Goal: Task Accomplishment & Management: Use online tool/utility

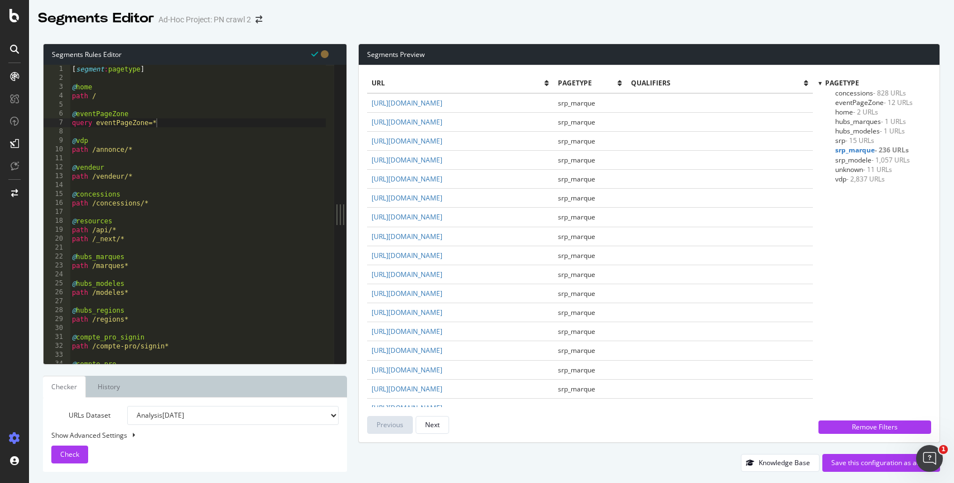
scroll to position [689, 0]
click at [128, 121] on div "[ segment : pagetype ] @ home path / @ eventPageZone query eventPageZone=* @ vd…" at bounding box center [198, 223] width 256 height 316
drag, startPoint x: 169, startPoint y: 124, endPoint x: 96, endPoint y: 120, distance: 72.7
click at [95, 120] on div "[ segment : pagetype ] @ home path / @ eventPageZone query eventPageZone=* @ vd…" at bounding box center [198, 223] width 256 height 316
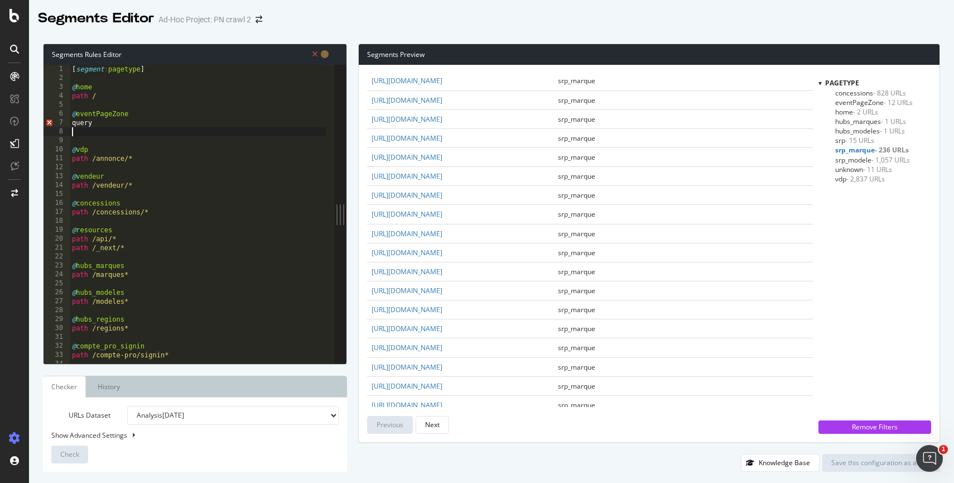
scroll to position [0, 0]
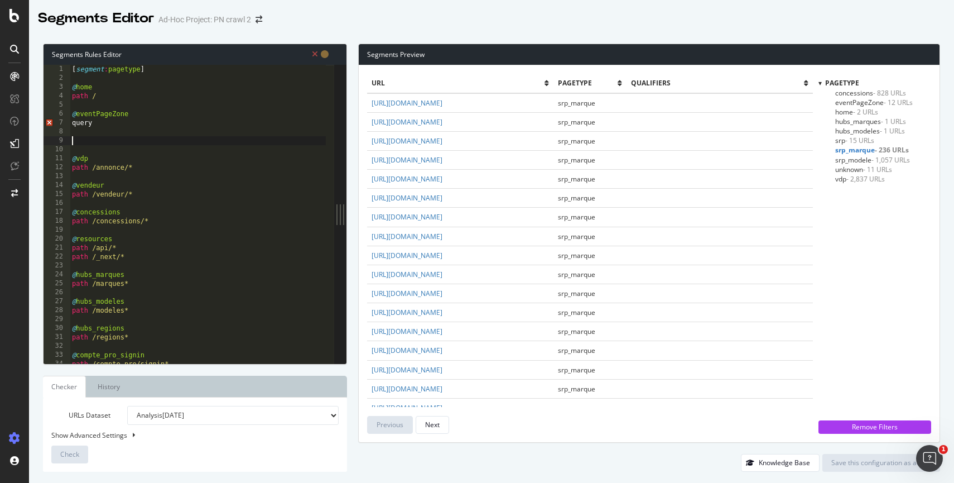
paste textarea "query *eventPageZone=*"
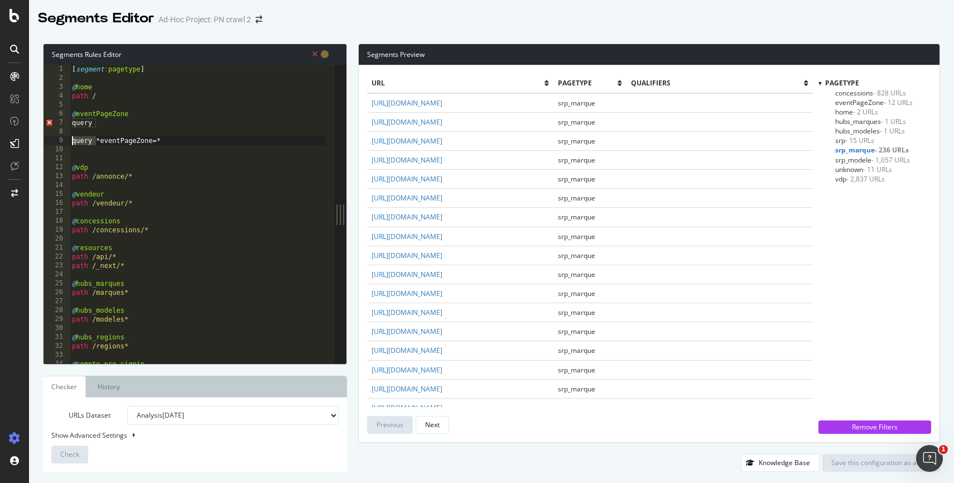
drag, startPoint x: 96, startPoint y: 142, endPoint x: 60, endPoint y: 138, distance: 35.9
click at [60, 138] on div "1 2 3 4 5 6 7 8 9 10 11 12 13 14 15 16 17 18 19 20 21 22 23 24 25 26 27 28 29 3…" at bounding box center [189, 214] width 291 height 299
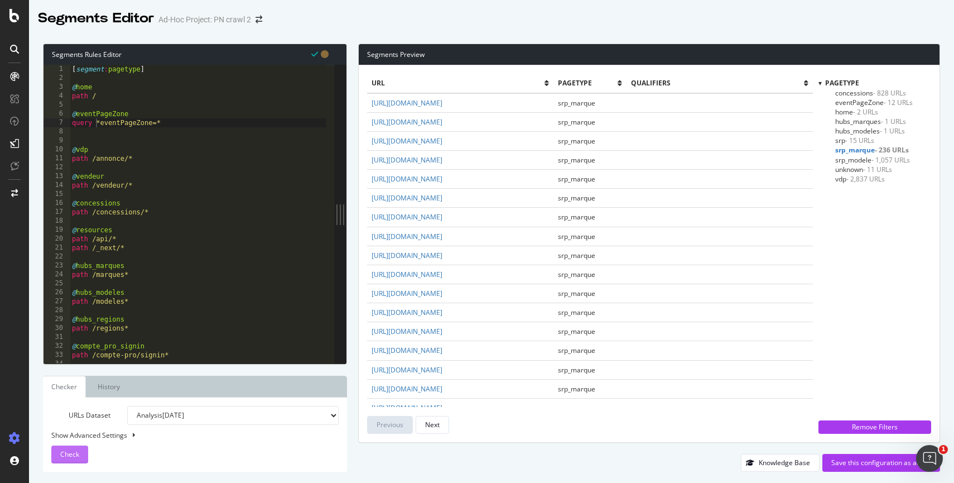
click at [67, 449] on div "Check" at bounding box center [69, 454] width 19 height 17
click at [860, 169] on span "unknown - 11 URLs" at bounding box center [864, 169] width 57 height 9
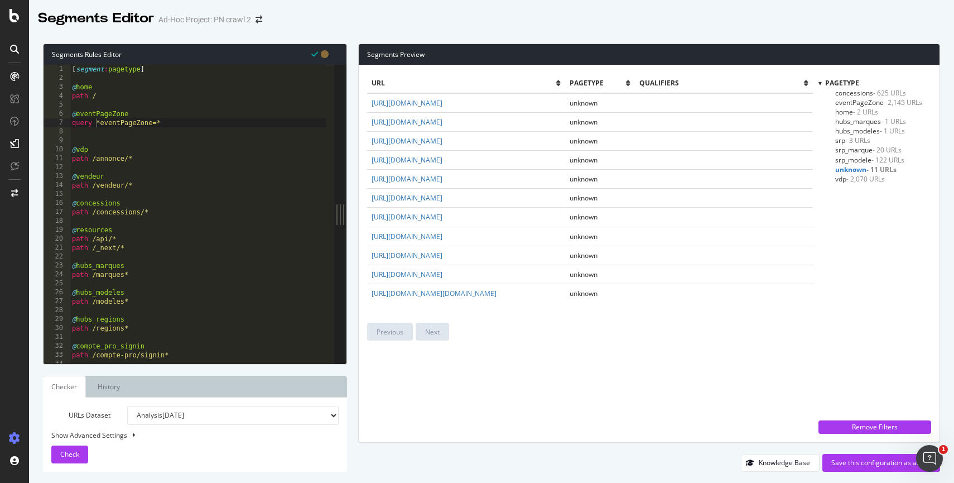
click at [865, 102] on span "eventPageZone - 2,145 URLs" at bounding box center [879, 102] width 87 height 9
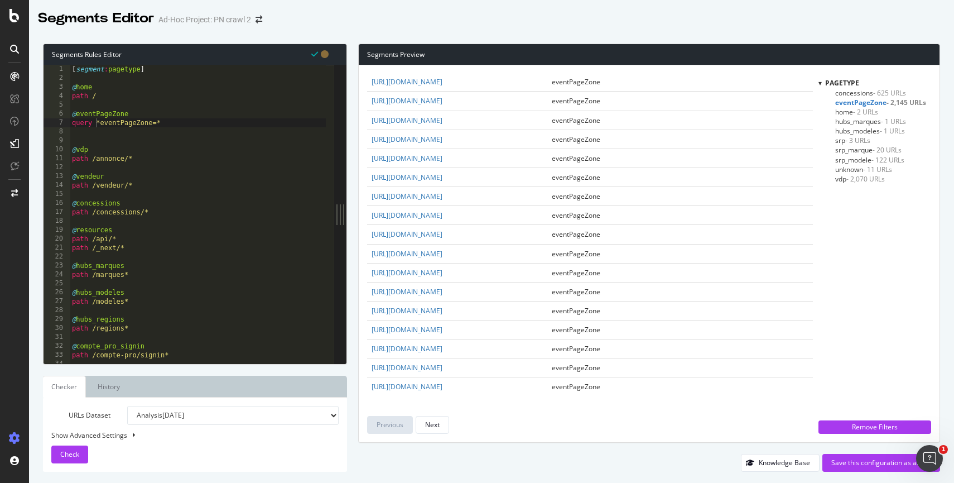
scroll to position [2478, 0]
click at [848, 113] on span "home - 2 URLs" at bounding box center [857, 111] width 43 height 9
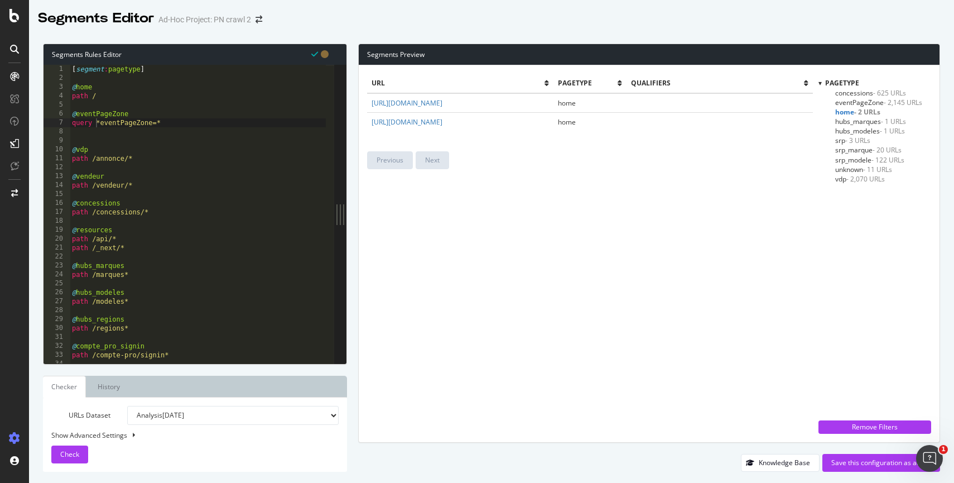
scroll to position [0, 0]
click at [96, 124] on div "[ segment : pagetype ] @ home path / @ eventPageZone query *eventPageZone=* @ v…" at bounding box center [198, 223] width 256 height 316
click at [69, 453] on span "Check" at bounding box center [69, 453] width 19 height 9
copy link "https://www.promoneuve.fr/?eventPageZone=filAriane"
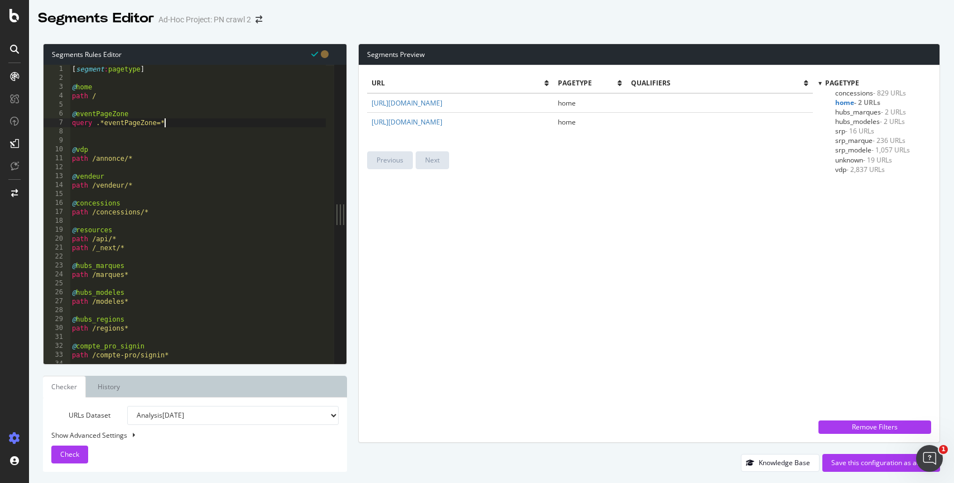
click at [177, 126] on div "[ segment : pagetype ] @ home path / @ eventPageZone query .*eventPageZone=* @ …" at bounding box center [198, 223] width 256 height 316
click at [180, 123] on div "[ segment : pagetype ] @ home path / @ eventPageZone query .*eventPageZone=* @ …" at bounding box center [198, 223] width 256 height 316
drag, startPoint x: 180, startPoint y: 123, endPoint x: 55, endPoint y: 114, distance: 125.3
click at [55, 114] on div "query .*eventPageZone=* 1 2 3 4 5 6 7 8 9 10 11 12 13 14 15 16 17 18 19 20 21 2…" at bounding box center [189, 214] width 291 height 299
type textarea "@eventPageZone query .*eventPageZone=*"
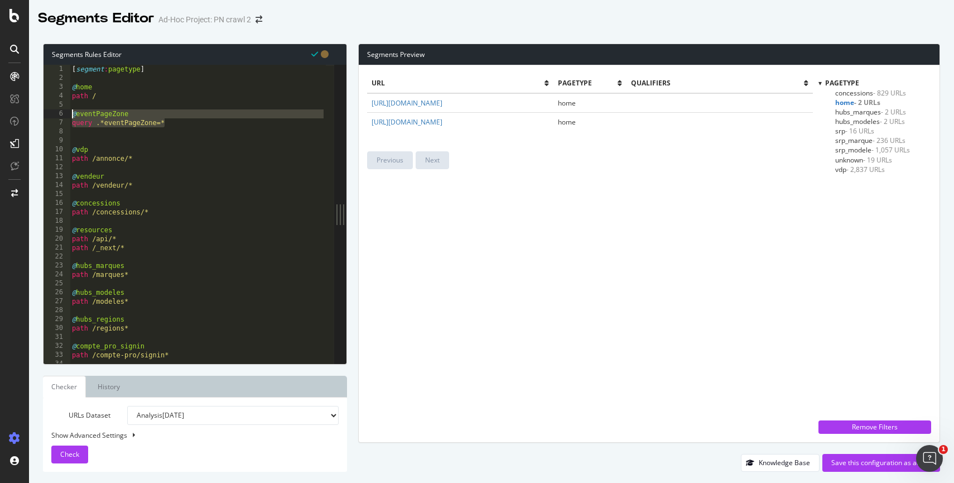
scroll to position [0, 0]
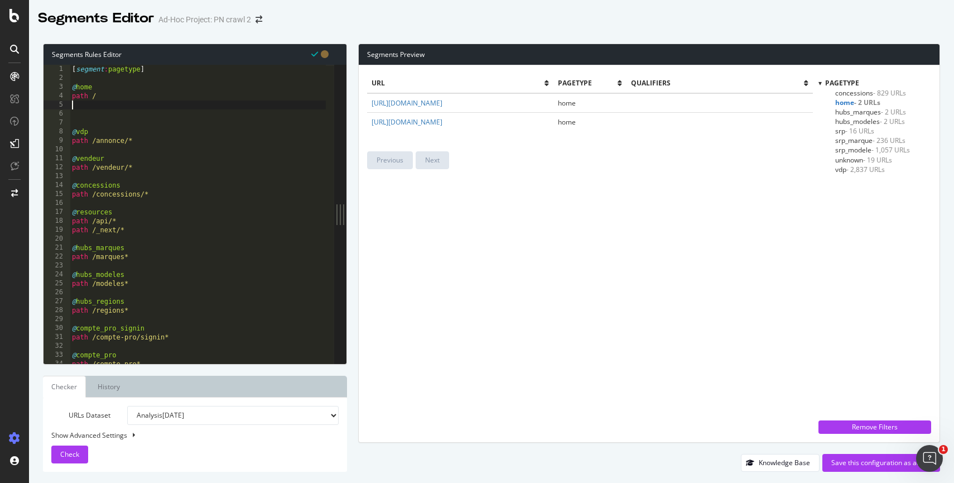
type textarea "path /"
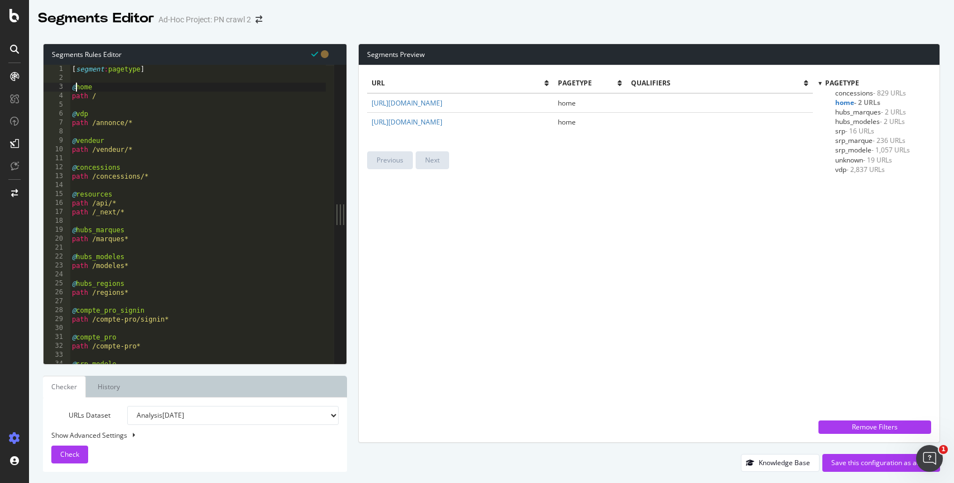
click at [77, 87] on div "[ segment : pagetype ] @ home path / @ vdp path /annonce/* @ vendeur path /vend…" at bounding box center [198, 223] width 256 height 316
type textarea "@home"
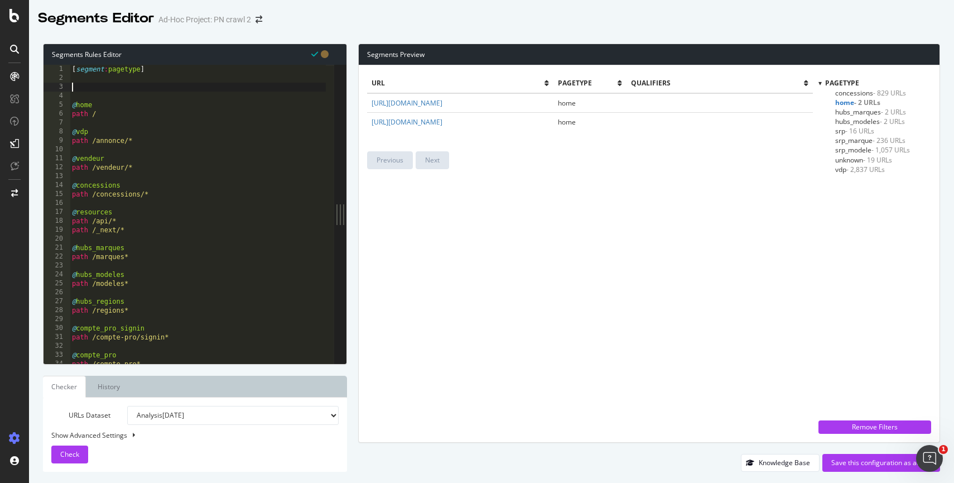
paste textarea "query .*eventPageZone=*"
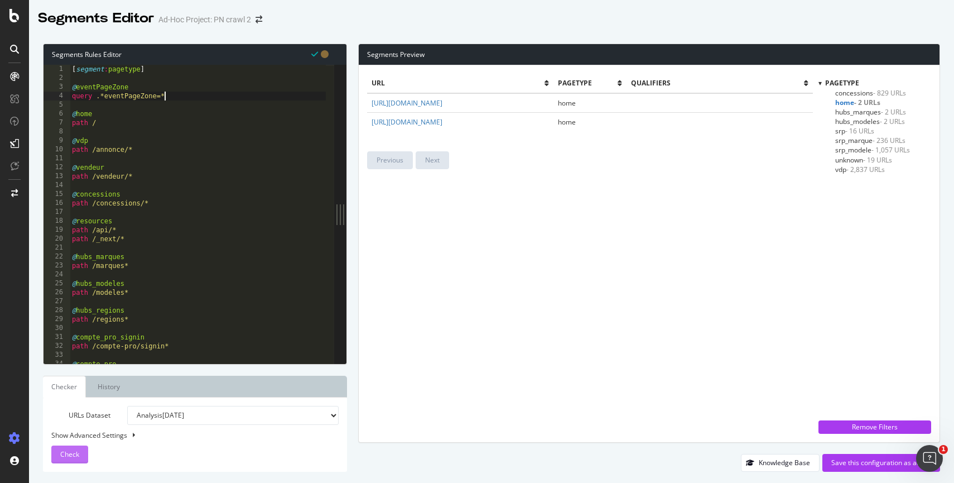
type textarea "query .*eventPageZone=*"
click at [83, 454] on button "Check" at bounding box center [69, 454] width 37 height 18
copy link "https://www.promoneuve.fr/?eventPageZone=filAriane"
click at [372, 117] on link "https://www.promoneuve.fr/?eventPageZone=filAriane" at bounding box center [407, 121] width 71 height 9
click at [173, 102] on div "[ segment : pagetype ] @ eventPageZone query .*eventPageZone=* @ home path / @ …" at bounding box center [198, 223] width 256 height 316
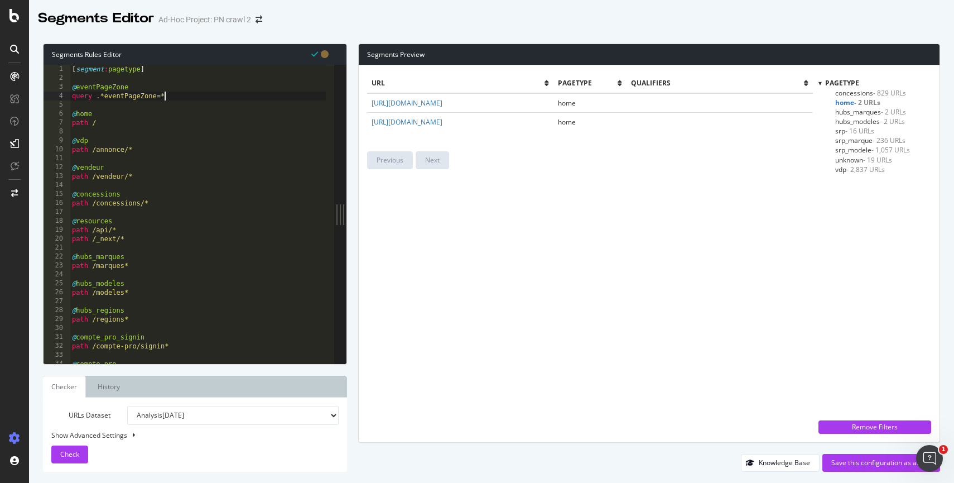
click at [174, 98] on div "[ segment : pagetype ] @ eventPageZone query .*eventPageZone=* @ home path / @ …" at bounding box center [198, 223] width 256 height 316
type textarea "query .*eventPageZone=*"
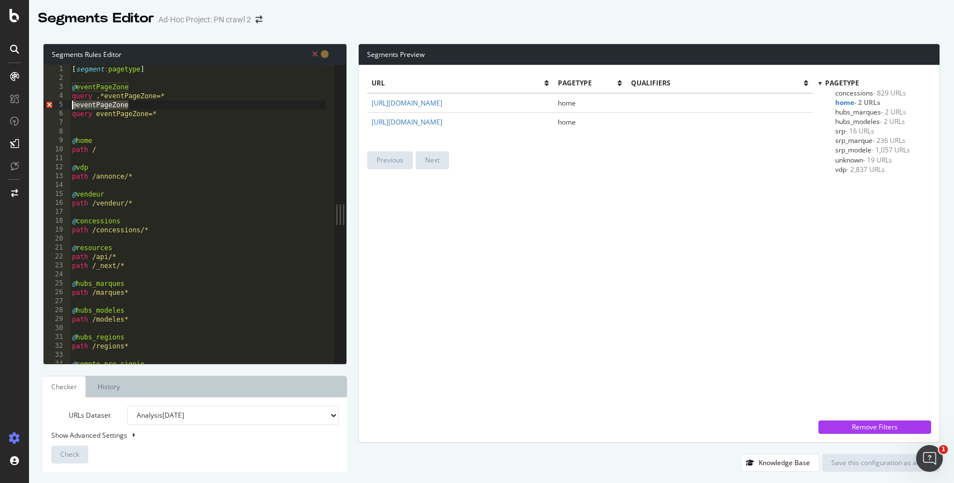
drag, startPoint x: 156, startPoint y: 105, endPoint x: 51, endPoint y: 105, distance: 105.5
click at [51, 105] on div "1 2 3 4 5 6 7 8 9 10 11 12 13 14 15 16 17 18 19 20 21 22 23 24 25 26 27 28 29 3…" at bounding box center [189, 214] width 291 height 299
type textarea "@eventPageZone"
type textarea "query .*eventPageZone=*"
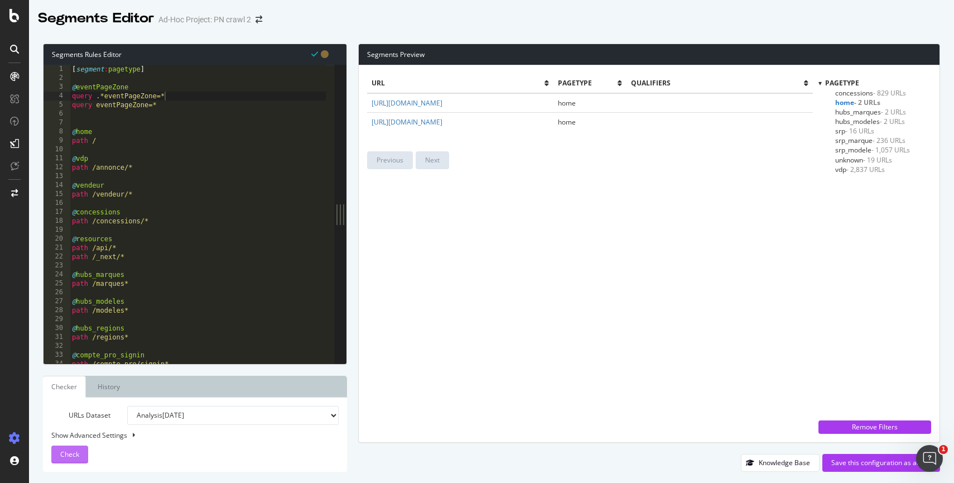
click at [61, 453] on span "Check" at bounding box center [69, 453] width 19 height 9
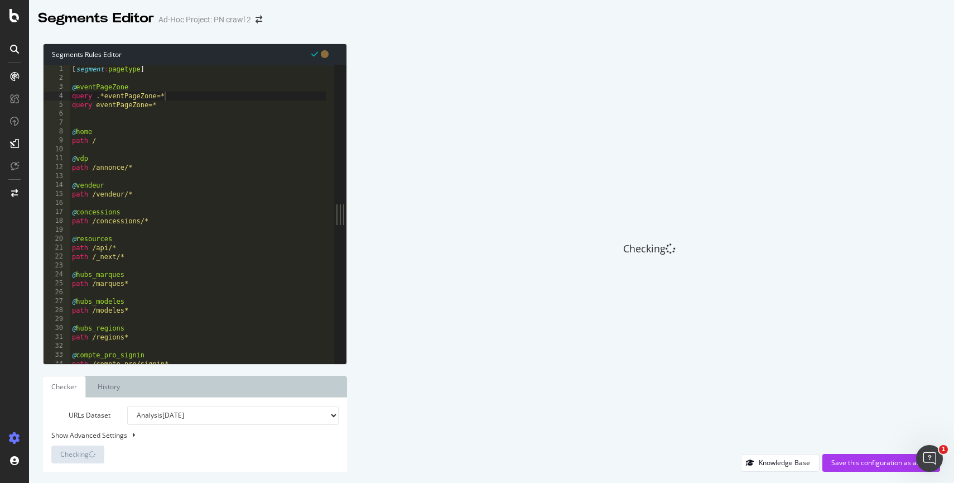
click at [85, 114] on div "[ segment : pagetype ] @ eventPageZone query .*eventPageZone=* query eventPageZ…" at bounding box center [198, 223] width 256 height 316
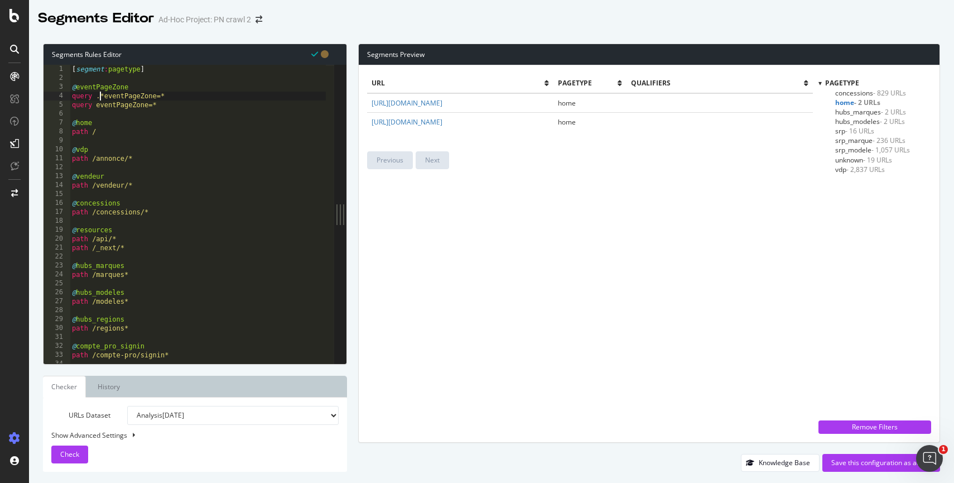
click at [100, 99] on div "[ segment : pagetype ] @ eventPageZone query .*eventPageZone=* query eventPageZ…" at bounding box center [198, 223] width 256 height 316
click at [71, 451] on span "Check" at bounding box center [69, 453] width 19 height 9
click at [142, 104] on div "[ segment : pagetype ] @ eventPageZone query *eventPageZone=* query eventPageZo…" at bounding box center [198, 223] width 256 height 316
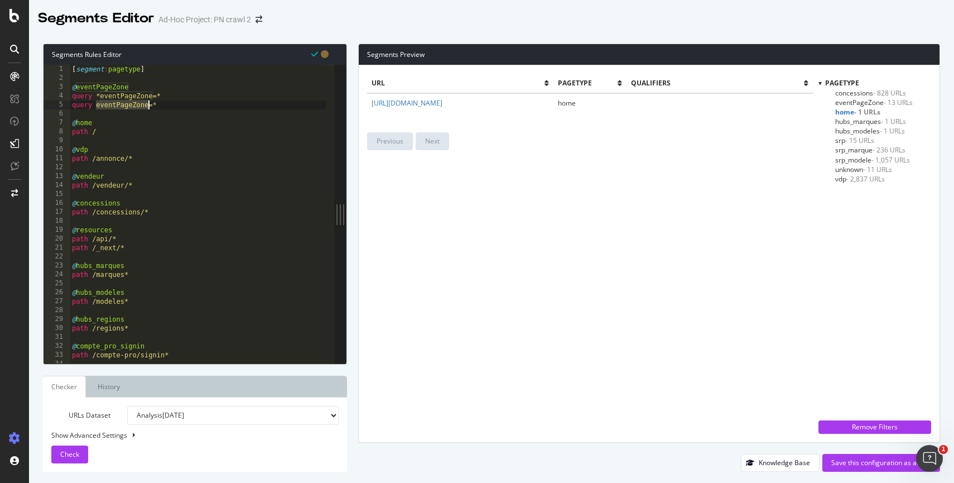
click at [142, 104] on div "[ segment : pagetype ] @ eventPageZone query *eventPageZone=* query eventPageZo…" at bounding box center [198, 223] width 256 height 316
type textarea "query eventPageZone=*"
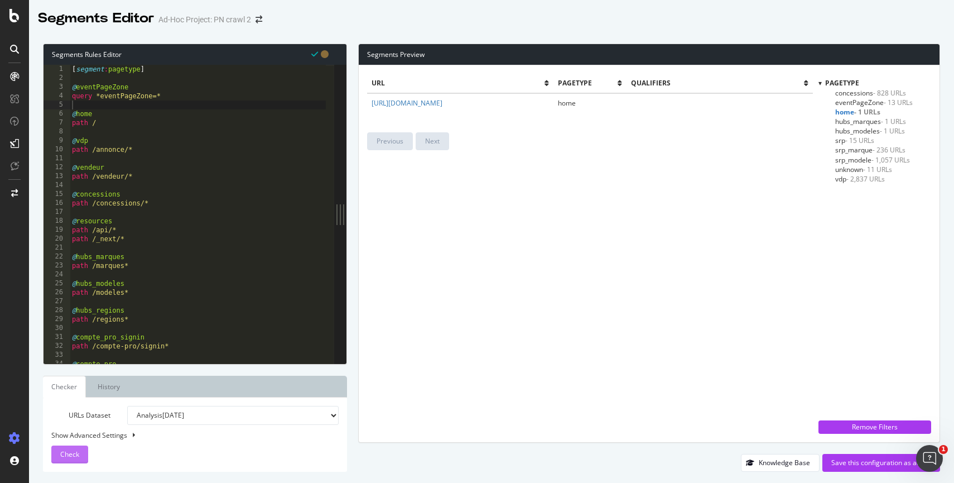
click at [56, 454] on button "Check" at bounding box center [69, 454] width 37 height 18
click at [866, 98] on span "eventPageZone - 2,146 URLs" at bounding box center [879, 102] width 87 height 9
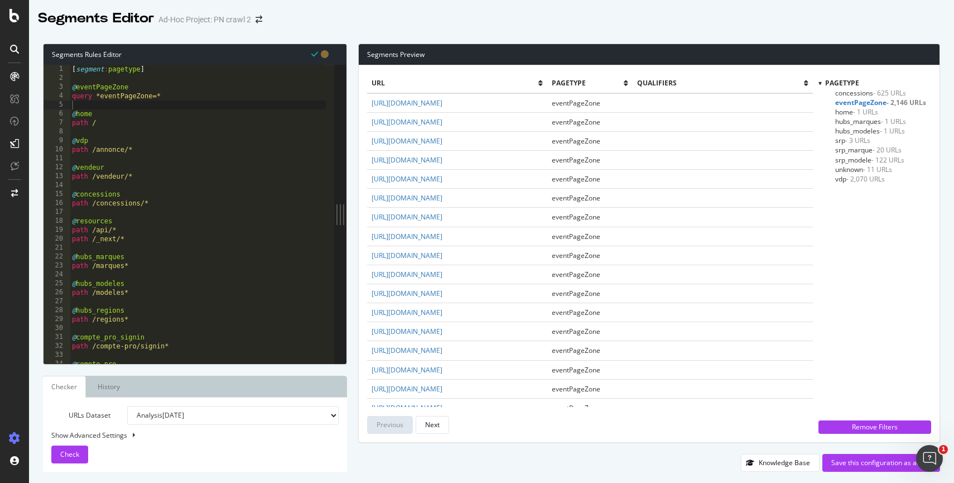
click at [863, 92] on span "concessions - 625 URLs" at bounding box center [871, 92] width 71 height 9
click at [866, 119] on span "hubs_marques - 1 URLs" at bounding box center [871, 121] width 71 height 9
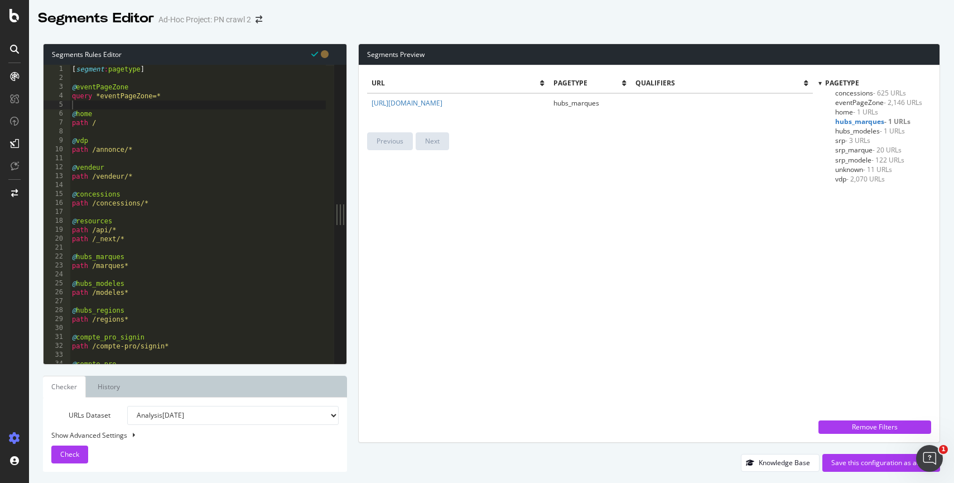
click at [865, 131] on span "hubs_modeles - 1 URLs" at bounding box center [871, 130] width 70 height 9
click at [846, 141] on span "- 3 URLs" at bounding box center [858, 140] width 25 height 9
click at [853, 150] on span "srp_marque - 20 URLs" at bounding box center [869, 149] width 66 height 9
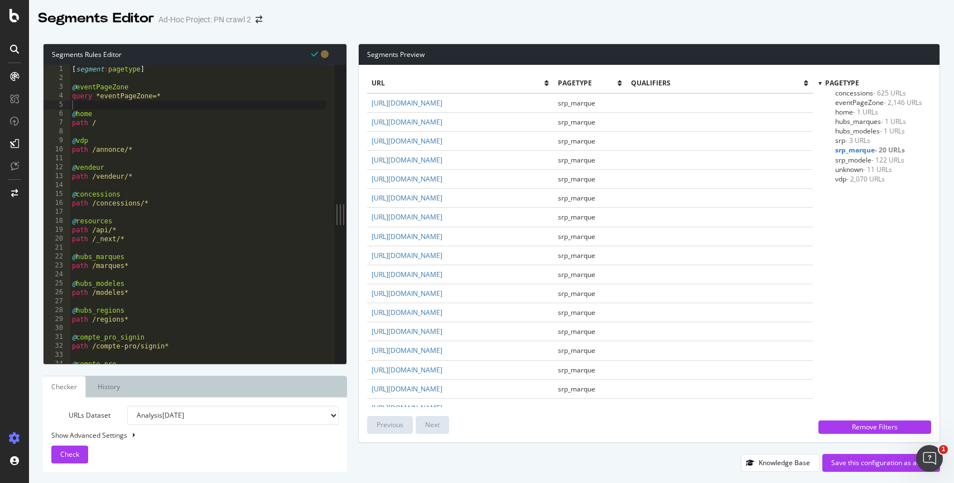
click at [853, 159] on span "srp_modele - 122 URLs" at bounding box center [870, 159] width 69 height 9
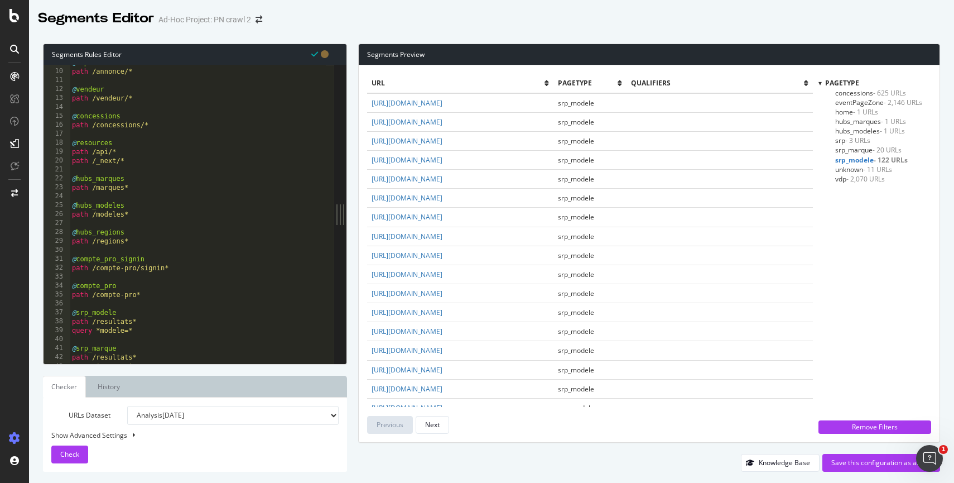
scroll to position [69, 0]
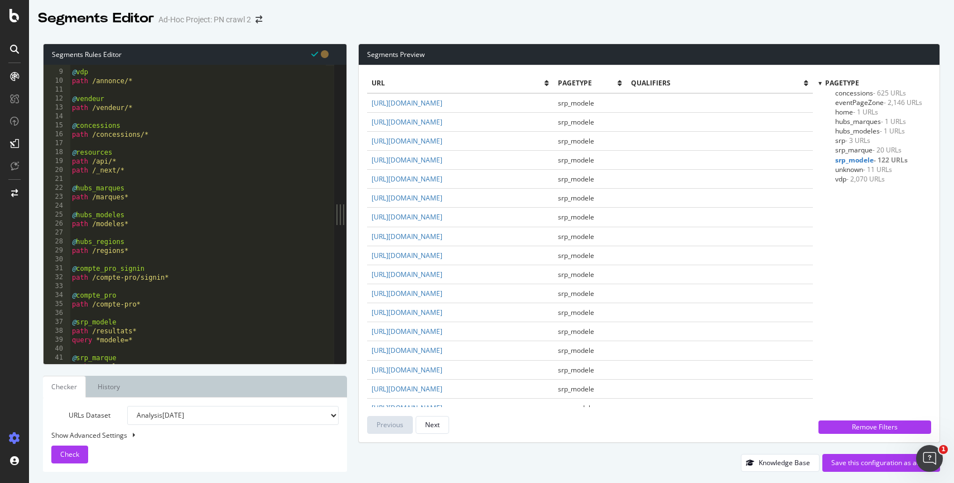
click at [846, 169] on span "unknown - 11 URLs" at bounding box center [864, 169] width 57 height 9
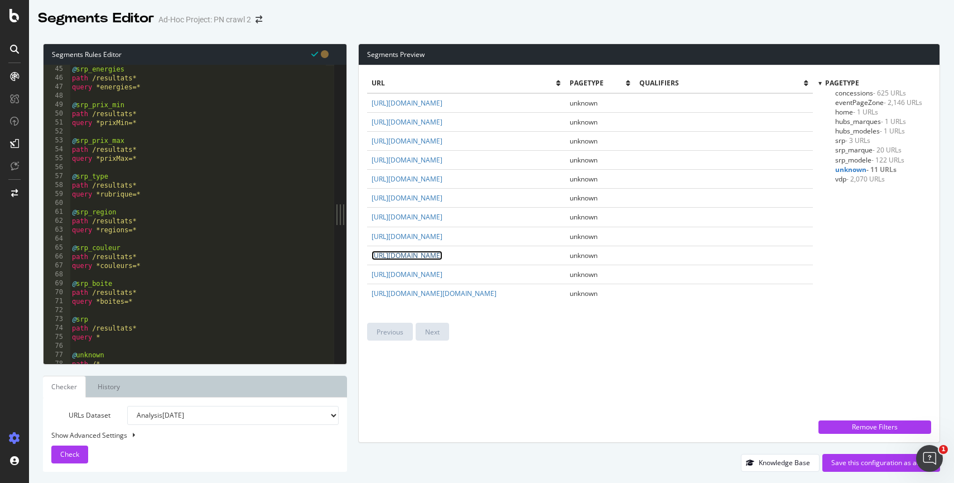
scroll to position [398, 0]
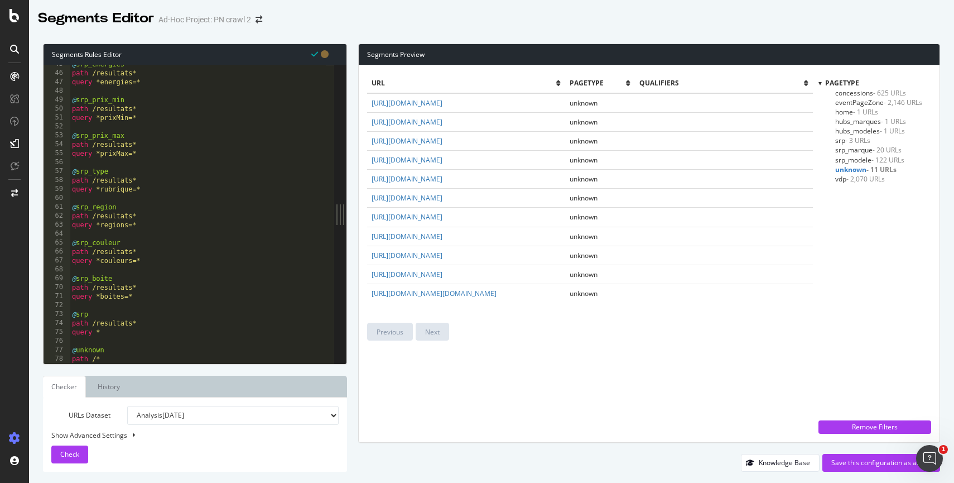
drag, startPoint x: 587, startPoint y: 298, endPoint x: 368, endPoint y: 91, distance: 301.6
click at [367, 90] on table "url pagetype qualifiers https://www.promoneuve.fr/nous-contacter unknown https:…" at bounding box center [590, 188] width 446 height 229
click at [619, 373] on div "url pagetype qualifiers https://www.promoneuve.fr/nous-contacter unknown https:…" at bounding box center [590, 254] width 446 height 360
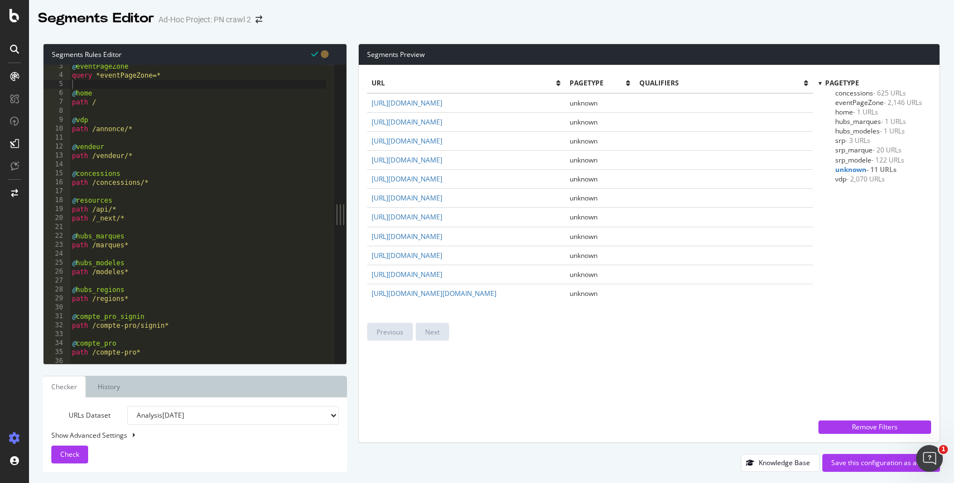
scroll to position [0, 0]
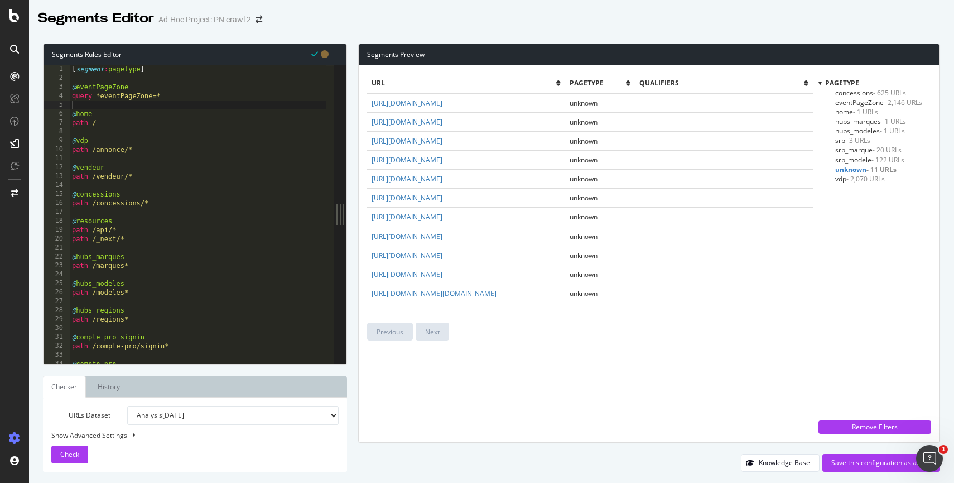
click at [155, 113] on div "[ segment : pagetype ] @ eventPageZone query *eventPageZone=* @ home path / @ v…" at bounding box center [198, 223] width 256 height 316
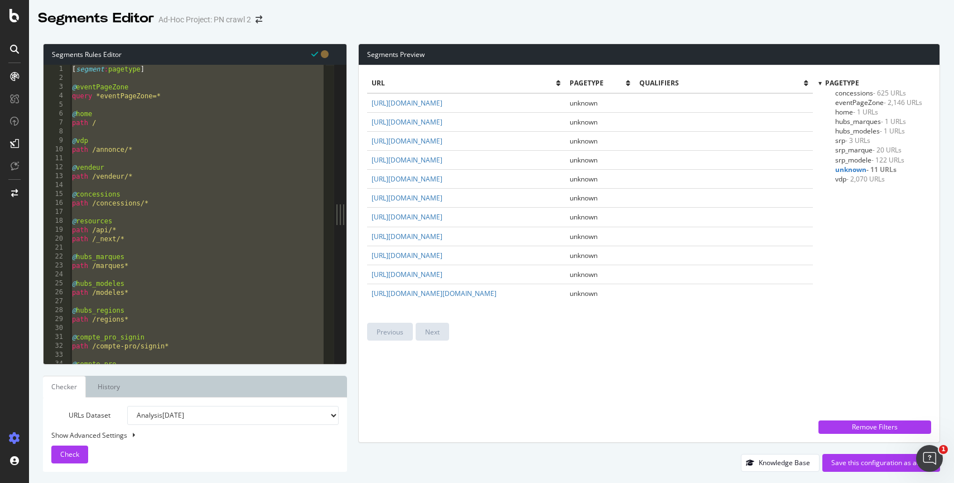
click at [208, 154] on div "[ segment : pagetype ] @ eventPageZone query *eventPageZone=* @ home path / @ v…" at bounding box center [198, 223] width 256 height 316
click at [223, 194] on div "[ segment : pagetype ] @ eventPageZone query *eventPageZone=* @ home path / @ v…" at bounding box center [198, 223] width 256 height 316
click at [203, 229] on div "[ segment : pagetype ] @ eventPageZone query *eventPageZone=* @ home path / @ v…" at bounding box center [198, 223] width 256 height 316
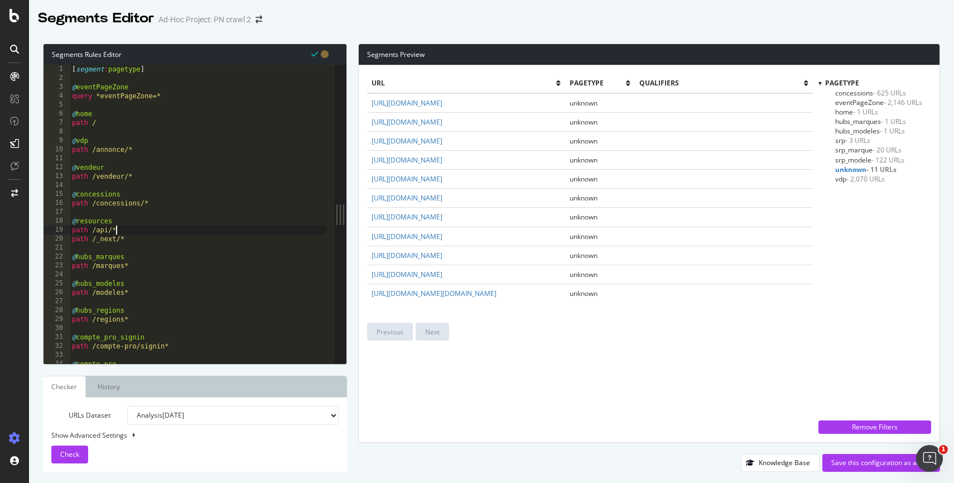
type textarea "@unknown path /*"
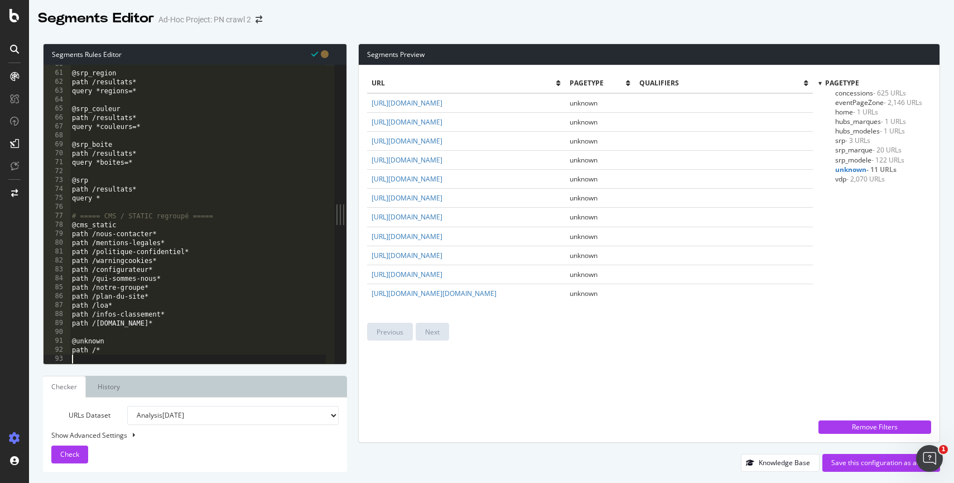
scroll to position [532, 0]
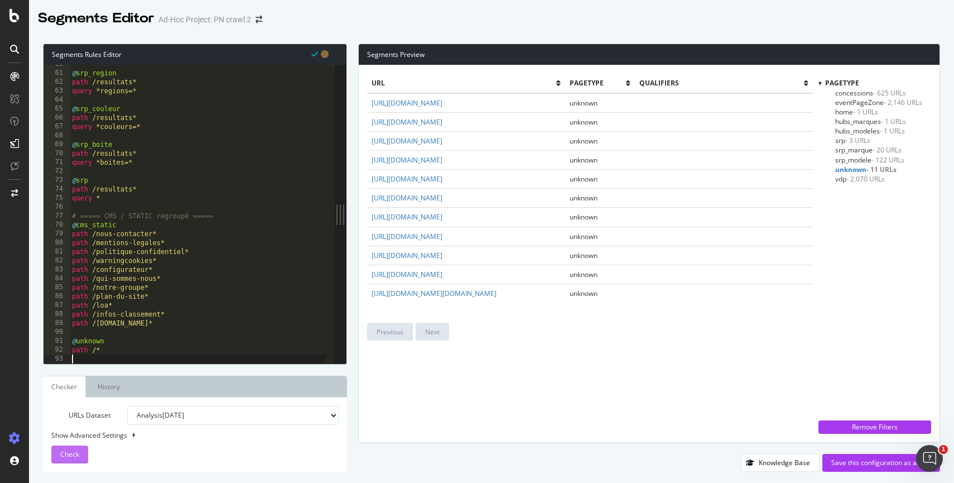
click at [69, 453] on span "Check" at bounding box center [69, 453] width 19 height 9
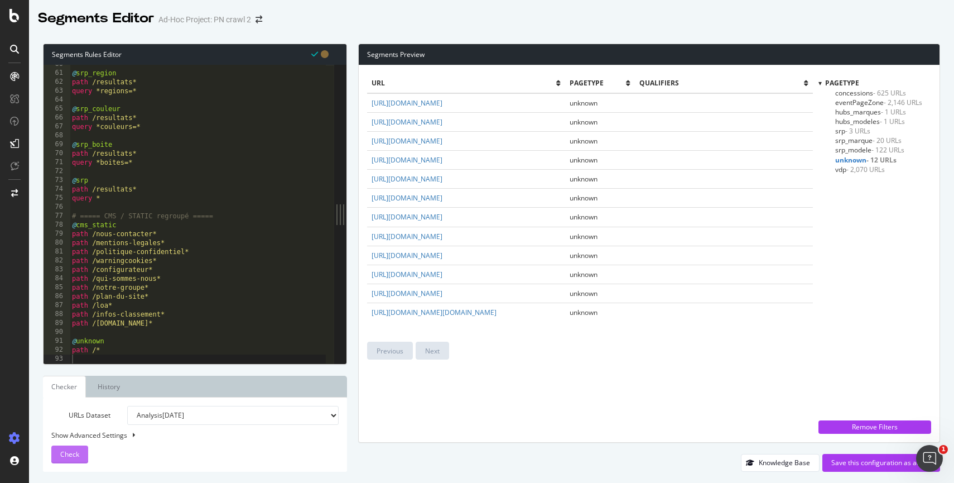
click at [67, 459] on div "Check" at bounding box center [69, 454] width 19 height 17
click at [249, 325] on div "@ srp_region path /resultats* query *regions=* @ srp_couleur path /resultats* q…" at bounding box center [198, 218] width 256 height 316
click at [75, 225] on div "@ srp_region path /resultats* query *regions=* @ srp_couleur path /resultats* q…" at bounding box center [198, 218] width 256 height 316
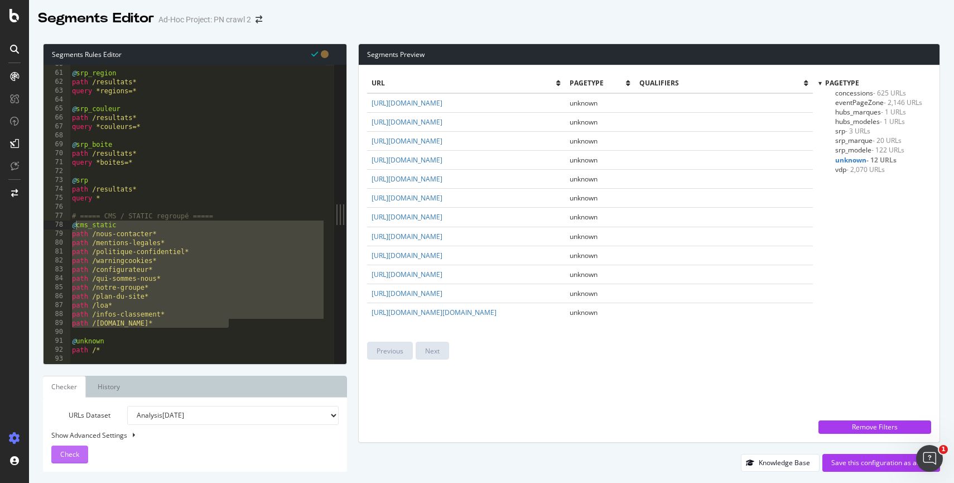
click at [70, 452] on span "Check" at bounding box center [69, 453] width 19 height 9
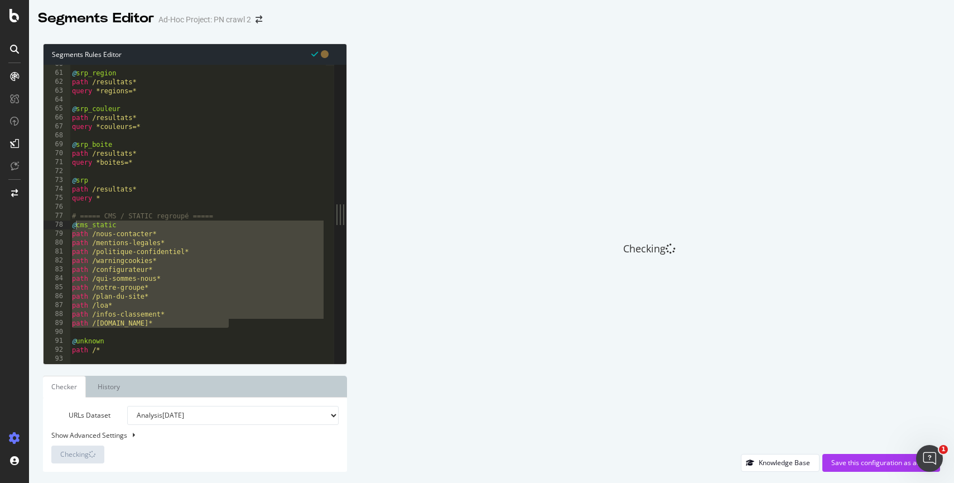
click at [135, 348] on div "@ srp_region path /resultats* query *regions=* @ srp_couleur path /resultats* q…" at bounding box center [198, 218] width 256 height 316
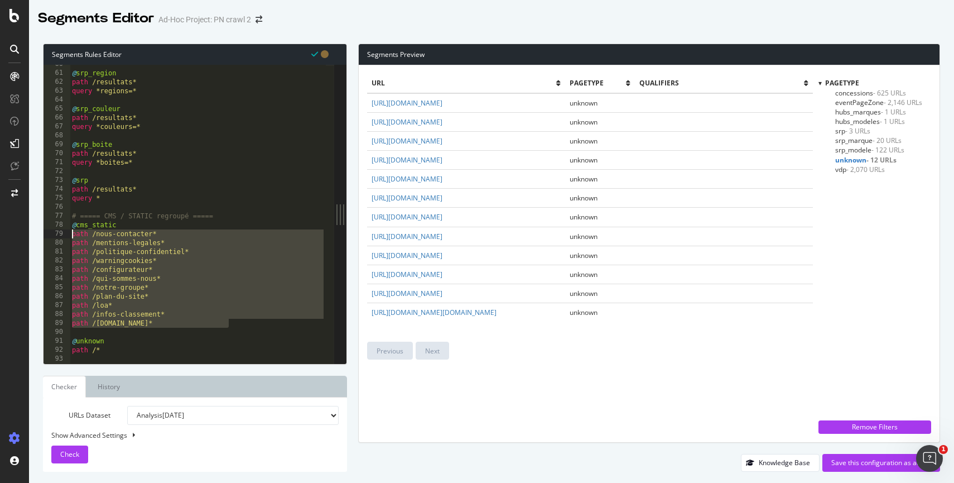
drag, startPoint x: 250, startPoint y: 327, endPoint x: 55, endPoint y: 238, distance: 214.8
click at [55, 238] on div "path /* 60 61 62 63 64 65 66 67 68 69 70 71 72 73 74 75 76 77 78 79 80 81 82 83…" at bounding box center [189, 214] width 291 height 299
paste textarea "www.internet-signalement.gouv.fr"
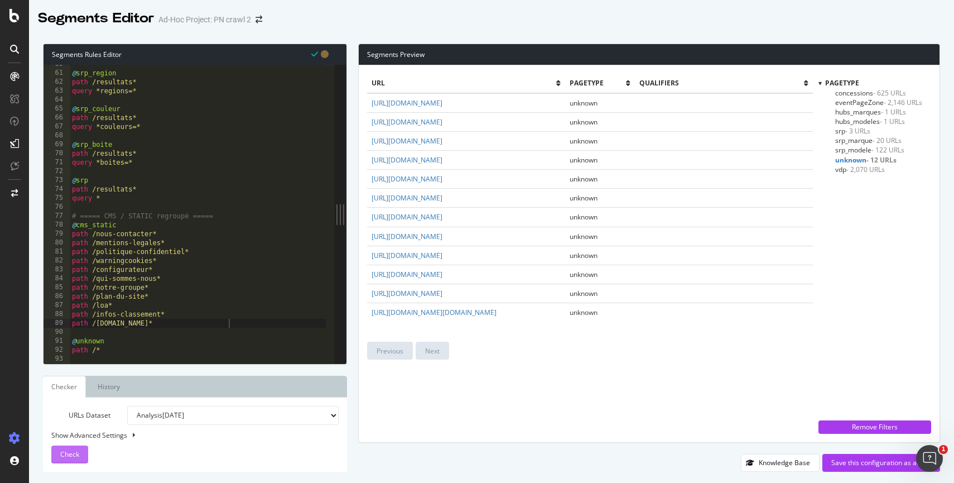
click at [71, 454] on span "Check" at bounding box center [69, 453] width 19 height 9
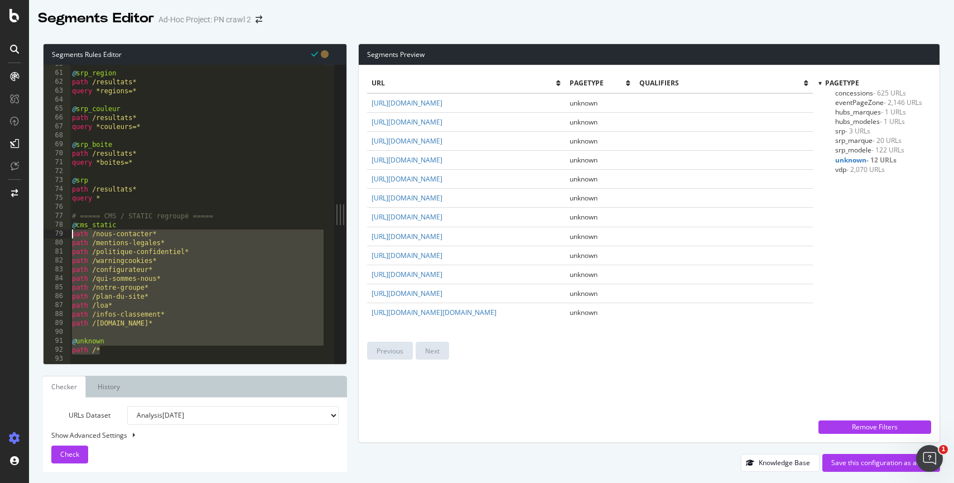
drag, startPoint x: 106, startPoint y: 352, endPoint x: 70, endPoint y: 236, distance: 121.6
click at [70, 236] on div "path /* 60 61 62 63 64 65 66 67 68 69 70 71 72 73 74 75 76 77 78 79 80 81 82 83…" at bounding box center [189, 214] width 291 height 299
paste textarea "Cursor at row 79"
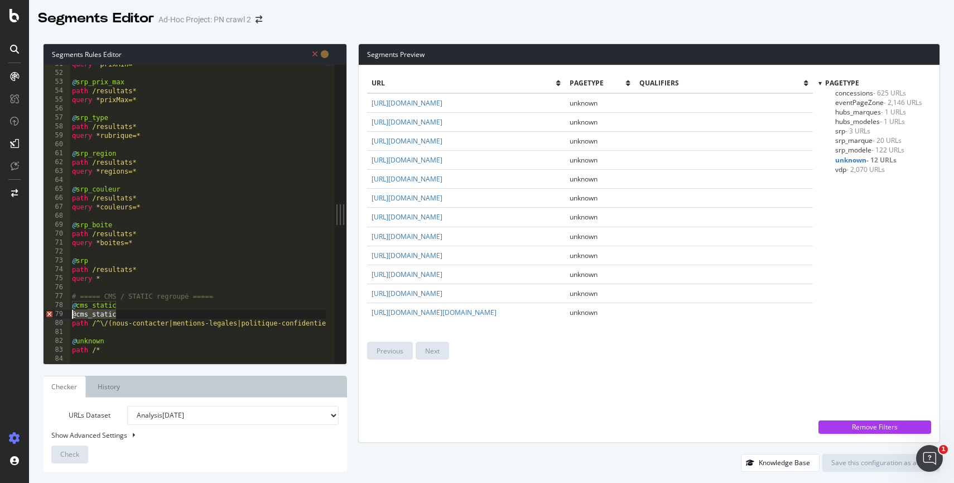
drag, startPoint x: 121, startPoint y: 315, endPoint x: 68, endPoint y: 314, distance: 53.0
click at [68, 314] on div "path /* 51 52 53 54 55 56 57 58 59 60 61 62 63 64 65 66 67 68 69 70 71 72 73 74…" at bounding box center [189, 214] width 291 height 299
type textarea "@cms_static"
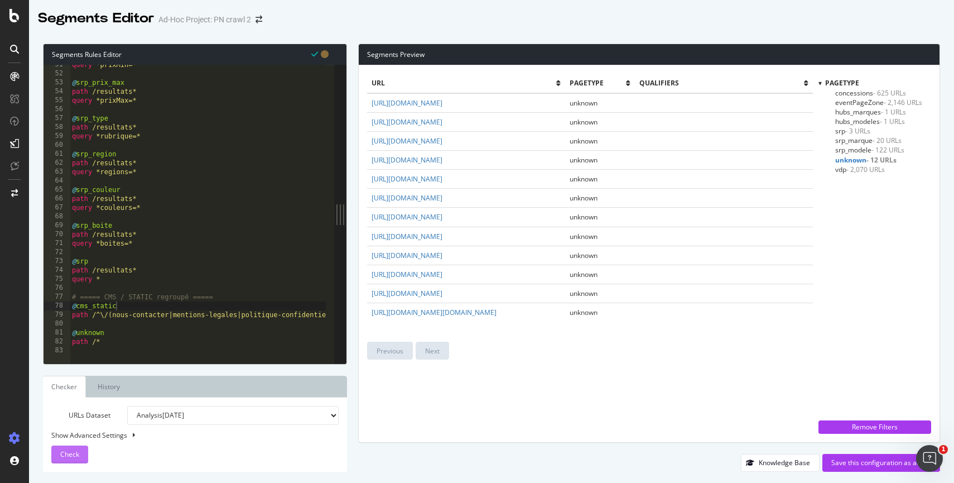
click at [69, 450] on span "Check" at bounding box center [69, 453] width 19 height 9
click at [92, 314] on div "query *prixMin=* @ srp_prix_max path /resultats* query *prixMax=* @ srp_type pa…" at bounding box center [474, 214] width 808 height 308
click at [64, 456] on span "Check" at bounding box center [69, 453] width 19 height 9
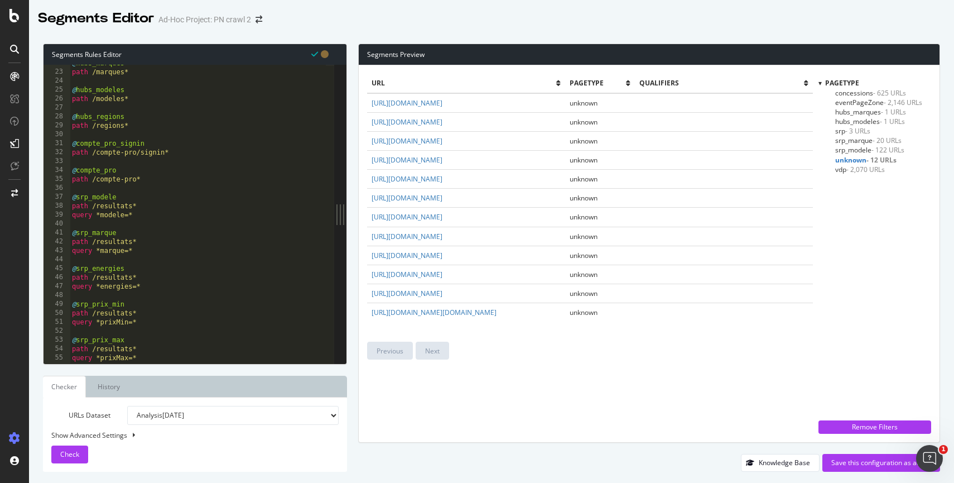
scroll to position [193, 0]
click at [861, 152] on span "srp_modele - 122 URLs" at bounding box center [870, 149] width 69 height 9
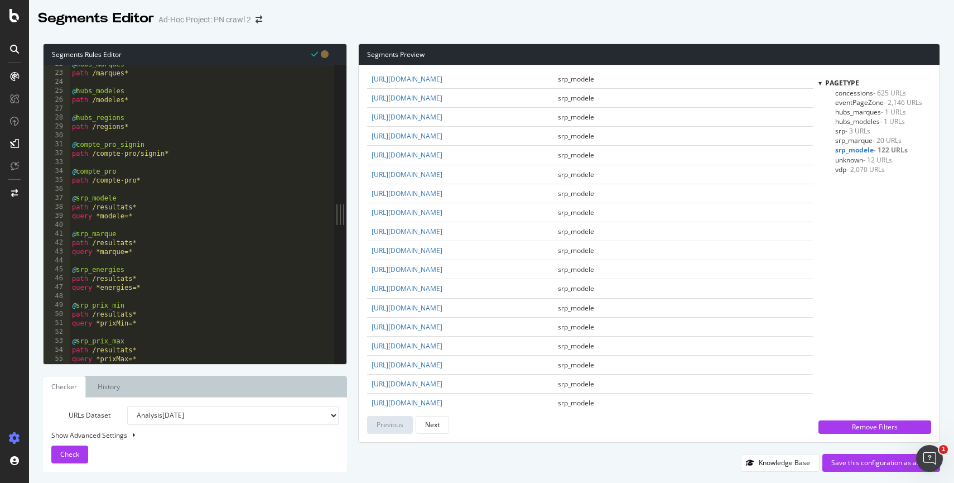
scroll to position [0, 0]
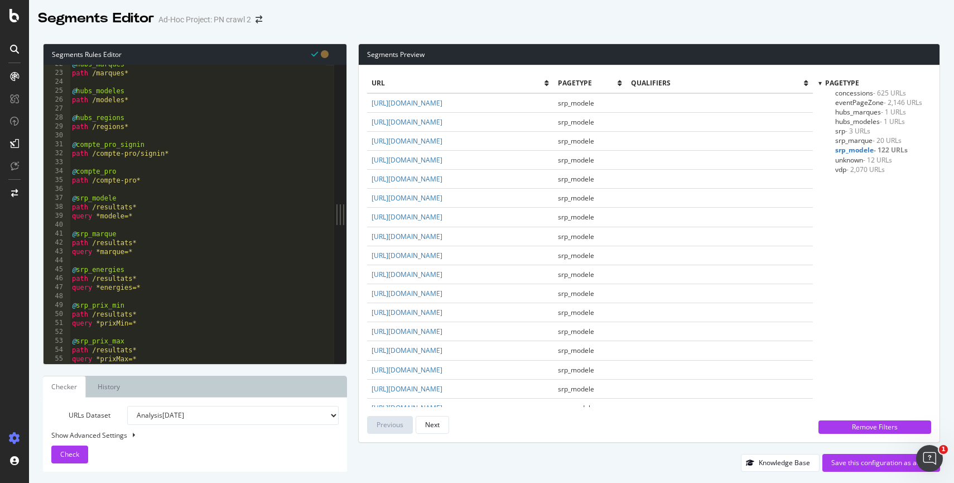
click at [865, 139] on span "srp_marque - 20 URLs" at bounding box center [869, 140] width 66 height 9
click at [868, 151] on span "srp_modele - 122 URLs" at bounding box center [870, 149] width 69 height 9
click at [862, 159] on span "unknown - 12 URLs" at bounding box center [864, 159] width 57 height 9
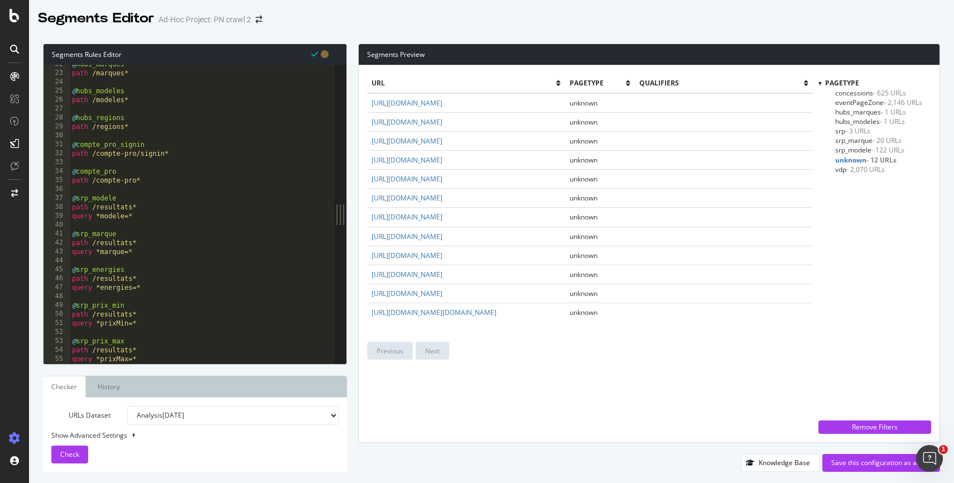
click at [849, 165] on span "- 2,070 URLs" at bounding box center [866, 169] width 39 height 9
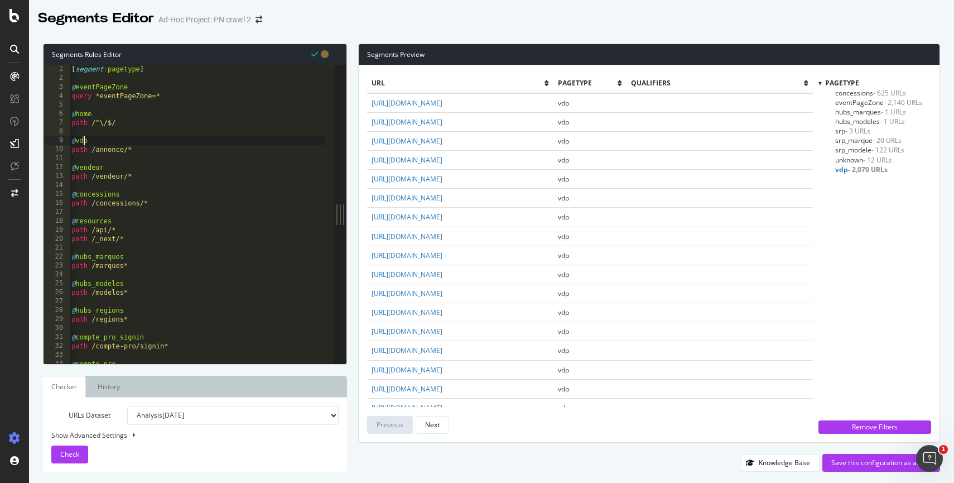
scroll to position [0, 1]
click at [82, 143] on div "[ segment : pagetype ] @ eventPageZone query *eventPageZone=* @ home path /^\/$…" at bounding box center [473, 219] width 808 height 308
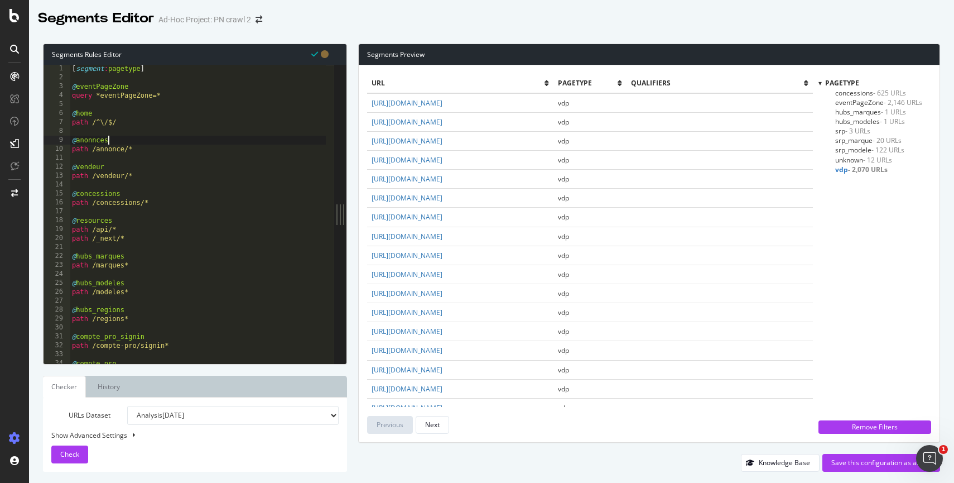
click at [89, 169] on div "[ segment : pagetype ] @ eventPageZone query *eventPageZone=* @ home path /^\/$…" at bounding box center [474, 218] width 808 height 308
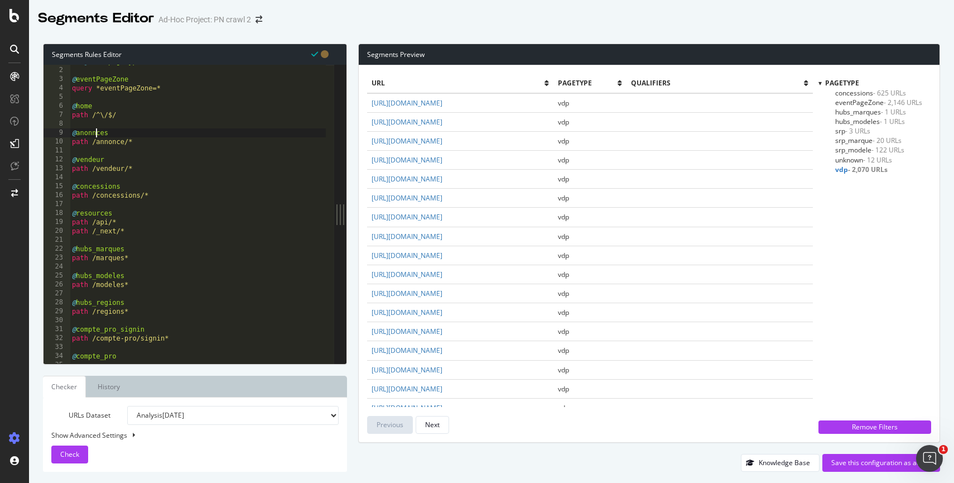
click at [95, 131] on div "[ segment : pagetype ] @ eventPageZone query *eventPageZone=* @ home path /^\/$…" at bounding box center [474, 211] width 808 height 308
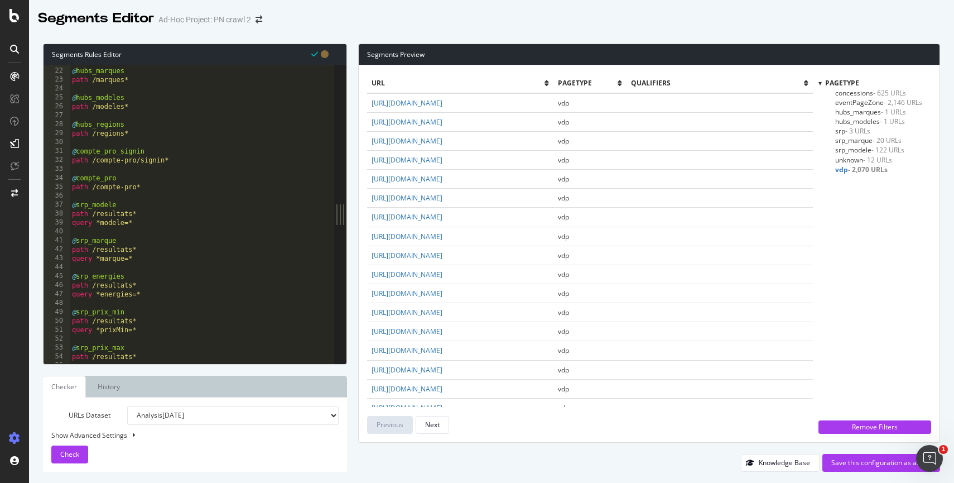
click at [82, 205] on div "@ hubs_marques path /marques* @ hubs_modeles path /modeles* @ hubs_regions path…" at bounding box center [474, 211] width 808 height 308
click at [87, 206] on div "@ hubs_marques path /marques* @ hubs_modeles path /modeles* @ hubs_regions path…" at bounding box center [474, 211] width 808 height 308
click at [101, 207] on div "@ hubs_marques path /marques* @ hubs_modeles path /modeles* @ hubs_regions path…" at bounding box center [474, 211] width 808 height 308
click at [80, 243] on div "@ hubs_marques path /marques* @ hubs_modeles path /modeles* @ hubs_regions path…" at bounding box center [474, 211] width 808 height 308
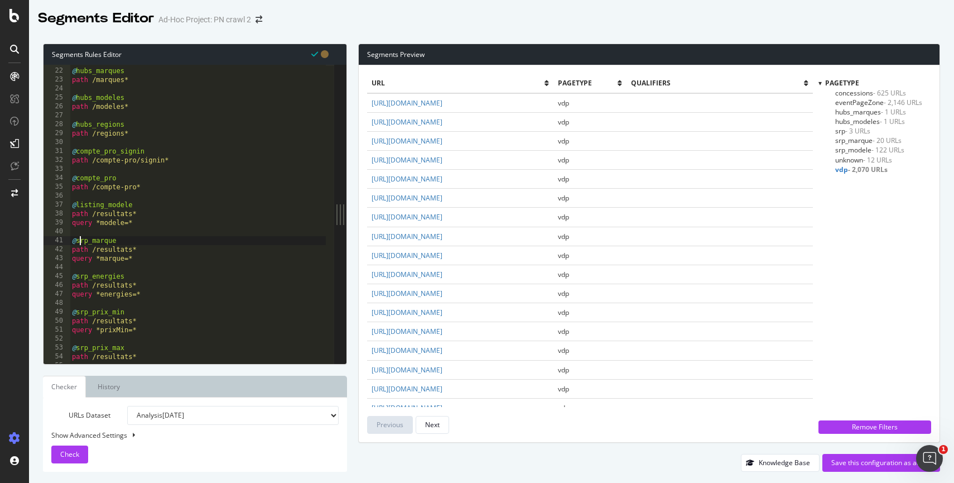
click at [80, 243] on div "@ hubs_marques path /marques* @ hubs_modeles path /modeles* @ hubs_regions path…" at bounding box center [474, 211] width 808 height 308
paste textarea "listing"
click at [84, 242] on div "@ hubs_marques path /marques* @ hubs_modeles path /modeles* @ hubs_regions path…" at bounding box center [474, 211] width 808 height 308
paste textarea "listing"
click at [89, 280] on div "@ hubs_marques path /marques* @ hubs_modeles path /modeles* @ hubs_regions path…" at bounding box center [474, 211] width 808 height 308
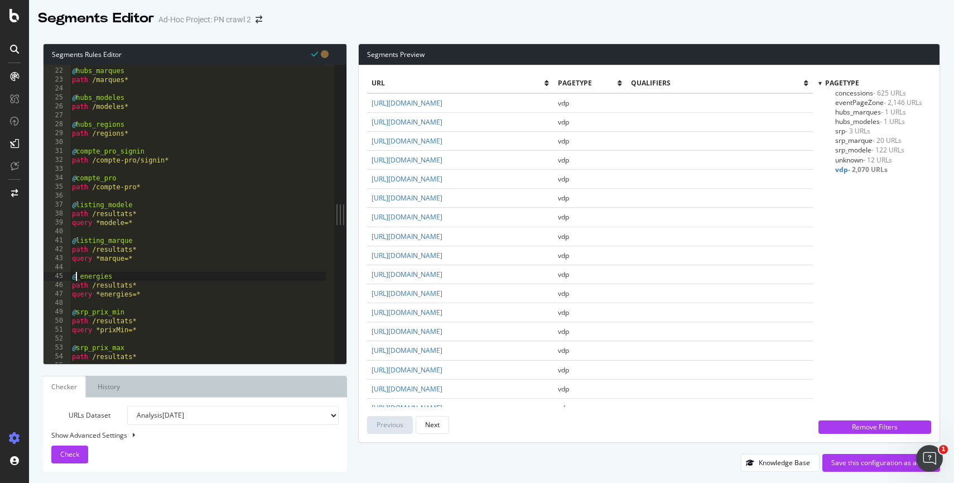
paste textarea "listing"
click at [88, 311] on div "@ hubs_marques path /marques* @ hubs_modeles path /modeles* @ hubs_regions path…" at bounding box center [474, 211] width 808 height 308
paste textarea "listing"
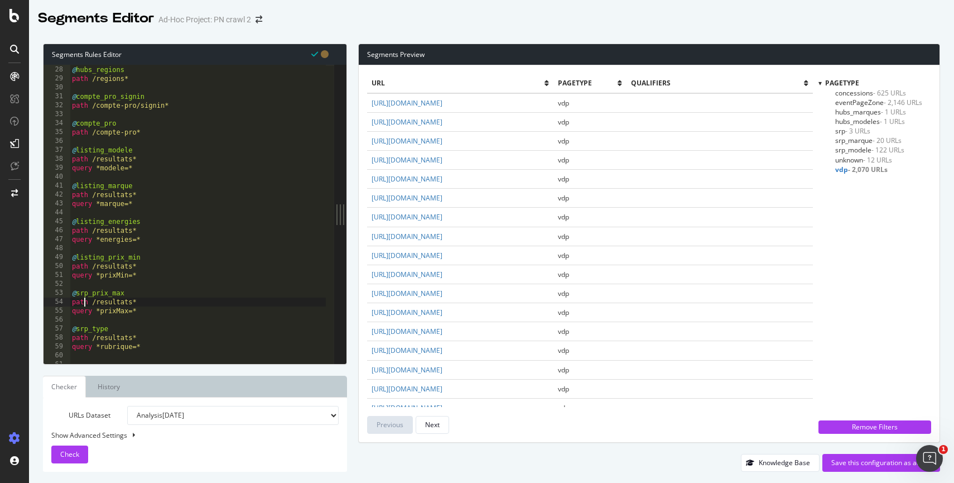
click at [83, 299] on div "@ hubs_regions path /regions* @ compte_pro_signin path /compte-pro/signin* @ co…" at bounding box center [474, 210] width 808 height 308
paste textarea "listing"
click at [85, 330] on div "@ hubs_regions path /regions* @ compte_pro_signin path /compte-pro/signin* @ co…" at bounding box center [474, 210] width 808 height 308
paste textarea "listing"
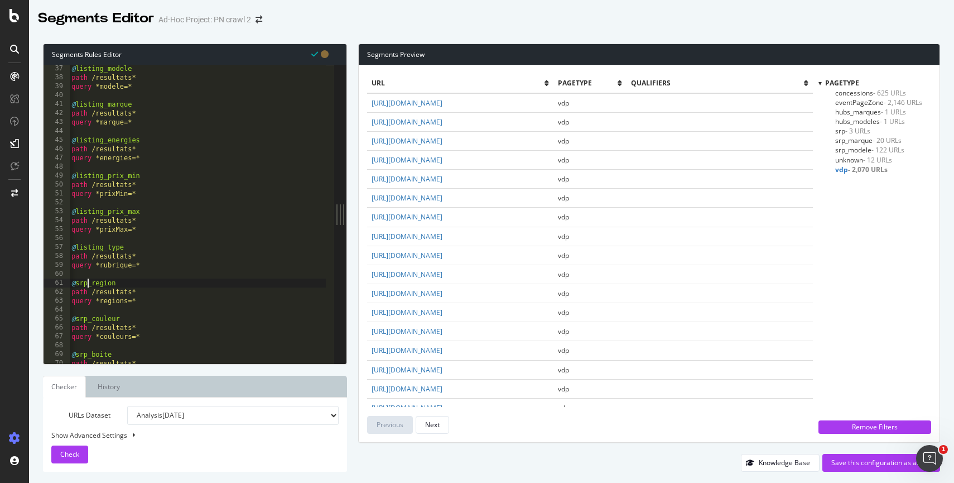
click at [87, 285] on div "@ listing_modele path /resultats* query *modele=* @ listing_marque path /result…" at bounding box center [473, 218] width 808 height 308
paste textarea "listing"
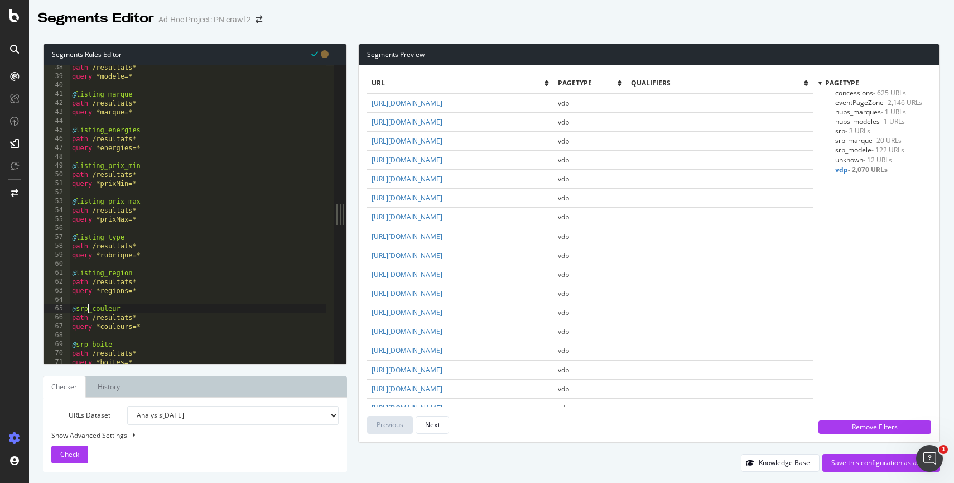
click at [87, 308] on div "path /resultats* query *modele=* @ listing_marque path /resultats* query *marqu…" at bounding box center [474, 217] width 808 height 308
paste textarea "listing"
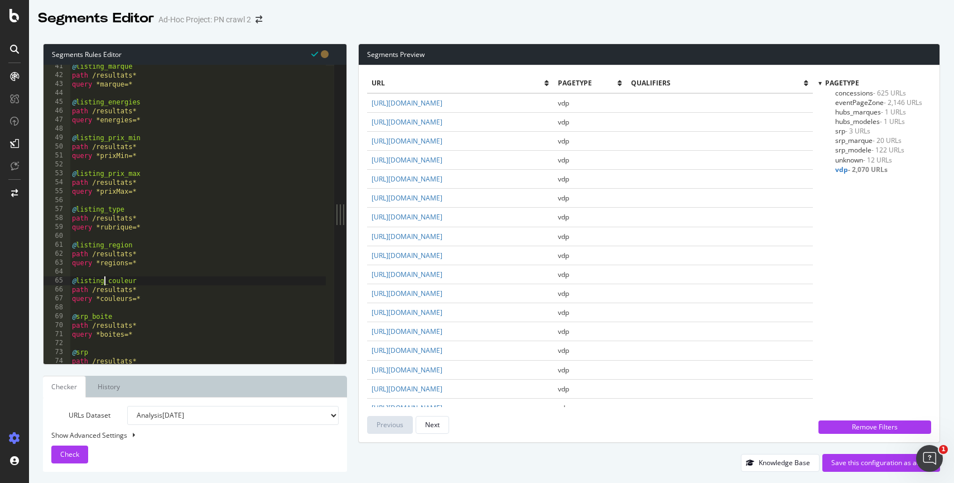
click at [89, 316] on div "@ listing_marque path /resultats* query *marque=* @ listing_energies path /resu…" at bounding box center [474, 216] width 808 height 308
paste textarea "listing"
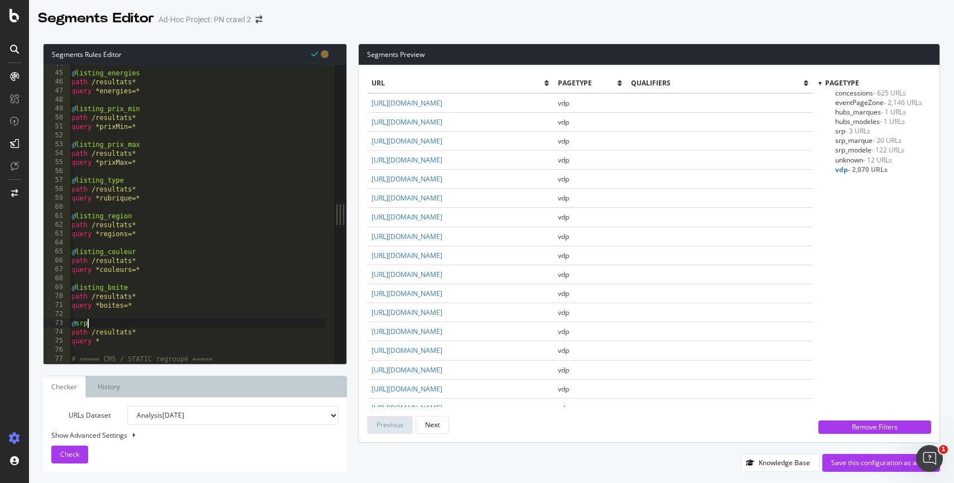
click at [87, 326] on div "@ listing_energies path /resultats* query *energies=* @ listing_prix_min path /…" at bounding box center [473, 214] width 808 height 308
paste textarea "listing"
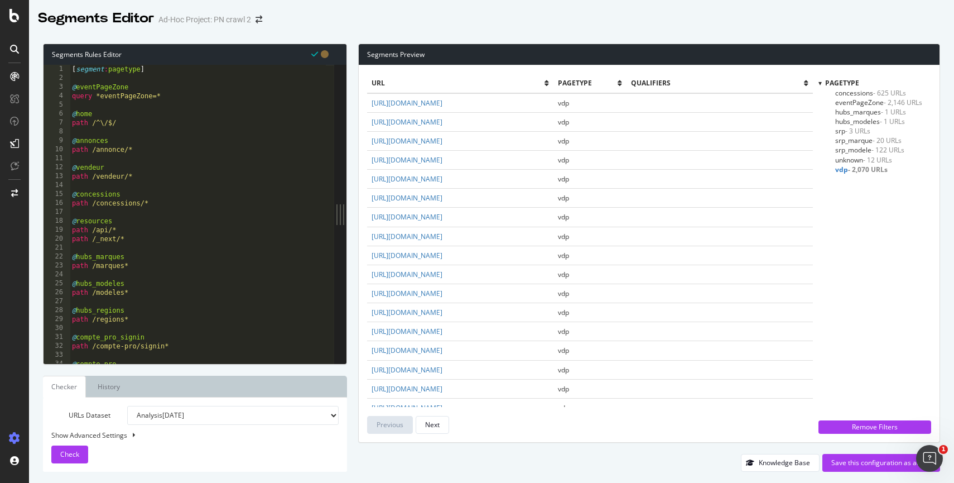
click at [83, 259] on div "[ segment : pagetype ] @ eventPageZone query *eventPageZone=* @ home path /^\/$…" at bounding box center [474, 219] width 808 height 308
click at [103, 257] on div "[ segment : pagetype ] @ eventPageZone query *eventPageZone=* @ home path /^\/$…" at bounding box center [474, 219] width 808 height 308
click at [88, 285] on div "[ segment : pagetype ] @ eventPageZone query *eventPageZone=* @ home path /^\/$…" at bounding box center [474, 219] width 808 height 308
type textarea "path /modeles*"
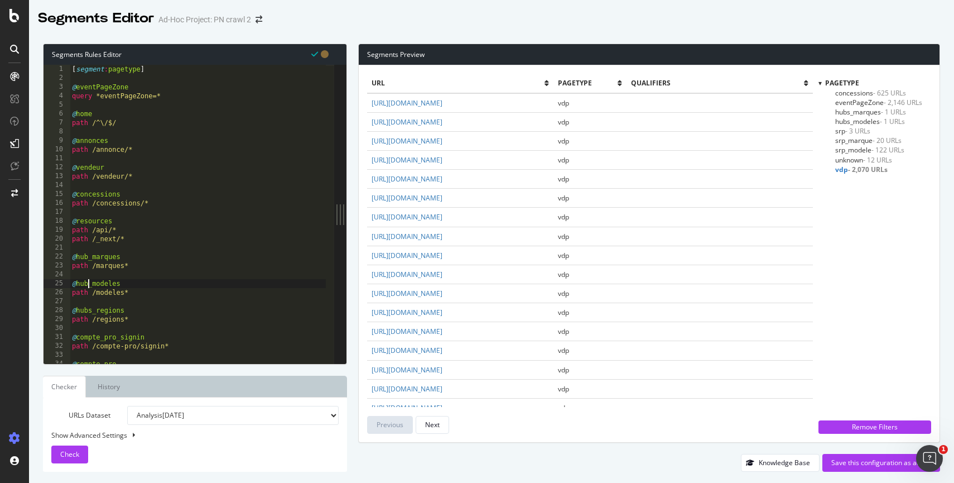
type textarea "path /modeles*"
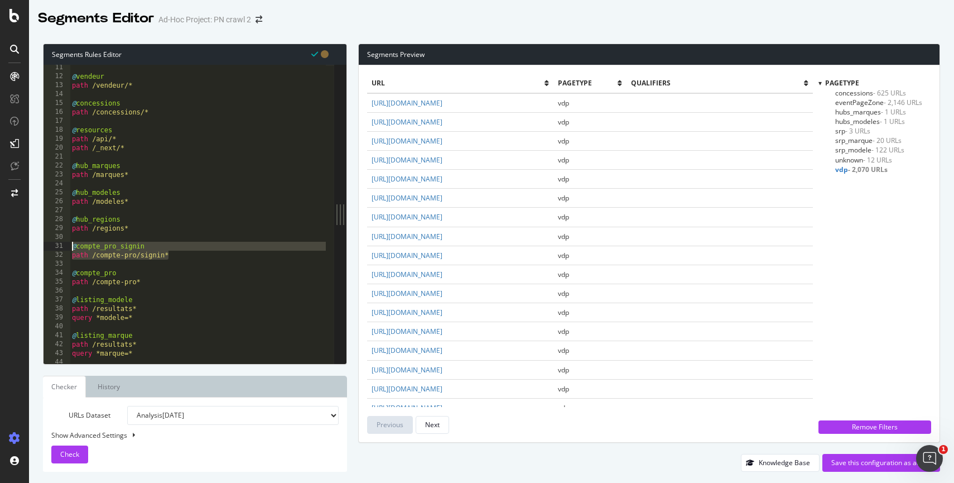
drag, startPoint x: 176, startPoint y: 256, endPoint x: 52, endPoint y: 246, distance: 124.9
click at [52, 246] on div "@hub_regions 11 12 13 14 15 16 17 18 19 20 21 22 23 24 25 26 27 28 29 30 31 32 …" at bounding box center [189, 214] width 291 height 299
type textarea "@compte_pro_signin path /compte-pro/signin*"
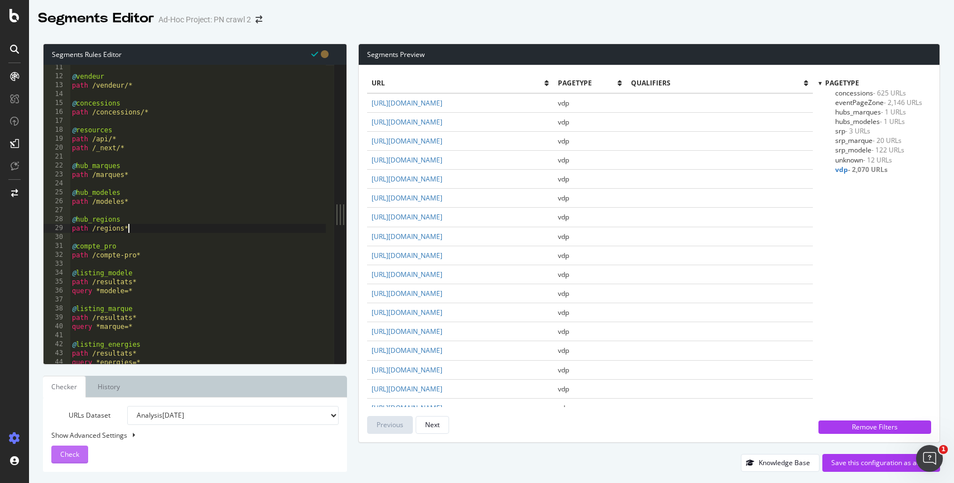
click at [67, 454] on span "Check" at bounding box center [69, 453] width 19 height 9
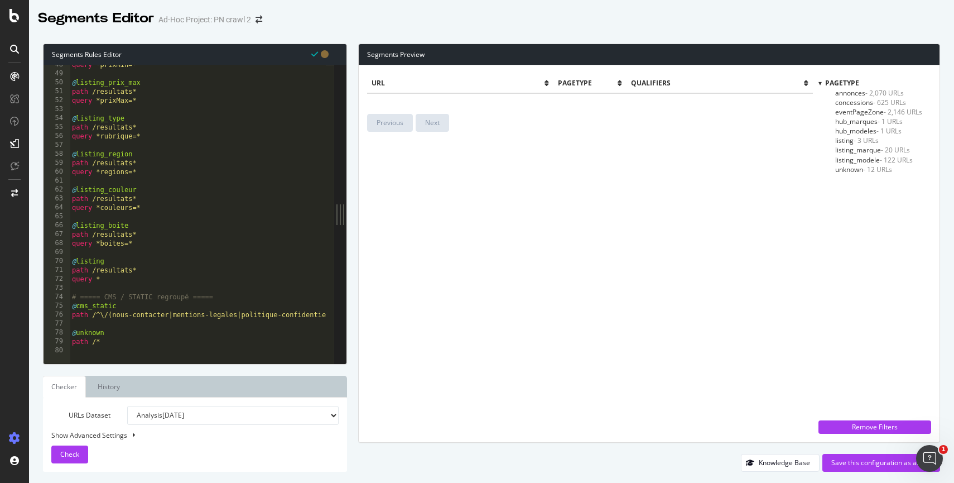
click at [862, 156] on span "listing_modele - 122 URLs" at bounding box center [875, 159] width 78 height 9
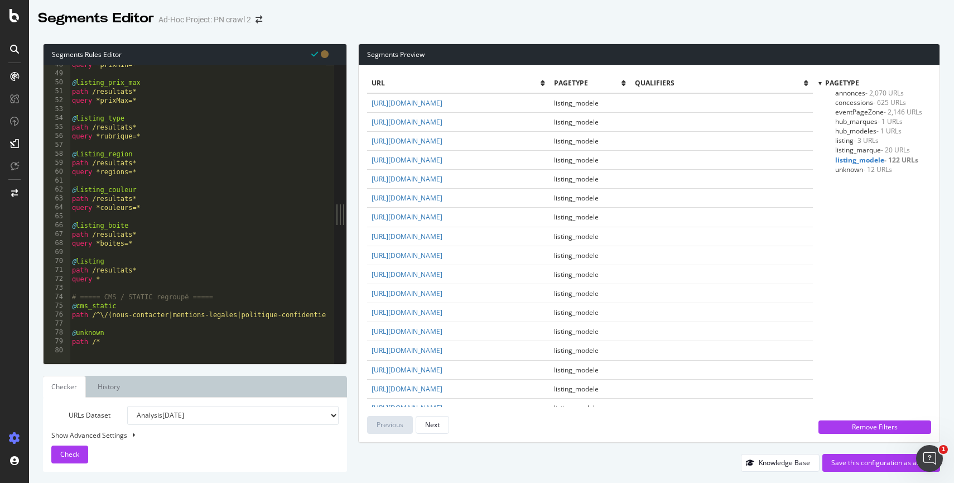
click at [859, 110] on span "eventPageZone - 2,146 URLs" at bounding box center [879, 111] width 87 height 9
click at [858, 91] on span "annonces - 2,070 URLs" at bounding box center [870, 92] width 69 height 9
click at [863, 103] on span "concessions - 625 URLs" at bounding box center [871, 102] width 71 height 9
click at [854, 118] on span "hub_marques - 1 URLs" at bounding box center [870, 121] width 68 height 9
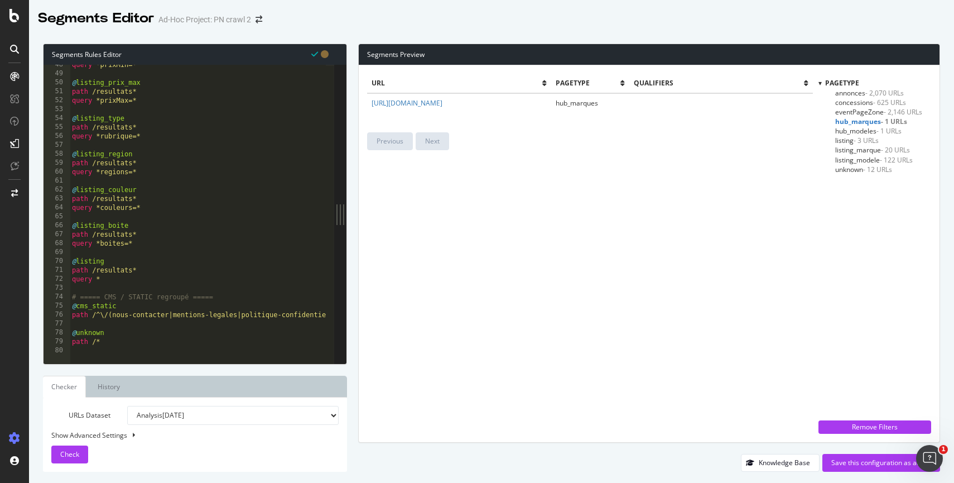
click at [857, 107] on span "eventPageZone - 2,146 URLs" at bounding box center [879, 111] width 87 height 9
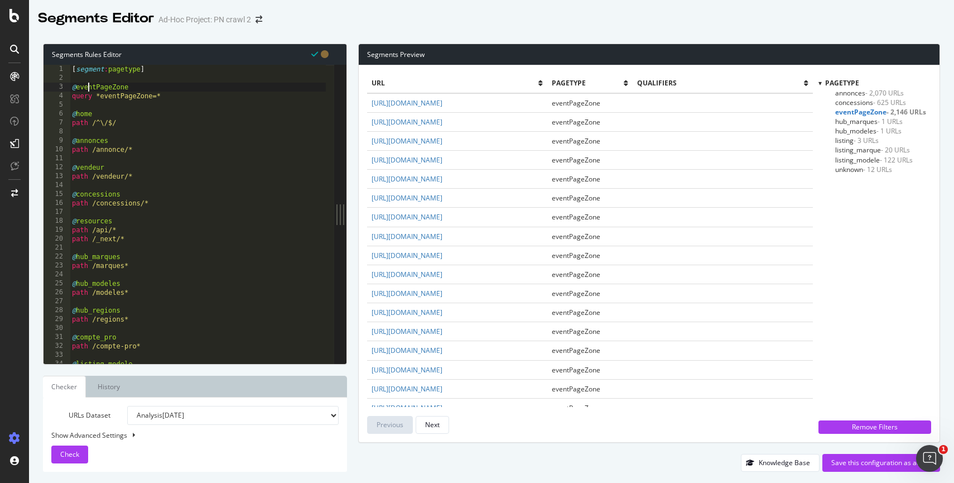
click at [89, 88] on div "[ segment : pagetype ] @ eventPageZone query *eventPageZone=* @ home path /^\/$…" at bounding box center [474, 219] width 808 height 308
click at [126, 85] on div "[ segment : pagetype ] @ eventPageZone query *eventPageZone=* @ home path /^\/$…" at bounding box center [474, 219] width 808 height 308
type textarea "être"
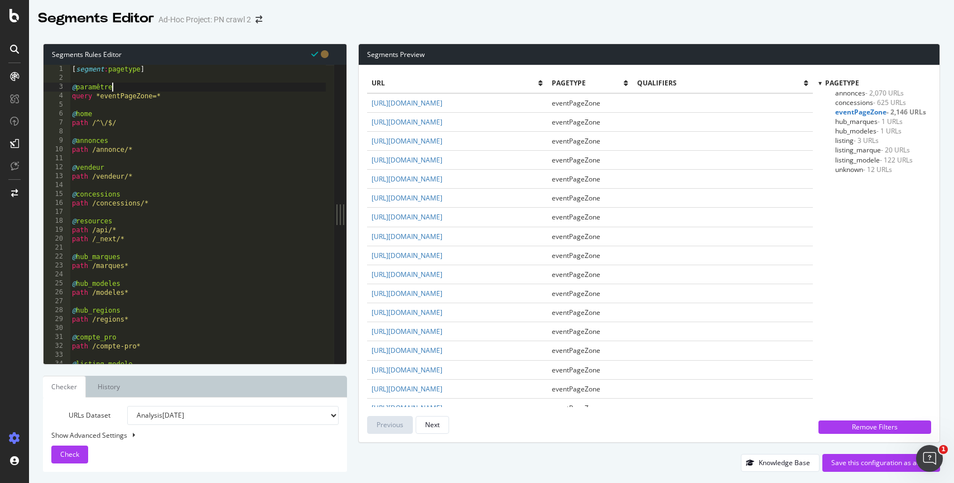
click at [186, 190] on div "[ segment : pagetype ] @ paramêtre query *eventPageZone=* @ home path /^\/$/ @ …" at bounding box center [474, 219] width 808 height 308
click at [93, 90] on div "[ segment : pagetype ] @ paramêtre query *eventPageZone=* @ home path /^\/$/ @ …" at bounding box center [474, 219] width 808 height 308
click at [104, 91] on div "[ segment : pagetype ] @ paramêtre query *eventPageZone=* @ home path /^\/$/ @ …" at bounding box center [474, 219] width 808 height 308
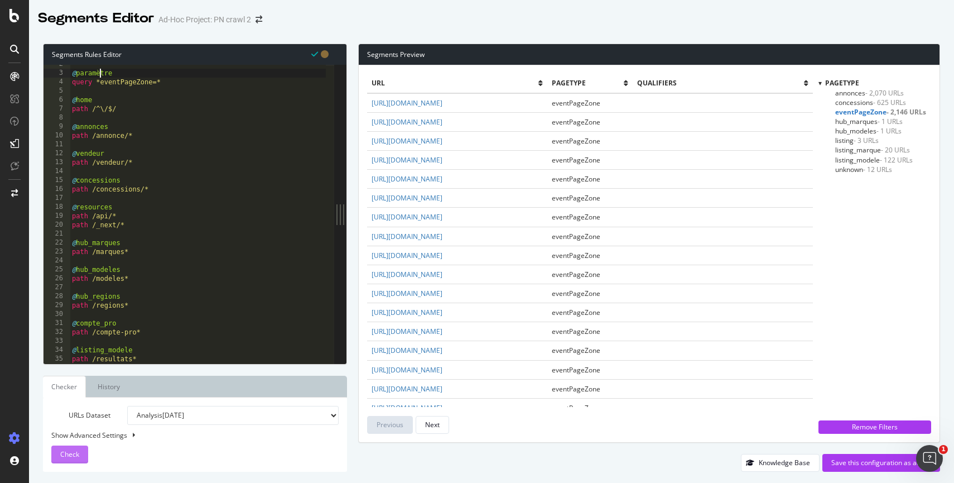
click at [63, 458] on span "Check" at bounding box center [69, 453] width 19 height 9
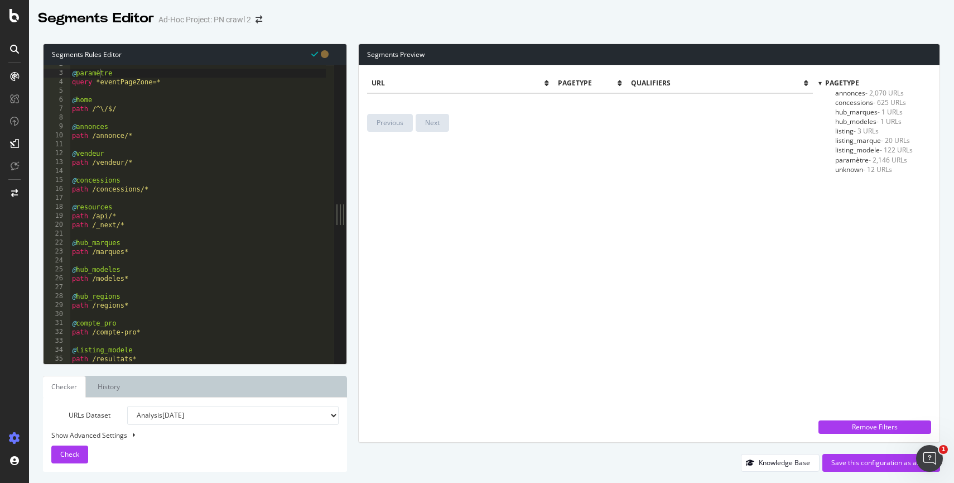
type textarea "query *eventPageZone=*"
drag, startPoint x: 166, startPoint y: 80, endPoint x: 97, endPoint y: 84, distance: 69.9
click at [97, 84] on div "@ paramètre query *eventPageZone=* @ home path /^\/$/ @ annonces path /annonce/…" at bounding box center [474, 214] width 808 height 308
click at [848, 166] on span "unknown - 12 URLs" at bounding box center [864, 169] width 57 height 9
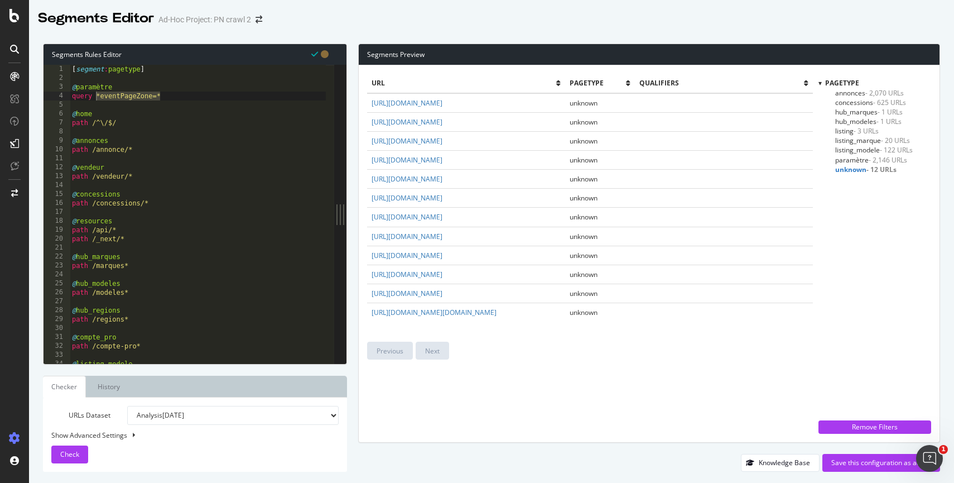
scroll to position [0, 0]
click at [120, 131] on div "[ segment : pagetype ] @ paramètre query *eventPageZone=* @ home path /^\/$/ @ …" at bounding box center [474, 219] width 808 height 308
click at [122, 124] on div "[ segment : pagetype ] @ paramètre query *eventPageZone=* @ home path /^\/$/ @ …" at bounding box center [474, 219] width 808 height 308
click at [76, 450] on span "Check" at bounding box center [69, 453] width 19 height 9
click at [115, 122] on div "[ segment : pagetype ] @ paramètre query *eventPageZone=* @ home path /$ @ anno…" at bounding box center [474, 219] width 808 height 308
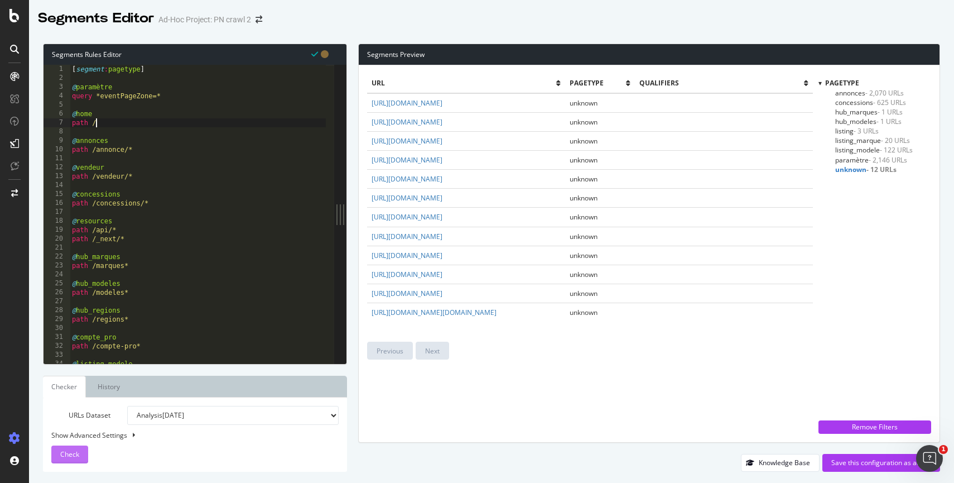
click at [78, 452] on span "Check" at bounding box center [69, 453] width 19 height 9
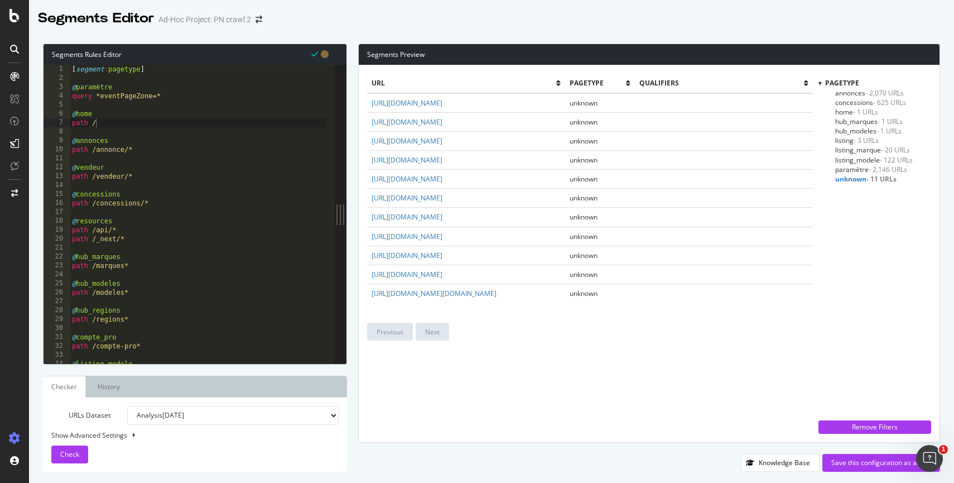
click at [839, 112] on span "home - 1 URLs" at bounding box center [857, 111] width 43 height 9
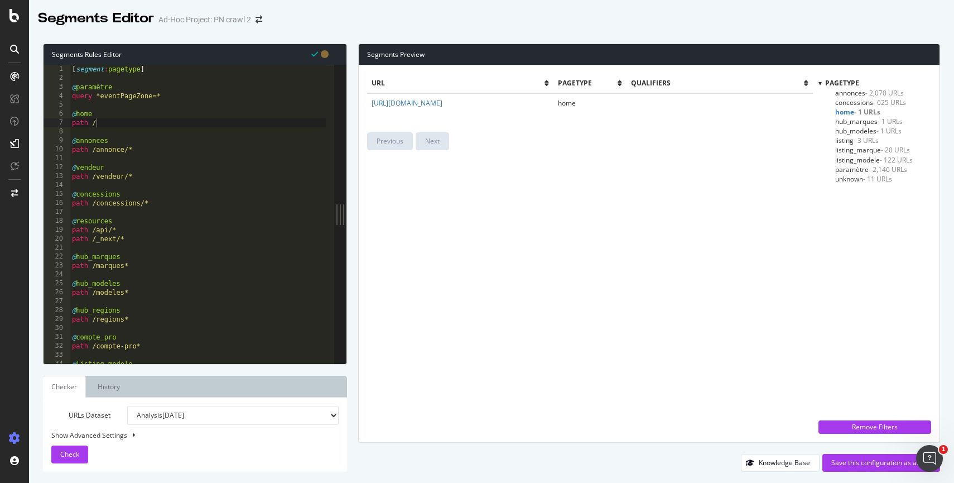
click at [841, 93] on span "annonces - 2,070 URLs" at bounding box center [870, 92] width 69 height 9
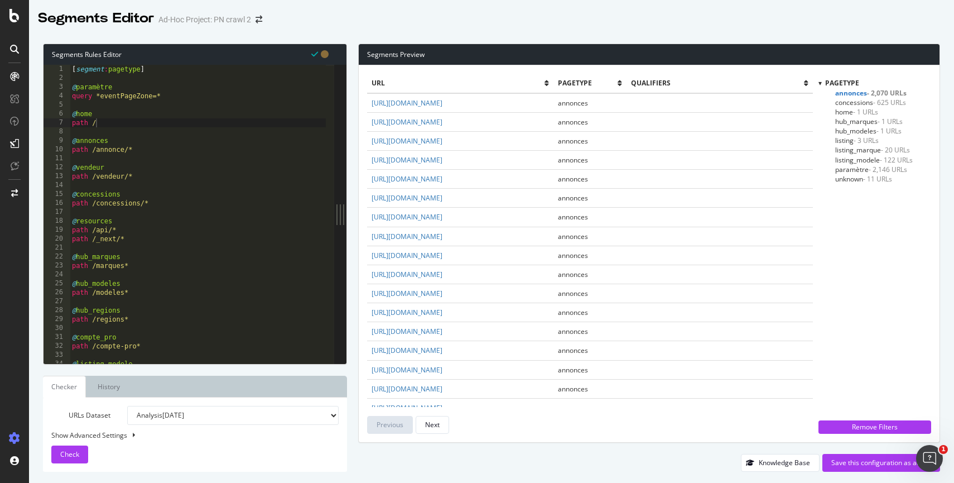
click at [844, 105] on span "concessions - 625 URLs" at bounding box center [871, 102] width 71 height 9
click at [841, 118] on span "hub_marques - 1 URLs" at bounding box center [870, 121] width 68 height 9
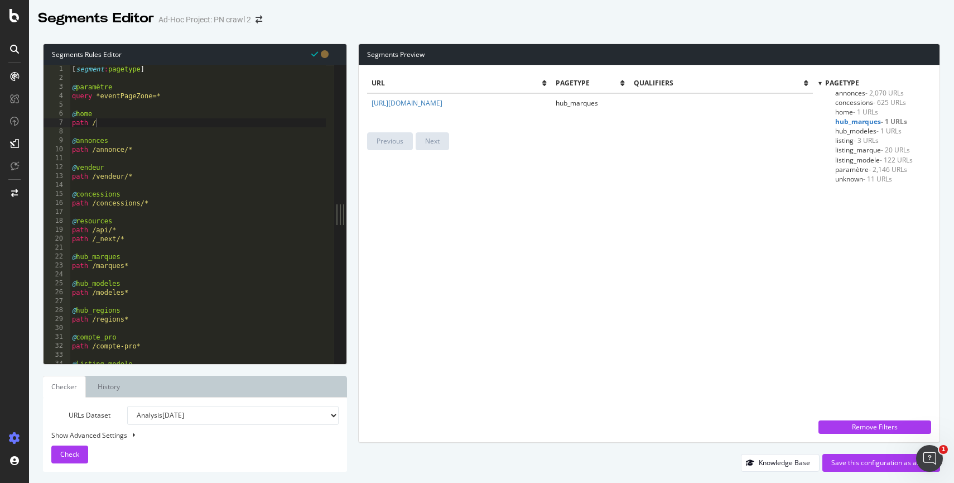
click at [844, 111] on span "home - 1 URLs" at bounding box center [857, 111] width 43 height 9
click at [849, 103] on span "concessions - 625 URLs" at bounding box center [871, 102] width 71 height 9
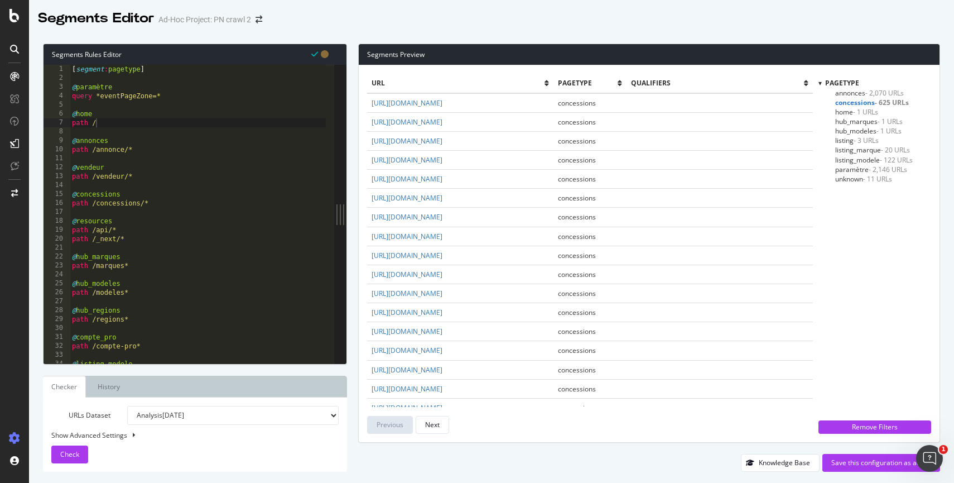
click at [845, 114] on span "home - 1 URLs" at bounding box center [857, 111] width 43 height 9
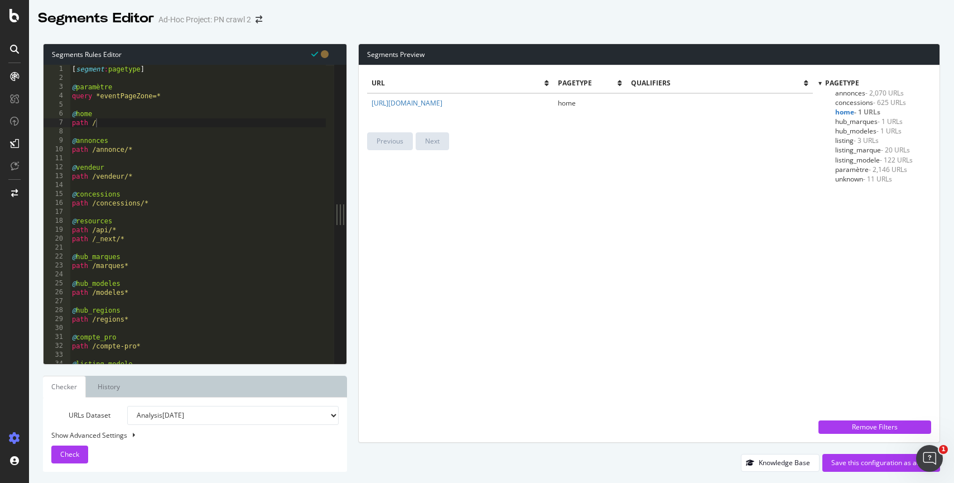
click at [848, 182] on span "unknown - 11 URLs" at bounding box center [864, 178] width 57 height 9
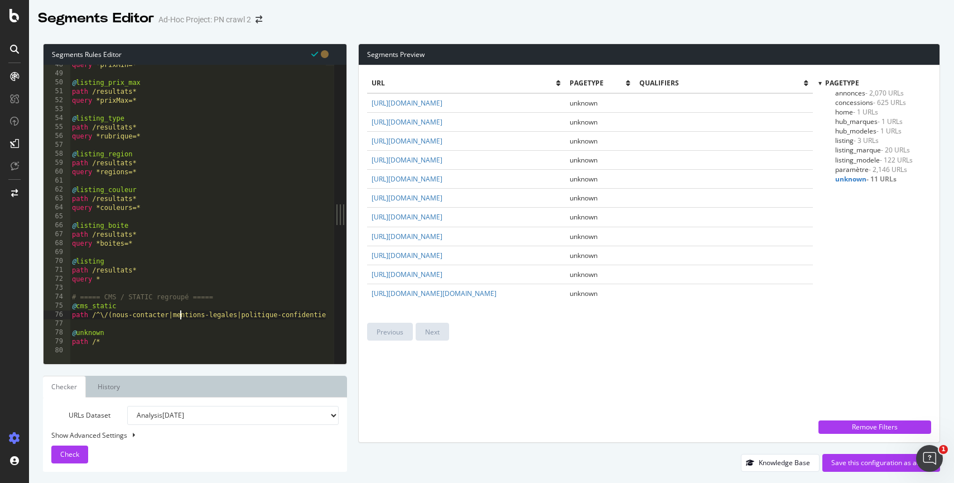
click at [180, 315] on div "query *prixMin=* @ listing_prix_max path /resultats* query *prixMax=* @ listing…" at bounding box center [474, 214] width 808 height 308
click at [93, 318] on div "query *prixMin=* @ listing_prix_max path /resultats* query *prixMax=* @ listing…" at bounding box center [474, 214] width 808 height 308
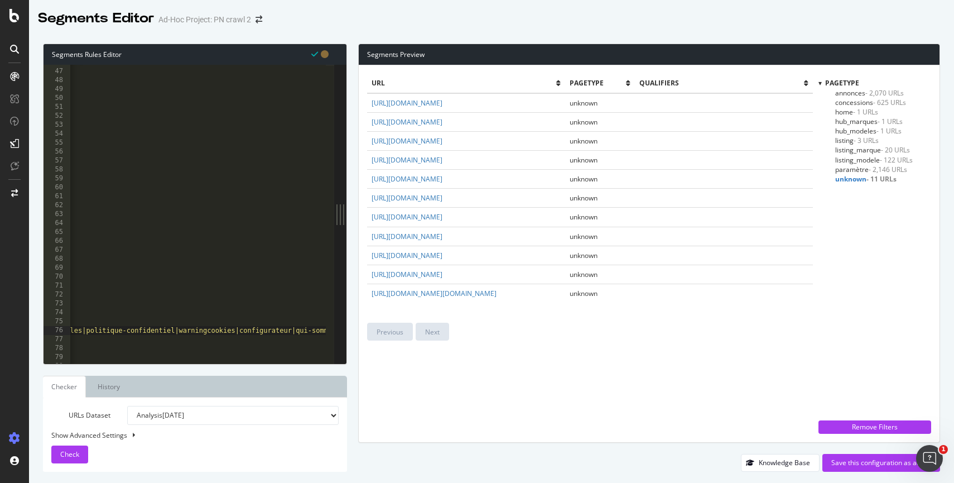
scroll to position [0, 0]
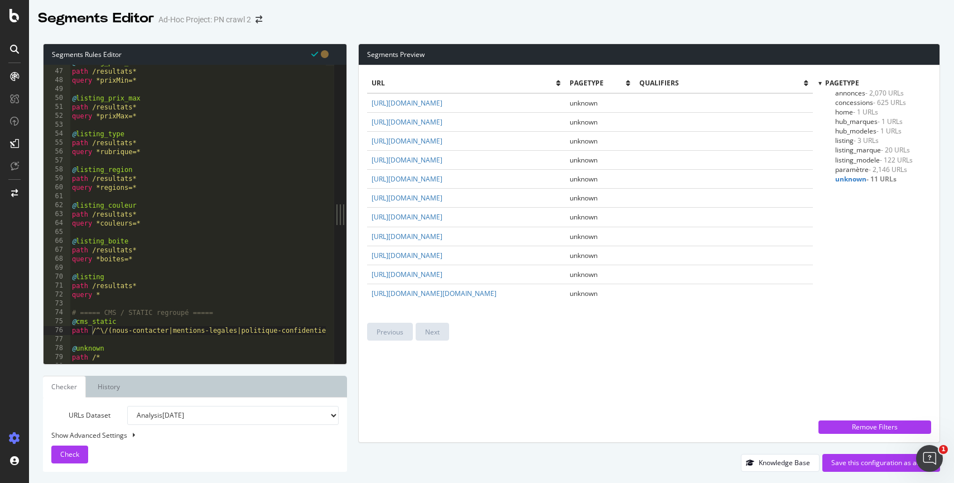
drag, startPoint x: 585, startPoint y: 299, endPoint x: 371, endPoint y: 88, distance: 301.5
click at [371, 88] on table "url pagetype qualifiers https://www.promoneuve.fr/nous-contacter unknown https:…" at bounding box center [590, 188] width 446 height 229
click at [368, 76] on th "url" at bounding box center [466, 83] width 198 height 19
drag, startPoint x: 368, startPoint y: 79, endPoint x: 669, endPoint y: 306, distance: 377.4
click at [669, 306] on div "url pagetype qualifiers https://www.promoneuve.fr/nous-contacter unknown https:…" at bounding box center [590, 194] width 446 height 240
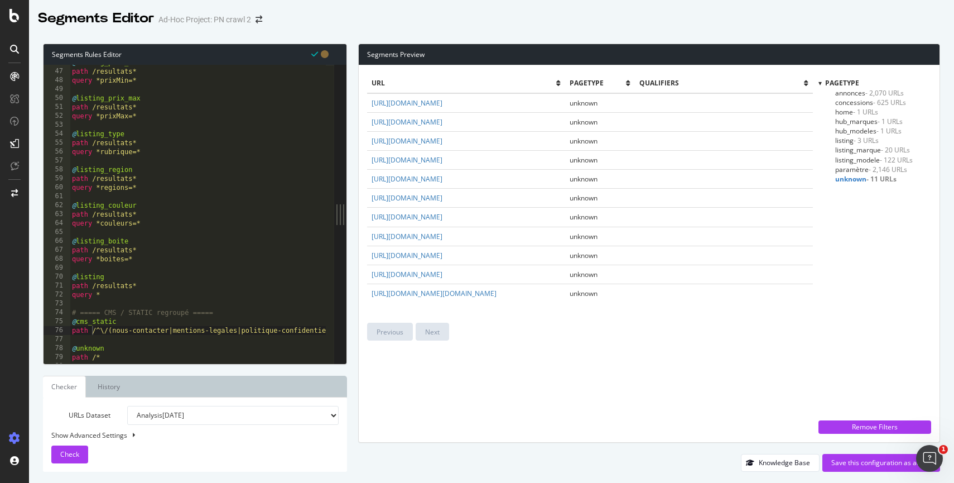
copy thead
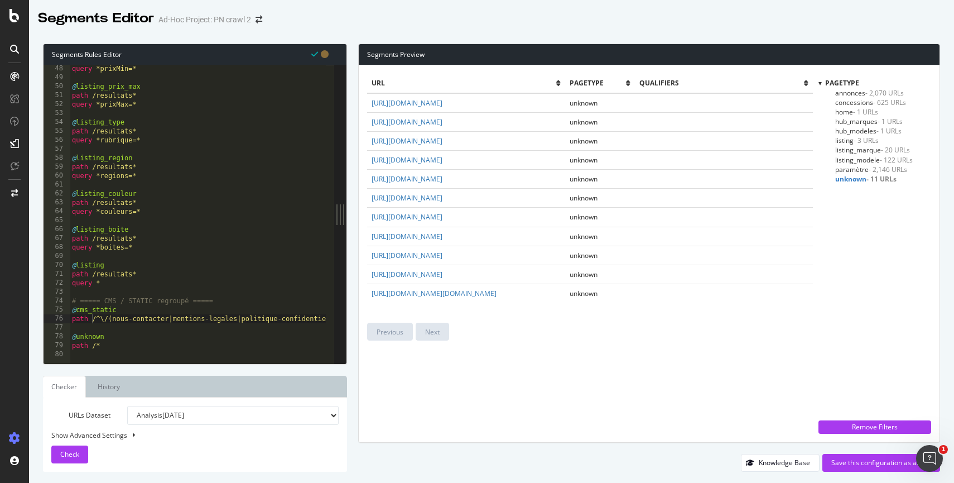
scroll to position [424, 0]
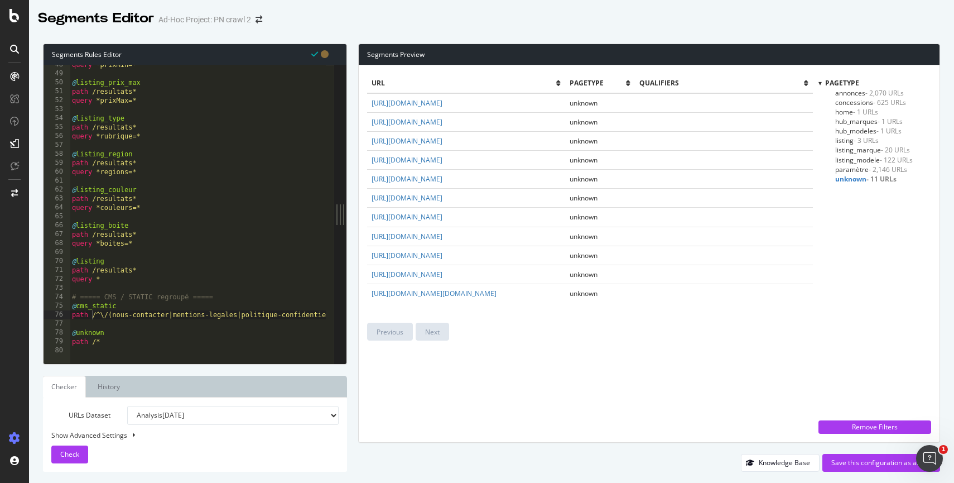
click at [131, 318] on div "query *prixMin=* @ listing_prix_max path /resultats* query *prixMax=* @ listing…" at bounding box center [474, 214] width 808 height 308
type textarea "path /^\/(nous-contacter|mentions-legales|politique-confidentiel|warningcookies…"
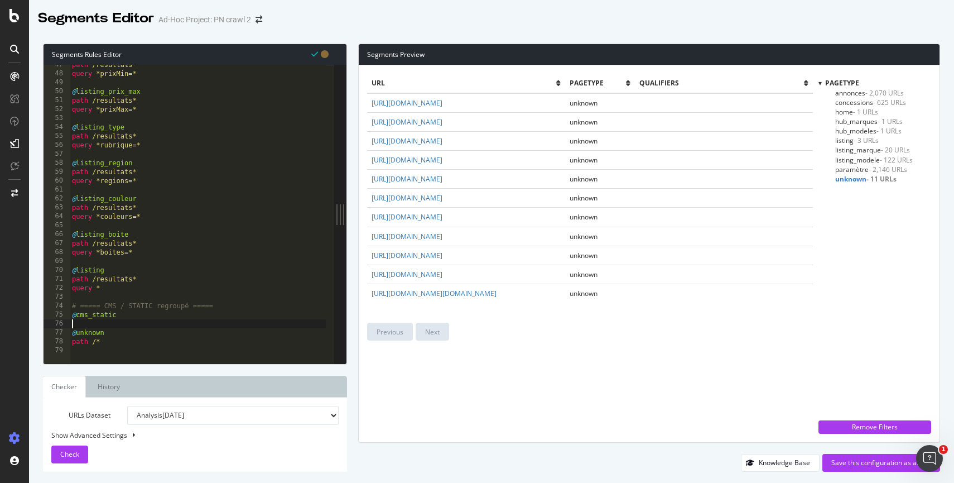
scroll to position [407, 0]
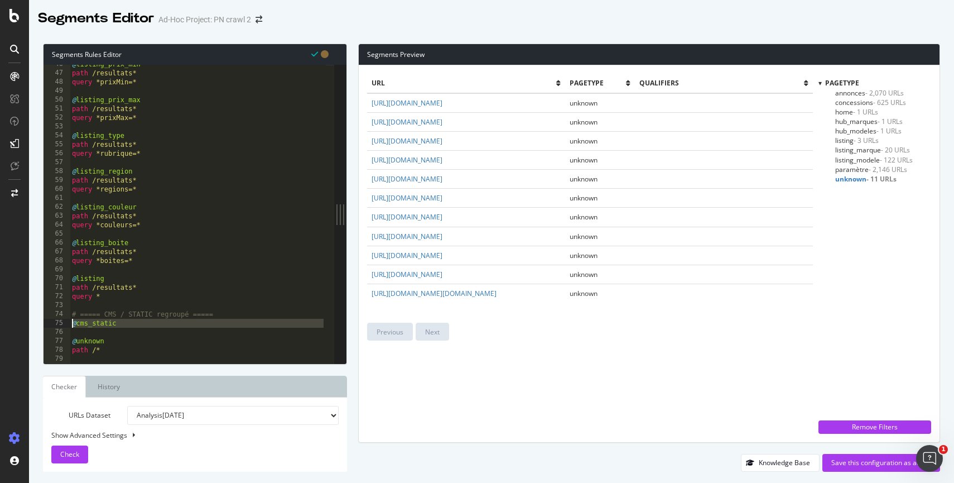
paste textarea "path /www.internet-signalement.gouv.fr"
type textarea "path /www.internet-signalement.gouv.fr"
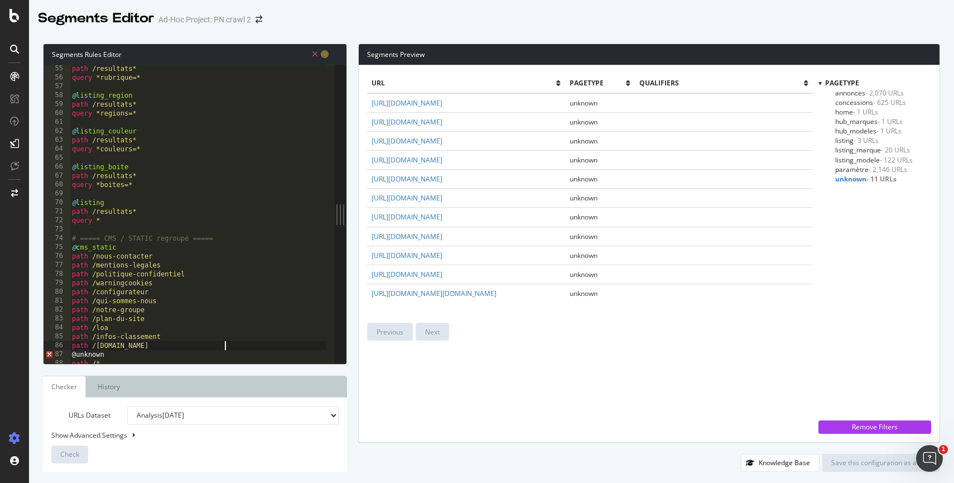
scroll to position [496, 0]
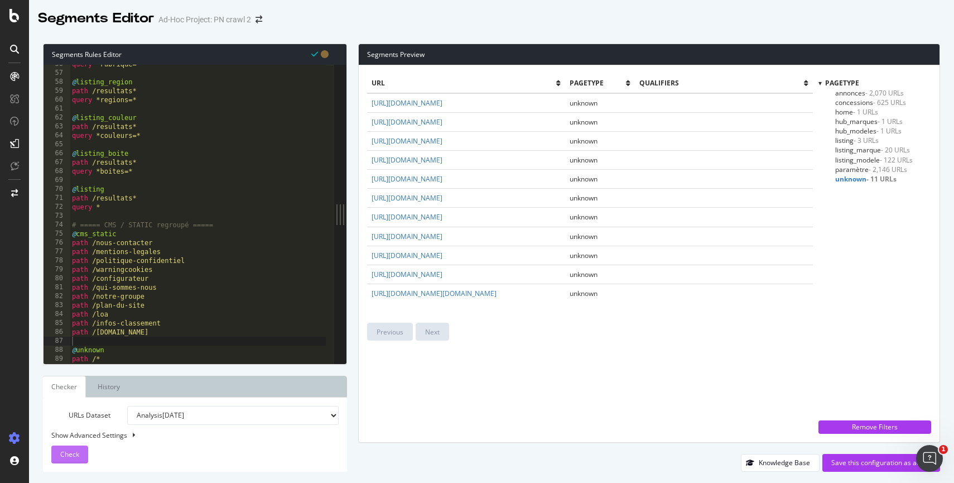
click at [75, 448] on div "Check" at bounding box center [69, 454] width 19 height 17
click at [233, 342] on div "query *rubrique=* @ listing_region path /resultats* query *regions=* @ listing_…" at bounding box center [198, 218] width 256 height 316
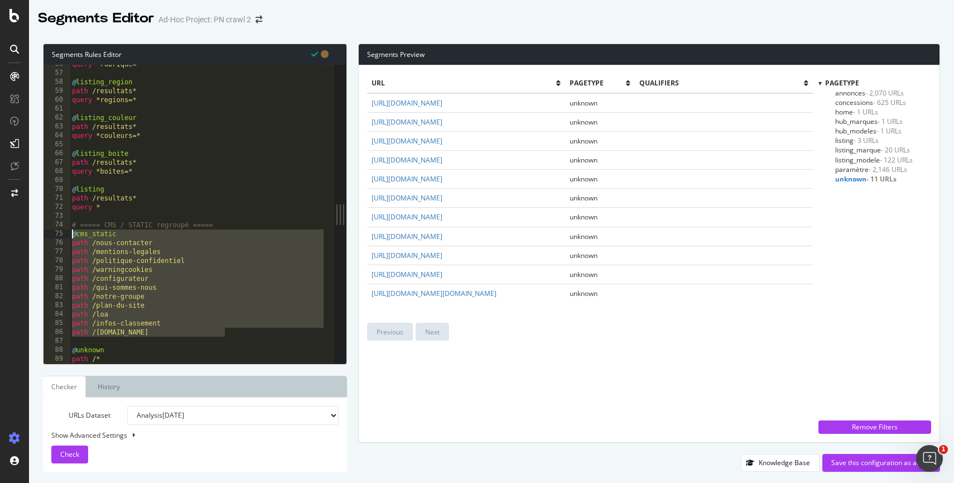
drag, startPoint x: 237, startPoint y: 337, endPoint x: 68, endPoint y: 233, distance: 198.4
click at [68, 233] on div "56 57 58 59 60 61 62 63 64 65 66 67 68 69 70 71 72 73 74 75 76 77 78 79 80 81 8…" at bounding box center [189, 214] width 291 height 299
type textarea "@cms_static path /nous-contacter"
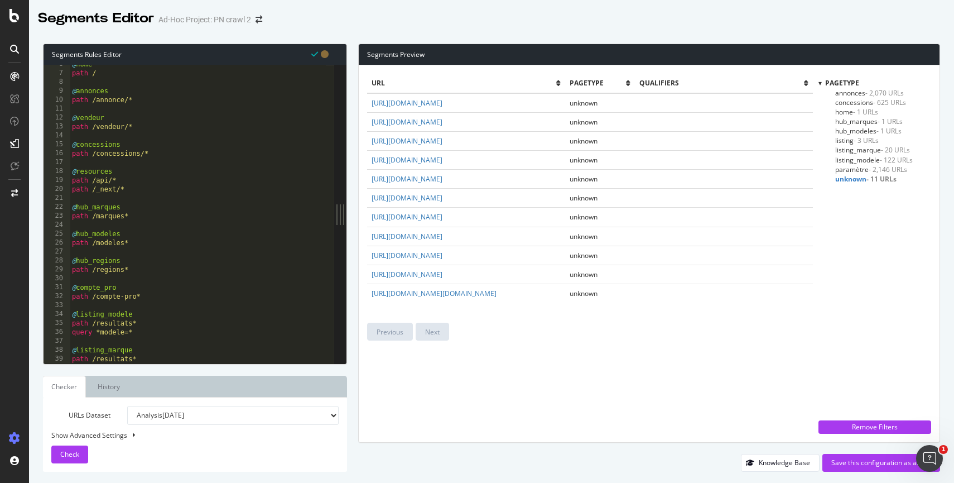
scroll to position [0, 0]
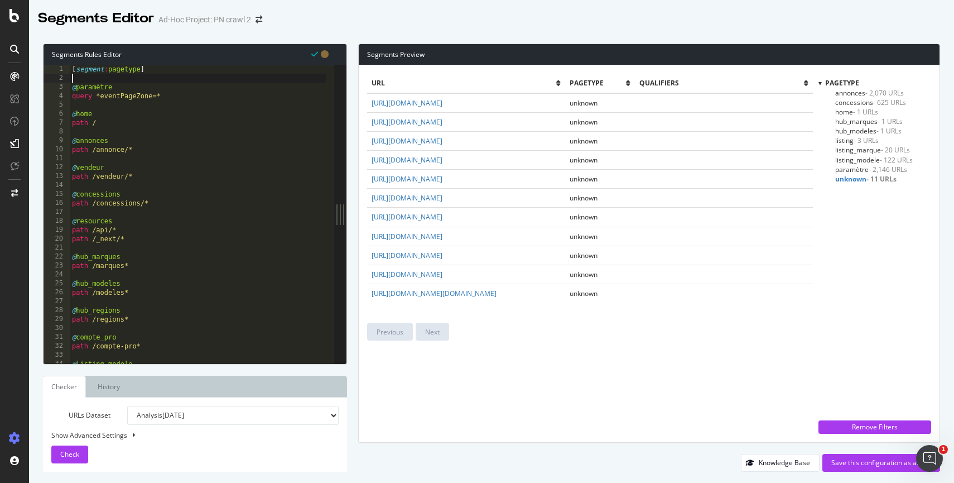
click at [73, 80] on div "[ segment : pagetype ] @ paramètre query *eventPageZone=* @ home path / @ annon…" at bounding box center [198, 223] width 256 height 316
paste textarea "path /www.internet-signalement.gouv.fr"
type textarea "path /www.internet-signalement.gouv.fr"
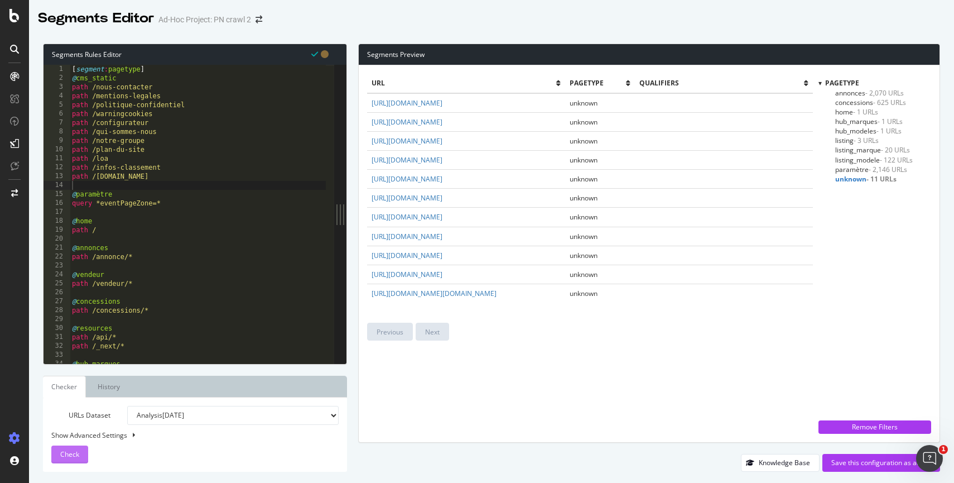
click at [68, 461] on div "Check" at bounding box center [69, 454] width 19 height 17
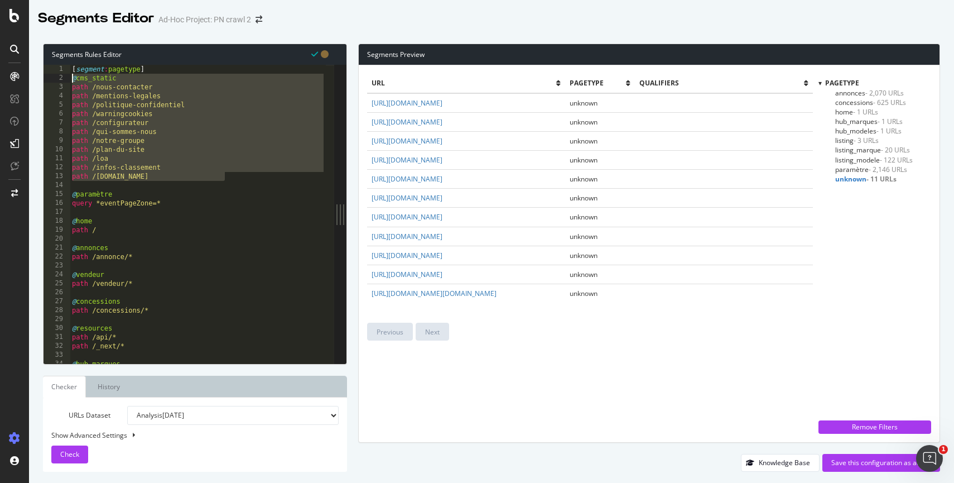
drag, startPoint x: 236, startPoint y: 179, endPoint x: 55, endPoint y: 81, distance: 205.5
click at [55, 81] on div "path /www.internet-signalement.gouv.fr 1 2 3 4 5 6 7 8 9 10 11 12 13 14 15 16 1…" at bounding box center [189, 214] width 291 height 299
type textarea "@cms_static path /nous-contacter"
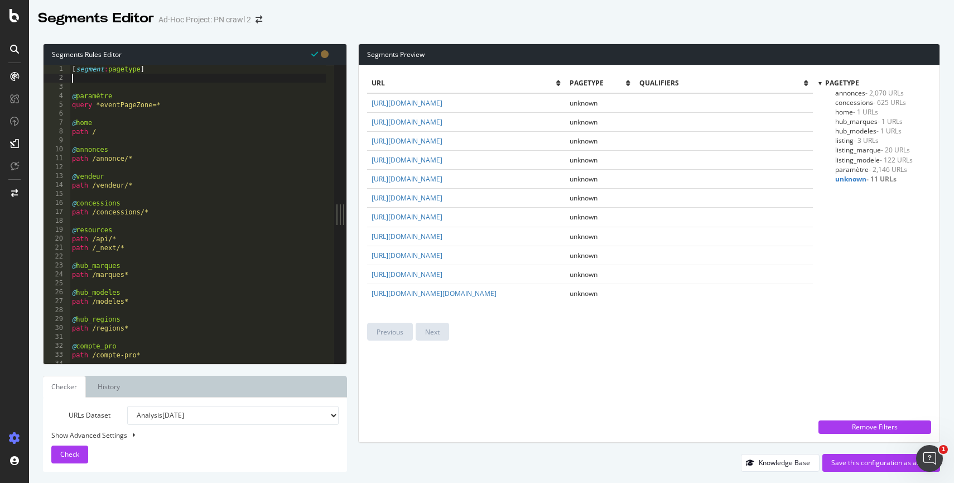
type textarea "[segment:pagetype]"
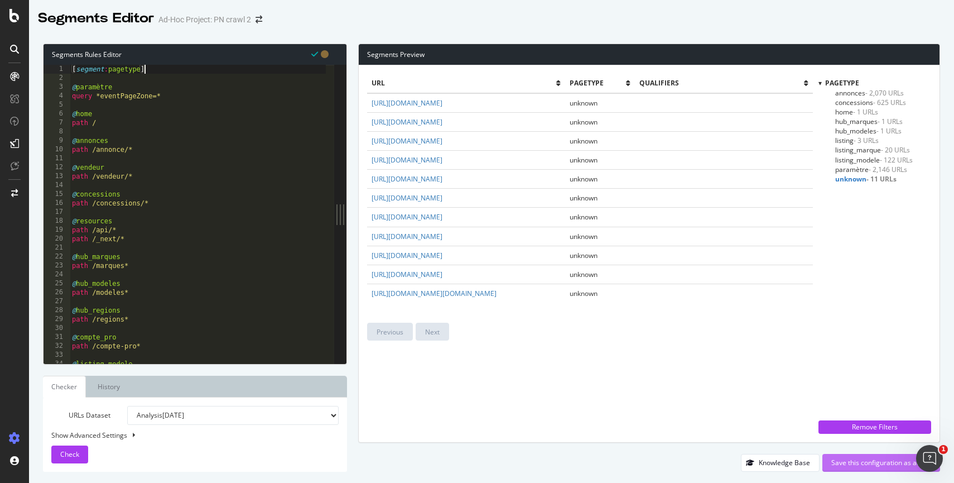
click at [841, 462] on div "Save this configuration as active" at bounding box center [882, 462] width 100 height 9
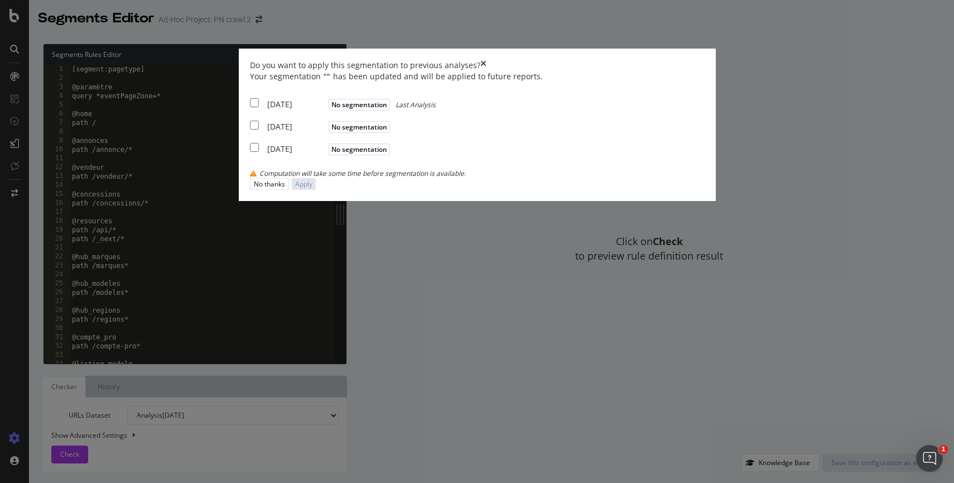
click at [259, 107] on input "modal" at bounding box center [254, 102] width 9 height 9
checkbox input "true"
click at [259, 129] on input "modal" at bounding box center [254, 125] width 9 height 9
checkbox input "true"
click at [259, 152] on input "modal" at bounding box center [254, 147] width 9 height 9
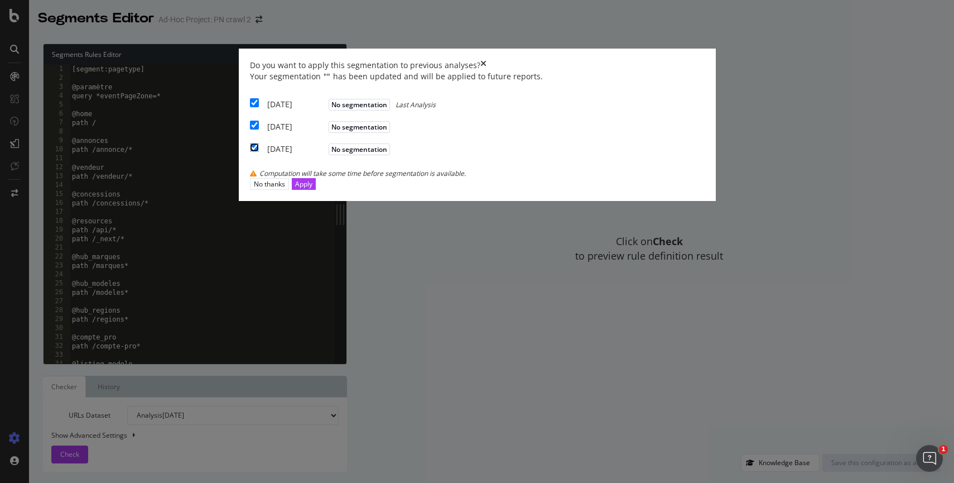
checkbox input "true"
click at [313, 189] on div "Apply" at bounding box center [303, 183] width 17 height 9
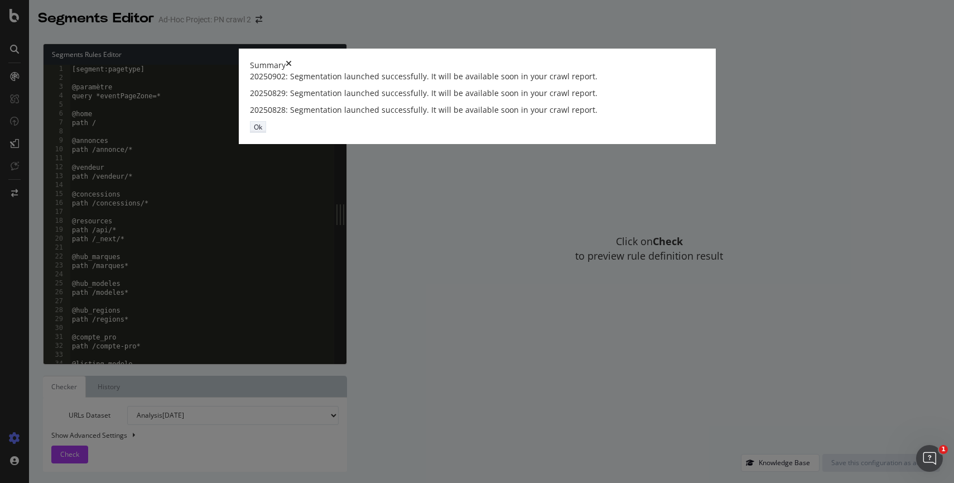
click at [262, 132] on div "Ok" at bounding box center [258, 126] width 8 height 9
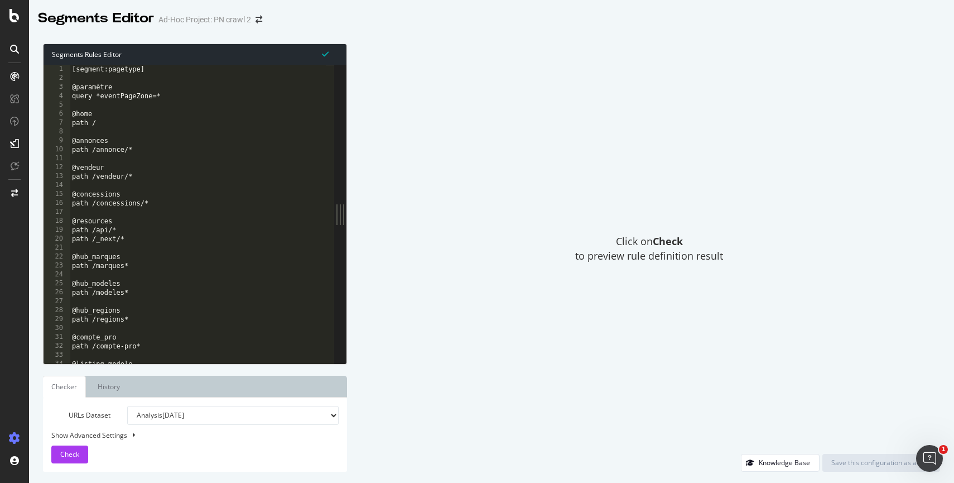
click at [10, 433] on icon at bounding box center [14, 438] width 11 height 11
click at [16, 433] on icon at bounding box center [14, 438] width 11 height 11
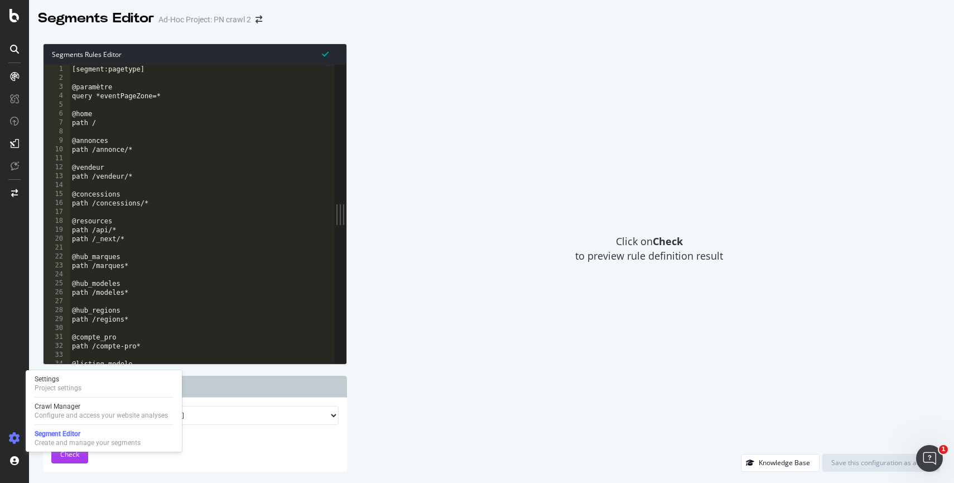
click at [13, 434] on icon at bounding box center [14, 438] width 11 height 11
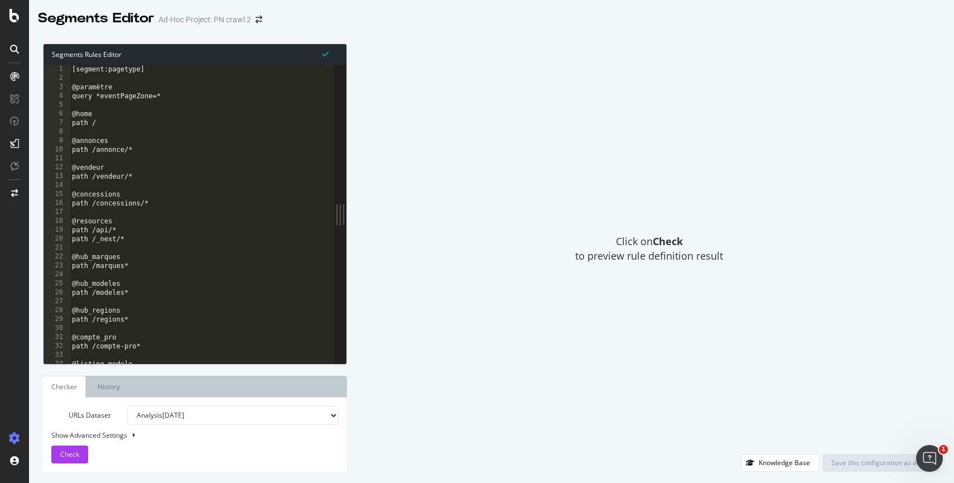
click at [13, 434] on icon at bounding box center [14, 438] width 11 height 11
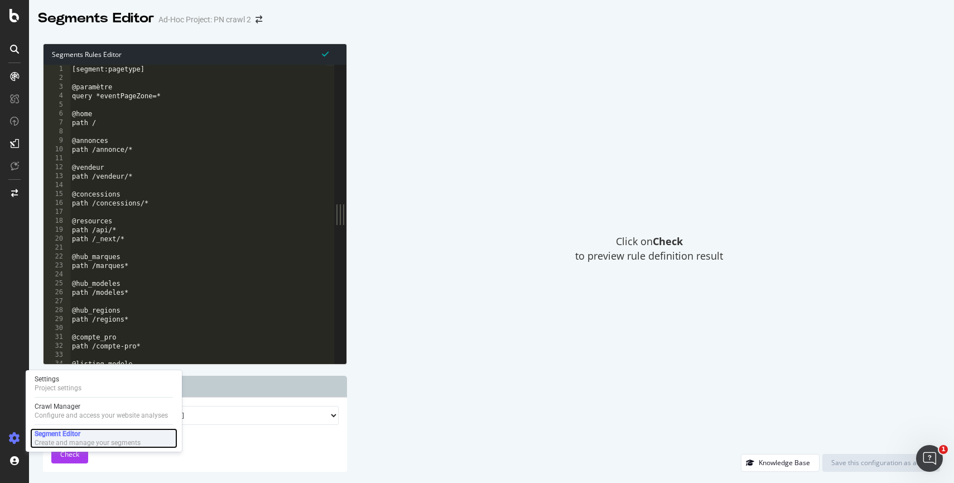
click at [41, 440] on div "Create and manage your segments" at bounding box center [88, 442] width 106 height 9
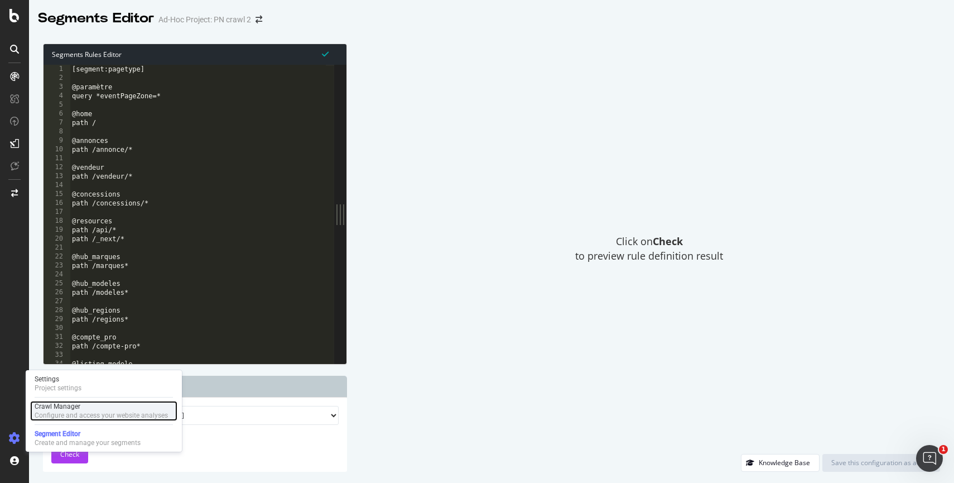
click at [72, 411] on div "Configure and access your website analyses" at bounding box center [101, 415] width 133 height 9
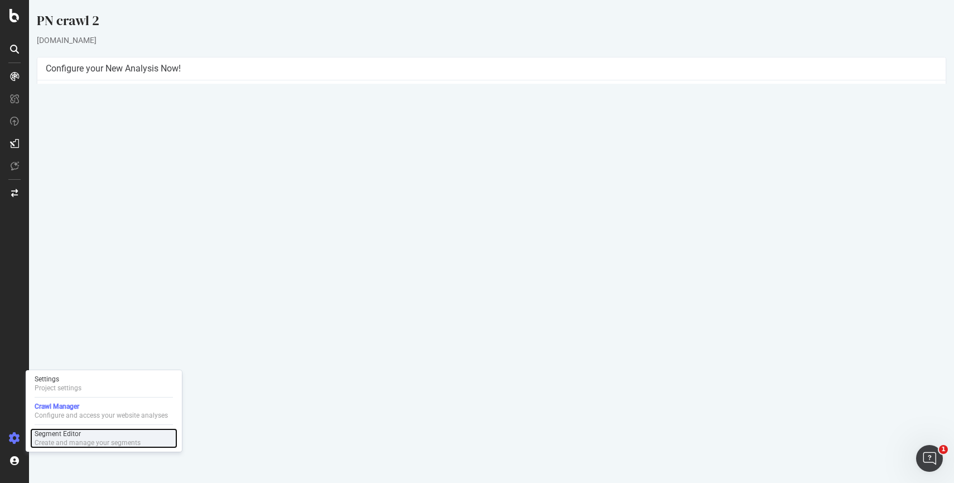
click at [75, 439] on div "Create and manage your segments" at bounding box center [88, 442] width 106 height 9
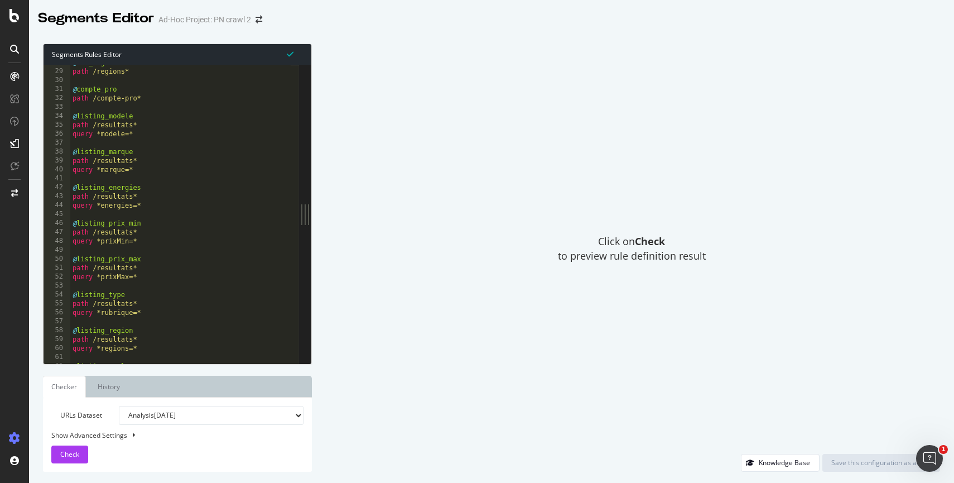
scroll to position [496, 0]
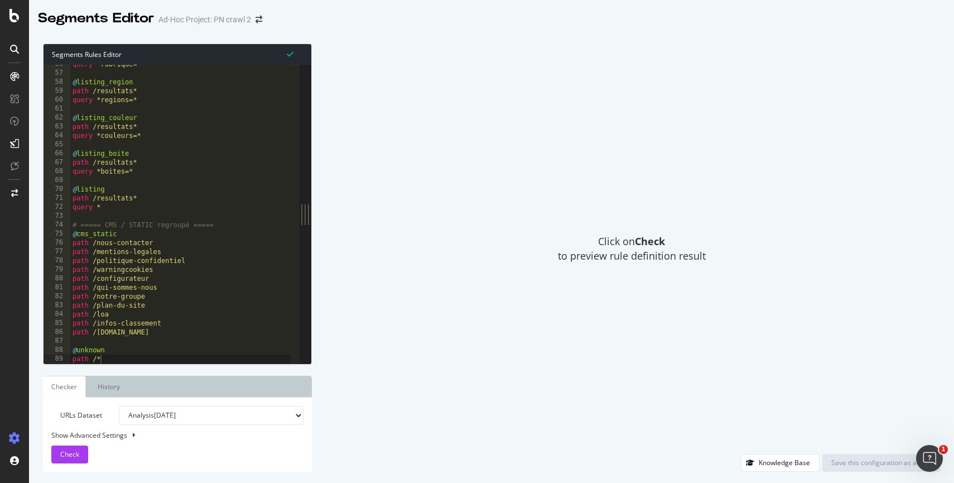
click at [228, 333] on div "query *rubrique=* @ listing_region path /resultats* query *regions=* @ listing_…" at bounding box center [180, 218] width 220 height 316
click at [74, 452] on span "Check" at bounding box center [69, 453] width 19 height 9
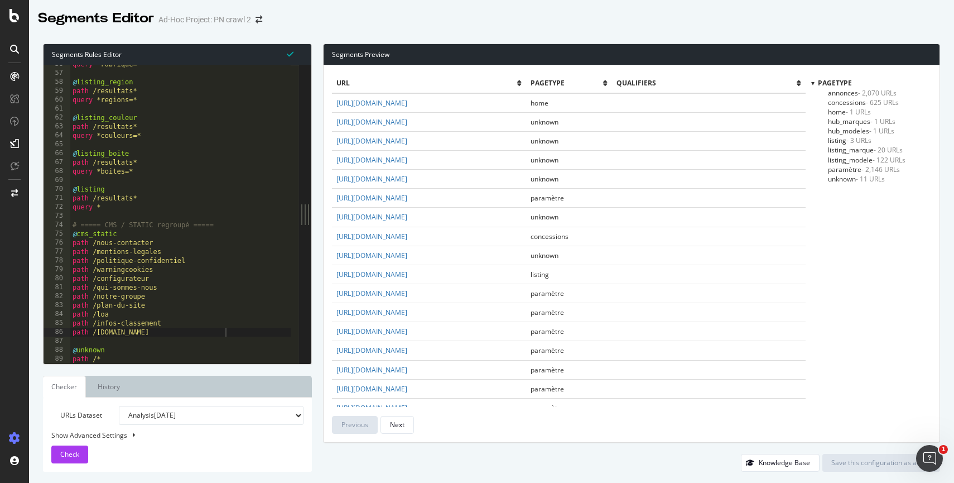
click at [844, 179] on span "unknown - 11 URLs" at bounding box center [856, 178] width 57 height 9
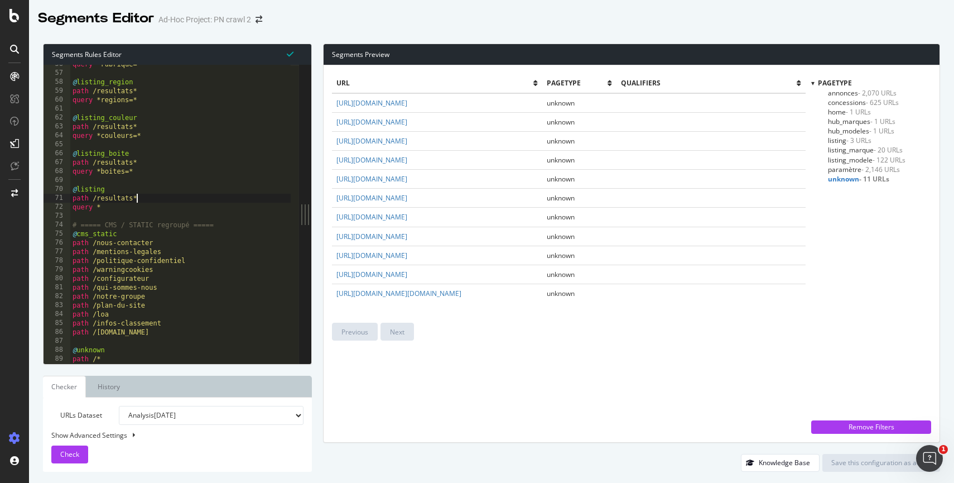
click at [194, 195] on div "query *rubrique=* @ listing_region path /resultats* query *regions=* @ listing_…" at bounding box center [180, 218] width 220 height 316
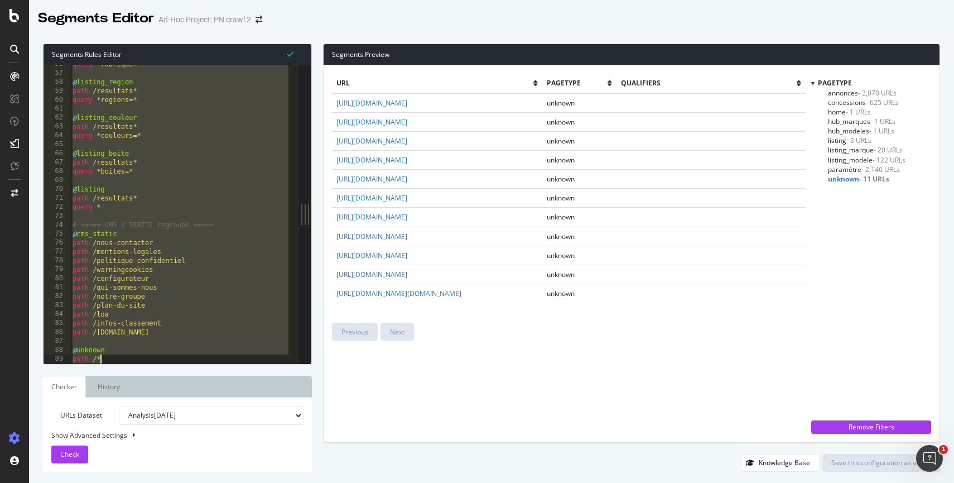
click at [161, 306] on div "query *rubrique=* @ listing_region path /resultats* query *regions=* @ listing_…" at bounding box center [180, 218] width 220 height 316
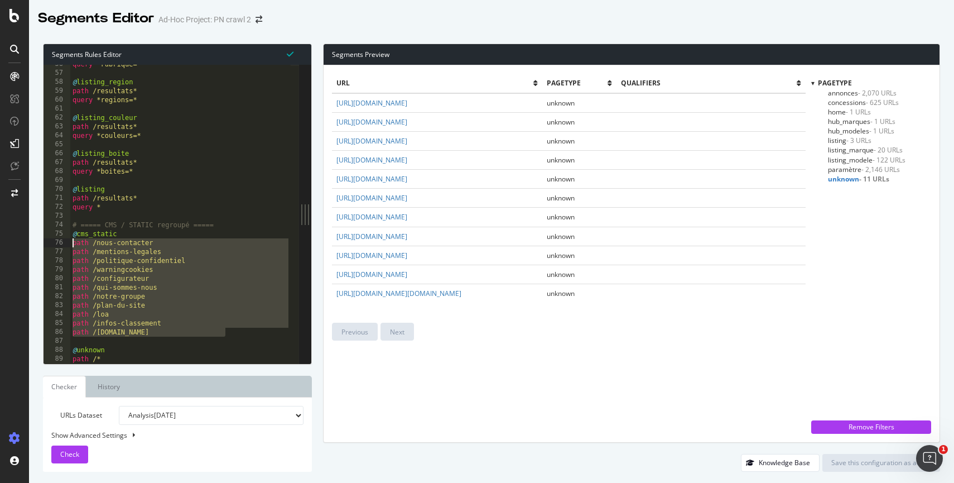
drag, startPoint x: 249, startPoint y: 333, endPoint x: 59, endPoint y: 242, distance: 210.7
click at [59, 242] on div "path /plan-du-site 56 57 58 59 60 61 62 63 64 65 66 67 68 69 70 71 72 73 74 75 …" at bounding box center [172, 214] width 256 height 299
type textarea "path /nous-contacter path /mentions-legales"
paste textarea "Cursor at row 76"
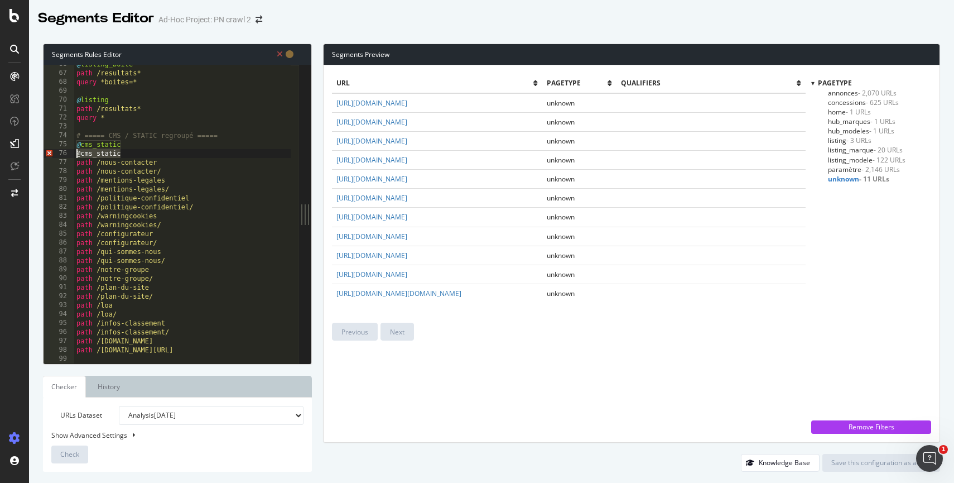
drag, startPoint x: 142, startPoint y: 156, endPoint x: 69, endPoint y: 156, distance: 72.6
click at [69, 156] on div "66 67 68 69 70 71 72 73 74 75 76 77 78 79 80 81 82 83 84 85 86 87 88 89 90 91 9…" at bounding box center [172, 214] width 256 height 299
type textarea "@cms_static"
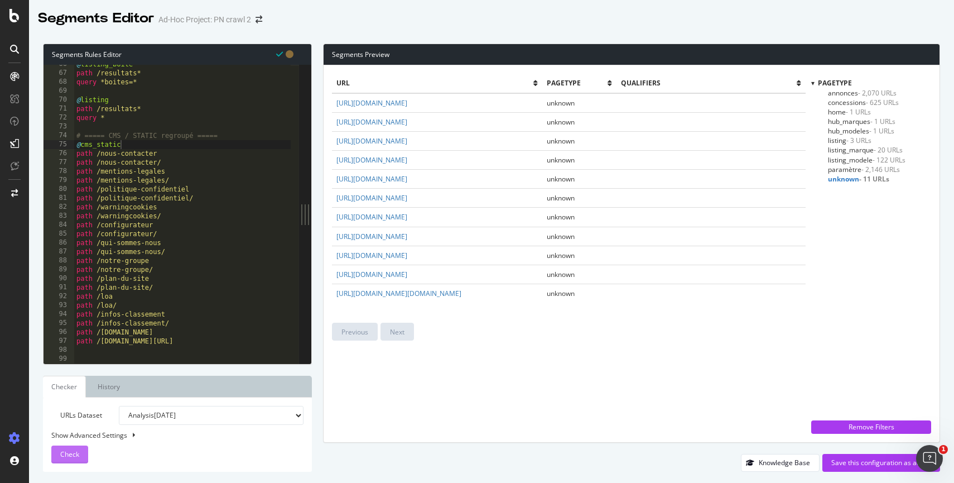
click at [71, 460] on div "Check" at bounding box center [69, 454] width 19 height 17
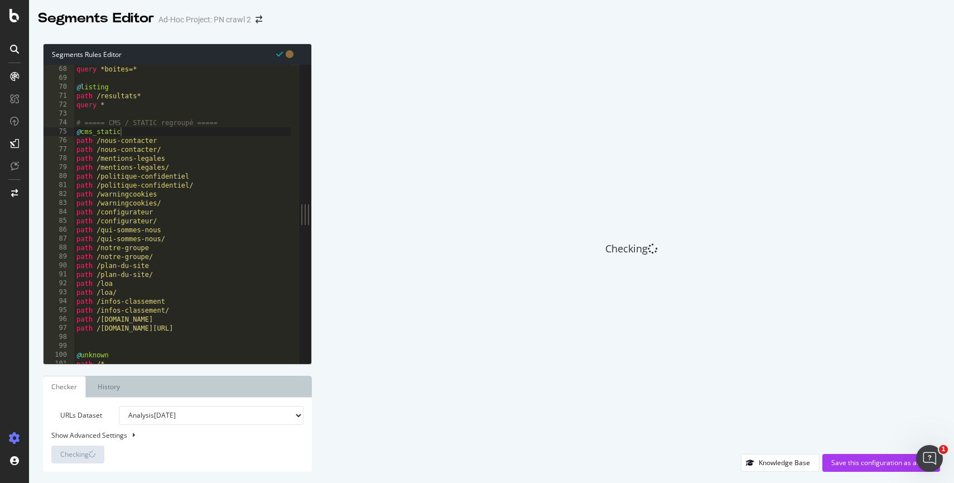
scroll to position [603, 0]
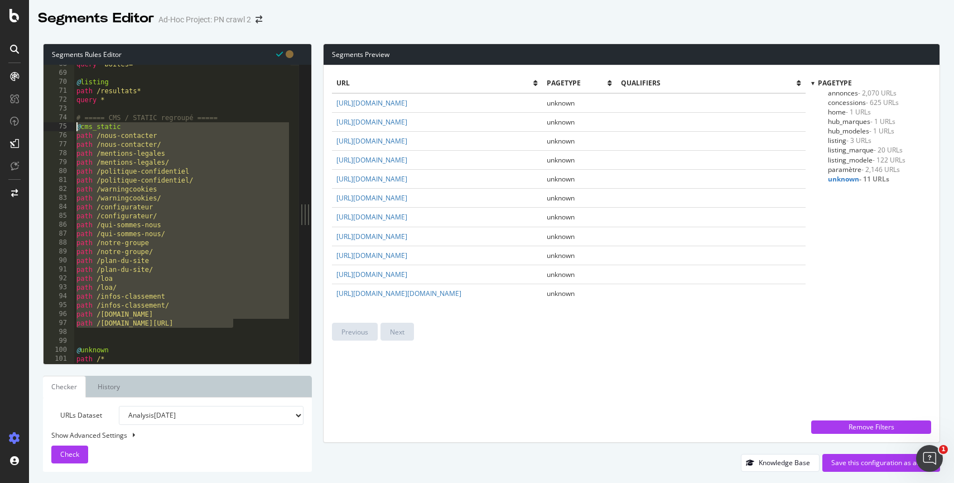
drag, startPoint x: 244, startPoint y: 327, endPoint x: 63, endPoint y: 129, distance: 268.2
click at [63, 129] on div "path /www.internet-signalement.gouv.fr/ 68 69 70 71 72 73 74 75 76 77 78 79 80 …" at bounding box center [172, 214] width 256 height 299
type textarea "@cms_static path /nous-contacter"
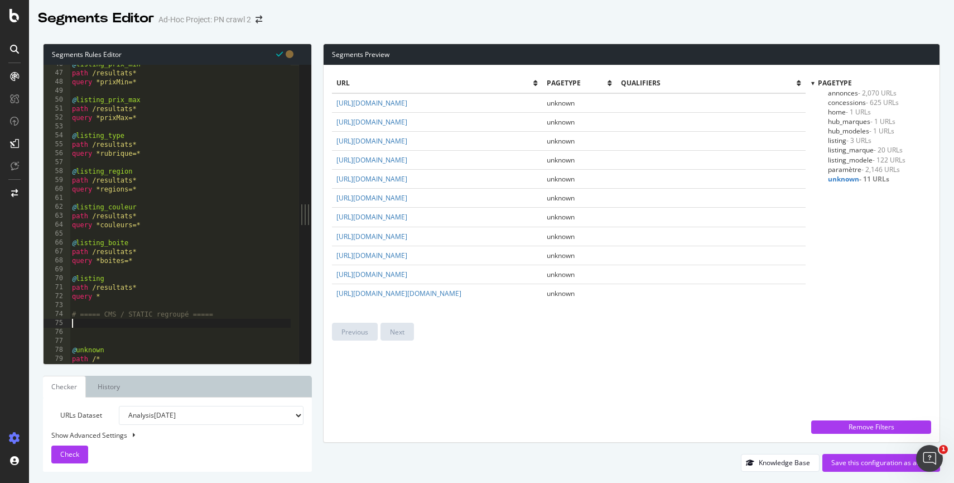
scroll to position [398, 0]
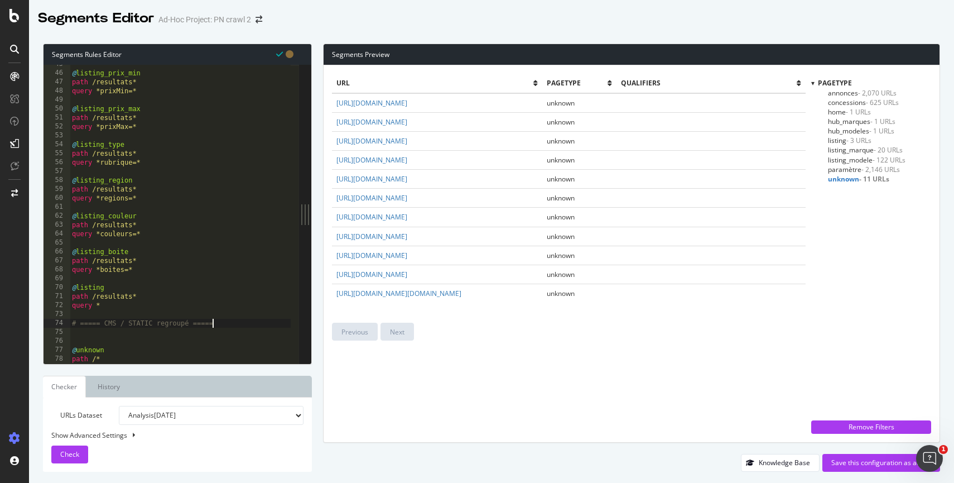
click at [94, 352] on div "@ listing_prix_min path /resultats* query *prixMin=* @ listing_prix_max path /r…" at bounding box center [180, 218] width 221 height 316
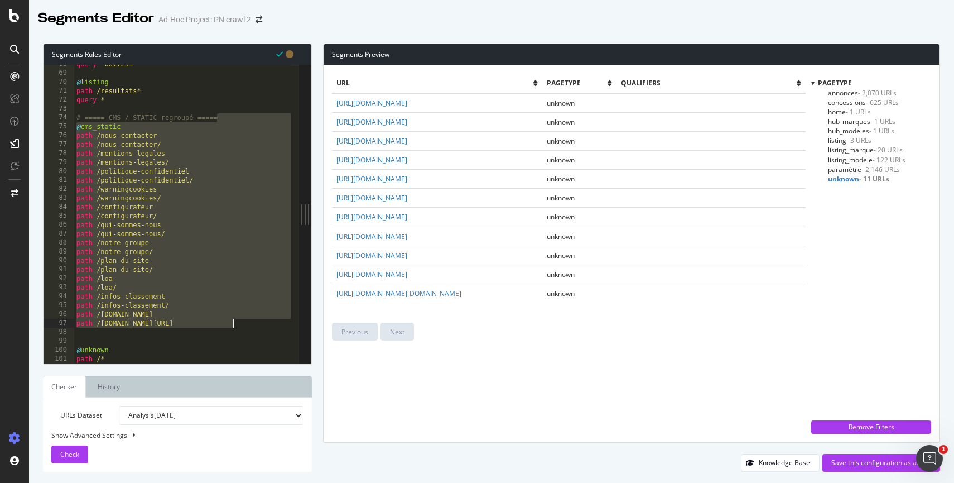
scroll to position [603, 0]
click at [116, 354] on div "query *boites=* @ listing path /resultats* query * # ===== CMS / STATIC regroup…" at bounding box center [182, 218] width 217 height 316
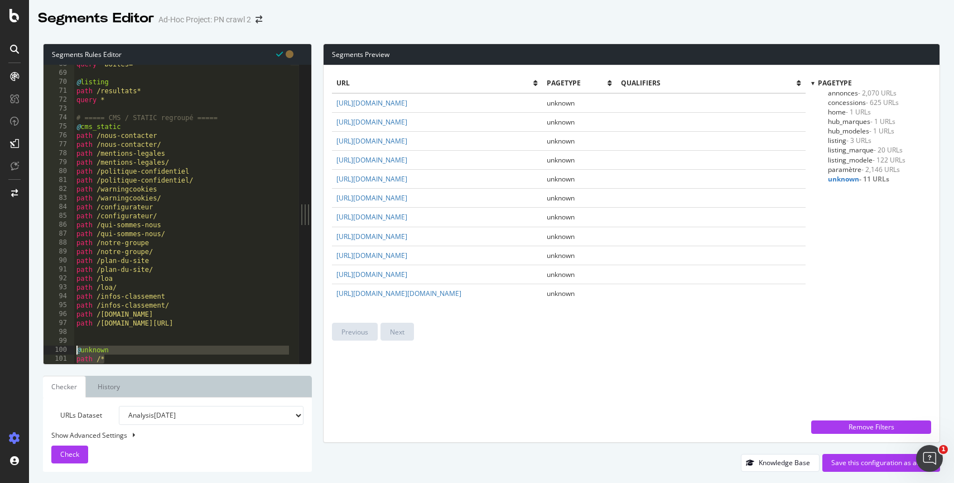
drag, startPoint x: 114, startPoint y: 360, endPoint x: 65, endPoint y: 349, distance: 50.4
click at [65, 349] on div "@unknown 68 69 70 71 72 73 74 75 76 77 78 79 80 81 82 83 84 85 86 87 88 89 90 9…" at bounding box center [172, 214] width 256 height 299
type textarea "@unknown path /*"
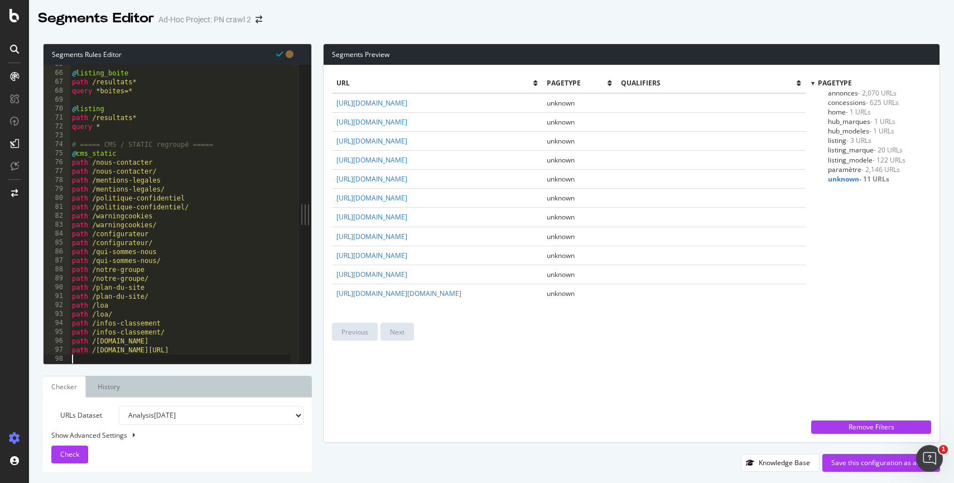
scroll to position [568, 0]
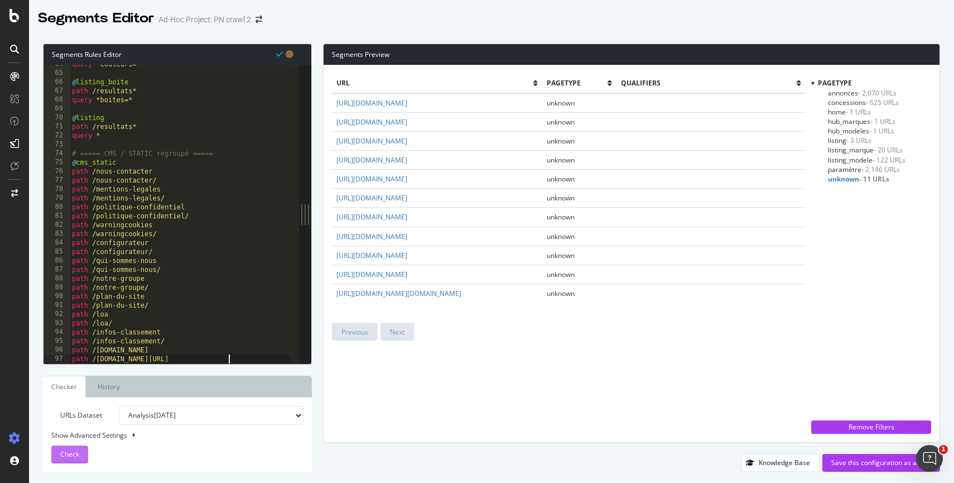
click at [73, 454] on span "Check" at bounding box center [69, 453] width 19 height 9
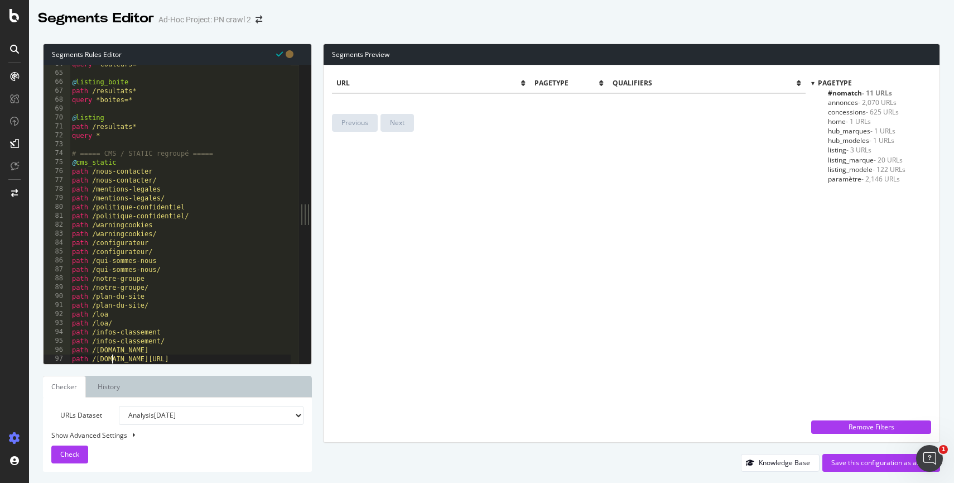
click at [114, 362] on div "query *couleurs=* @ listing_boite path /resultats* query *boites=* @ listing pa…" at bounding box center [180, 218] width 221 height 316
click at [159, 270] on div "query *couleurs=* @ listing_boite path /resultats* query *boites=* @ listing pa…" at bounding box center [180, 218] width 221 height 316
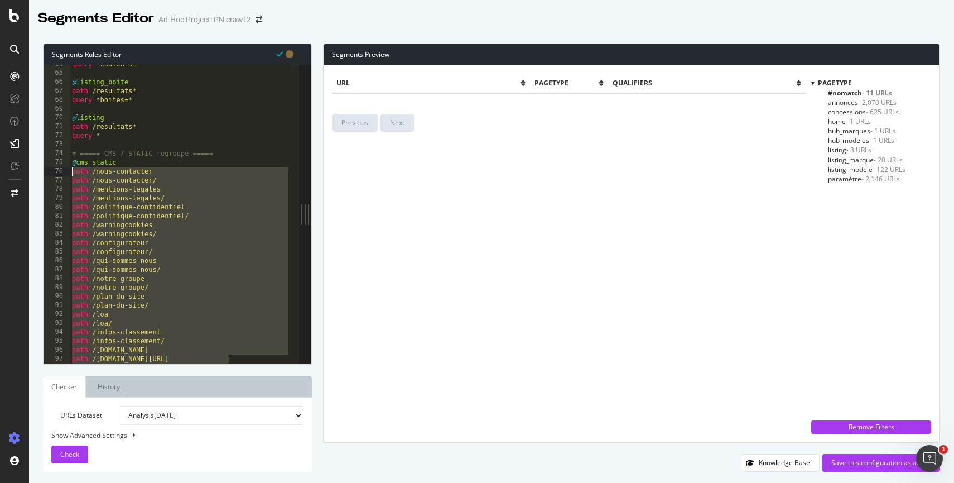
drag, startPoint x: 235, startPoint y: 360, endPoint x: 62, endPoint y: 171, distance: 256.0
click at [61, 171] on div "path /qui-sommes-nous/ 64 65 66 67 68 69 70 71 72 73 74 75 76 77 78 79 80 81 82…" at bounding box center [172, 214] width 256 height 299
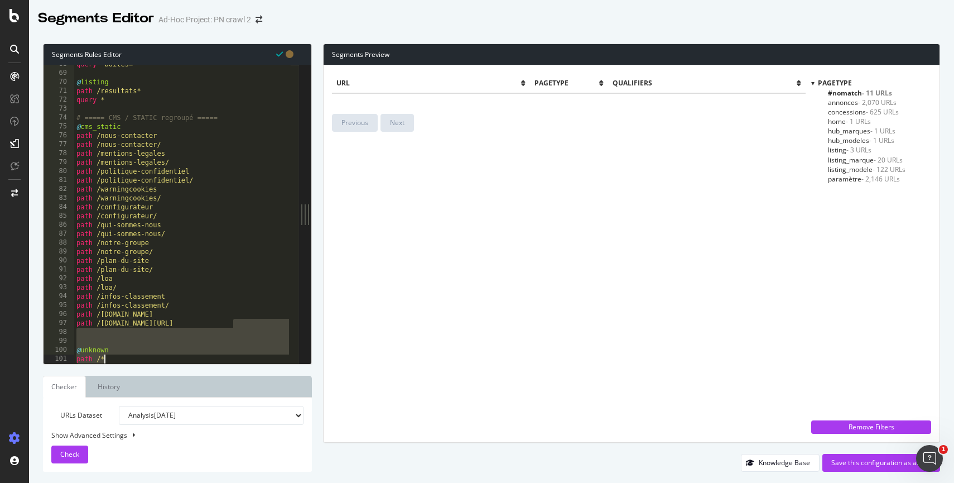
click at [151, 219] on div "query *boites=* @ listing path /resultats* query * # ===== CMS / STATIC regroup…" at bounding box center [182, 218] width 217 height 316
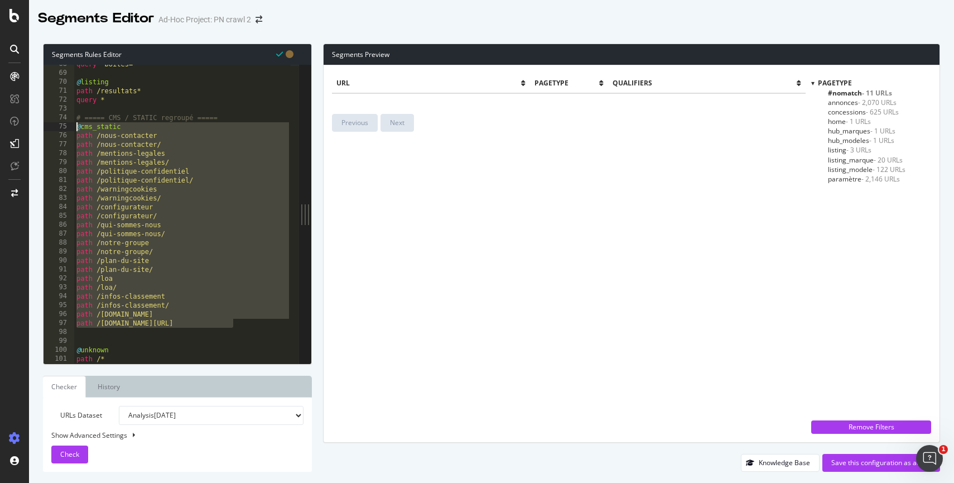
drag, startPoint x: 249, startPoint y: 328, endPoint x: 50, endPoint y: 126, distance: 283.4
click at [50, 126] on div "path /configurateur/ 68 69 70 71 72 73 74 75 76 77 78 79 80 81 82 83 84 85 86 8…" at bounding box center [172, 214] width 256 height 299
type textarea "@cms_static path /nous-contacter"
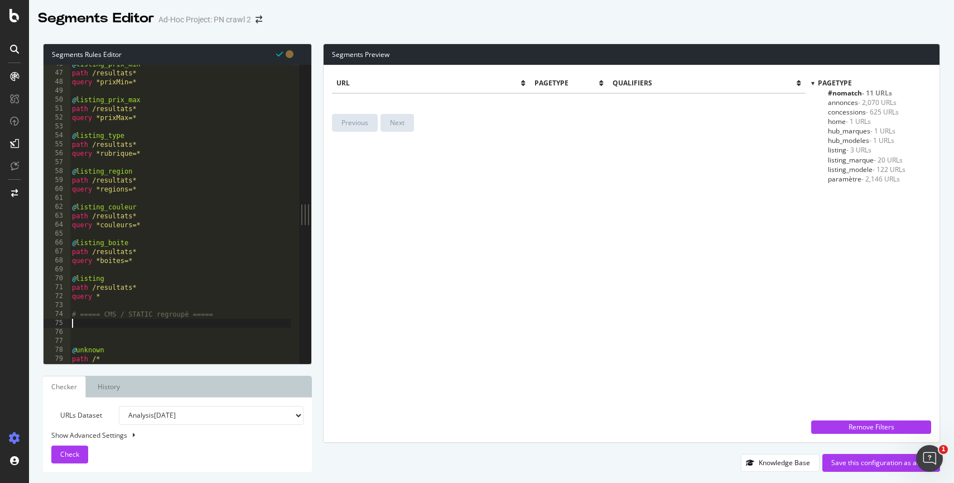
scroll to position [398, 0]
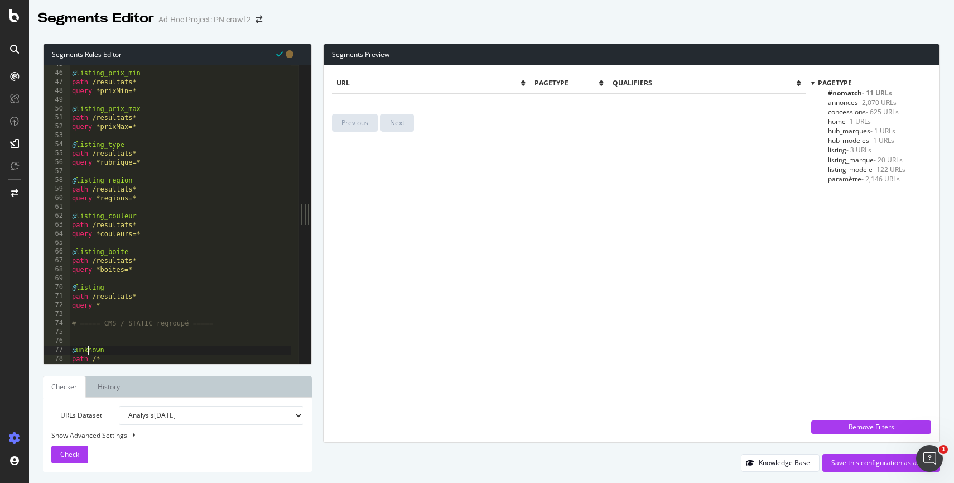
click at [88, 352] on div "@ listing_prix_min path /resultats* query *prixMin=* @ listing_prix_max path /r…" at bounding box center [180, 218] width 221 height 316
click at [82, 353] on div "@ listing_prix_min path /resultats* query *prixMin=* @ listing_prix_max path /r…" at bounding box center [180, 218] width 221 height 316
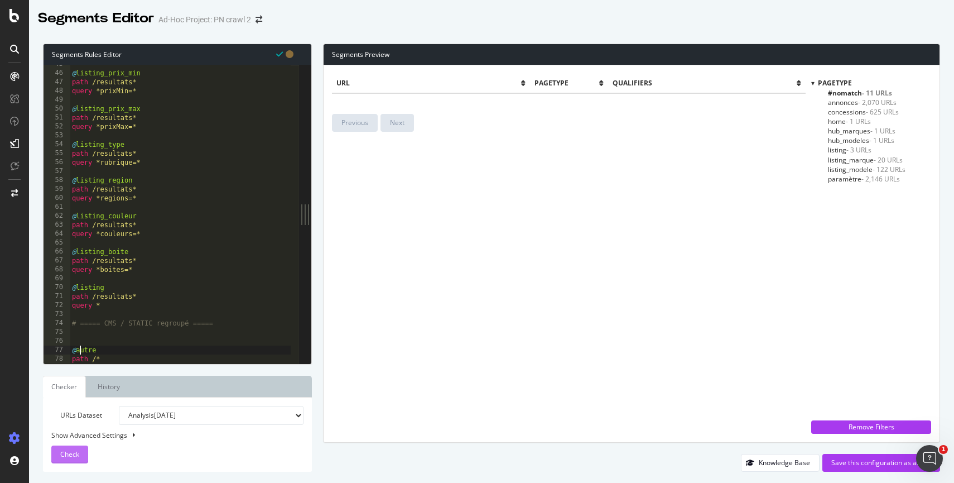
type textarea "@autre"
click at [71, 453] on span "Check" at bounding box center [69, 453] width 19 height 9
click at [832, 103] on span "autre - 11 URLs" at bounding box center [851, 102] width 46 height 9
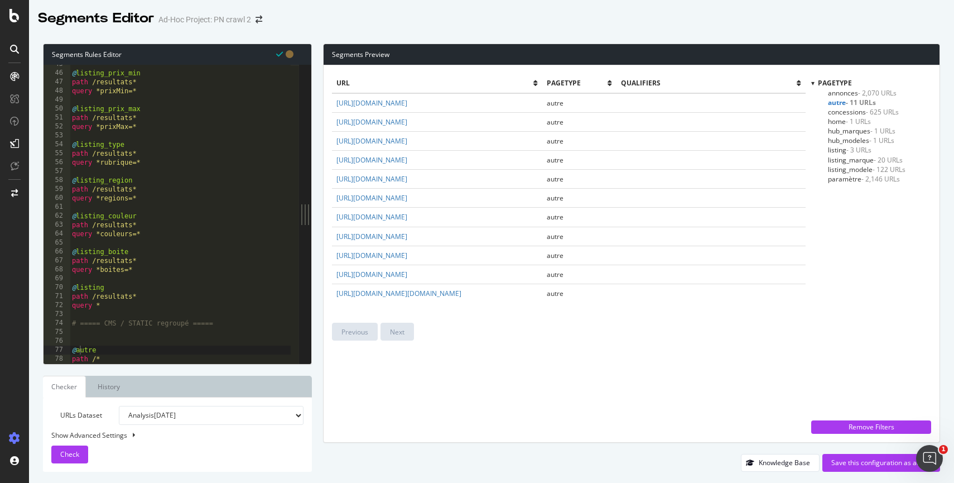
scroll to position [0, 0]
click at [95, 337] on div "@ listing_prix_min path /resultats* query *prixMin=* @ listing_prix_max path /r…" at bounding box center [180, 218] width 221 height 316
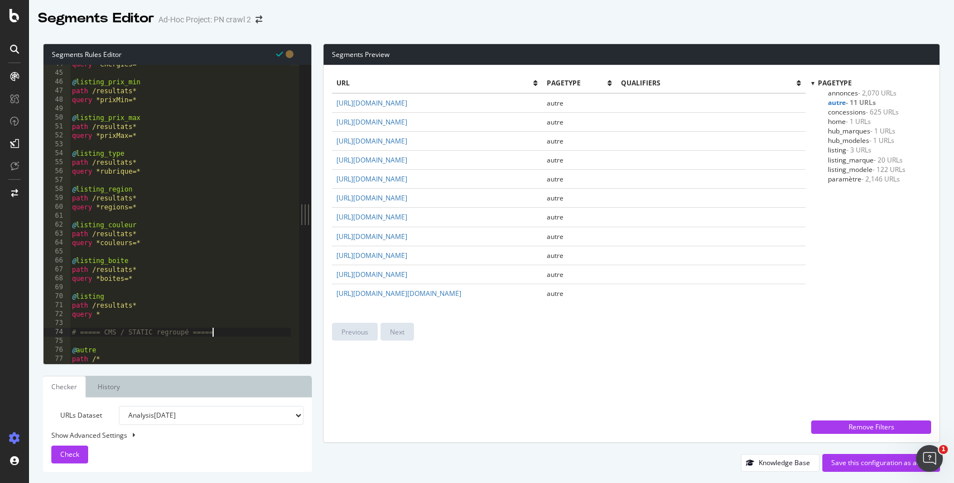
scroll to position [389, 0]
click at [167, 331] on div "query *energies=* @ listing_prix_min path /resultats* query *prixMin=* @ listin…" at bounding box center [180, 218] width 221 height 316
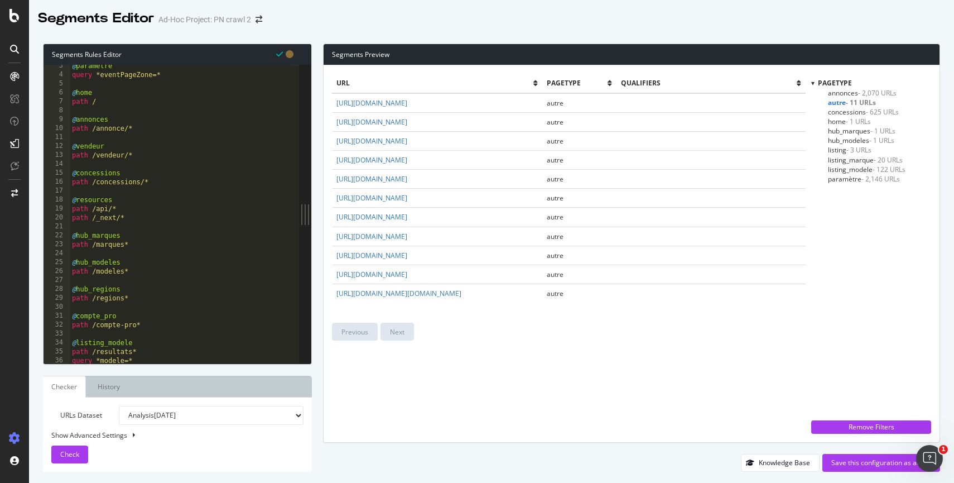
scroll to position [0, 0]
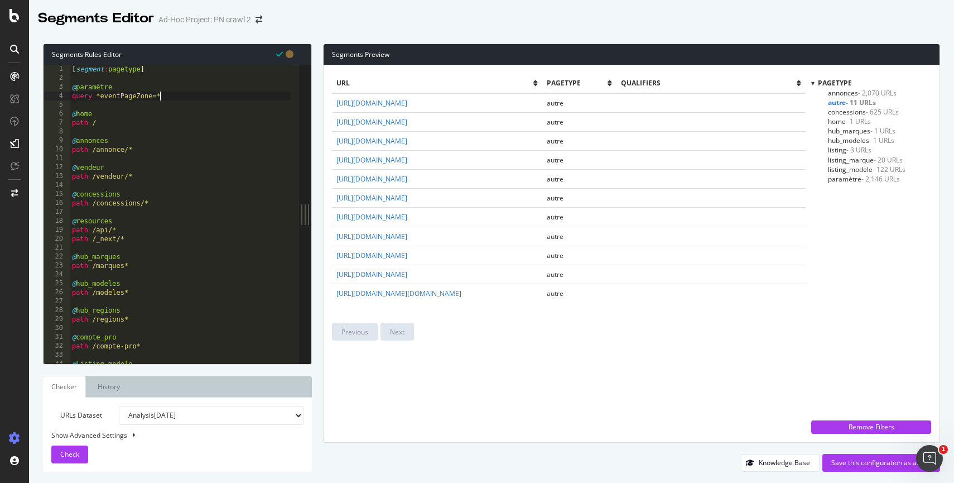
click at [167, 98] on div "[ segment : pagetype ] @ paramètre query *eventPageZone=* @ home path / @ annon…" at bounding box center [180, 223] width 221 height 316
type textarea "query *eventPageZone=*"
click at [856, 464] on div "Save this configuration as active" at bounding box center [882, 462] width 100 height 9
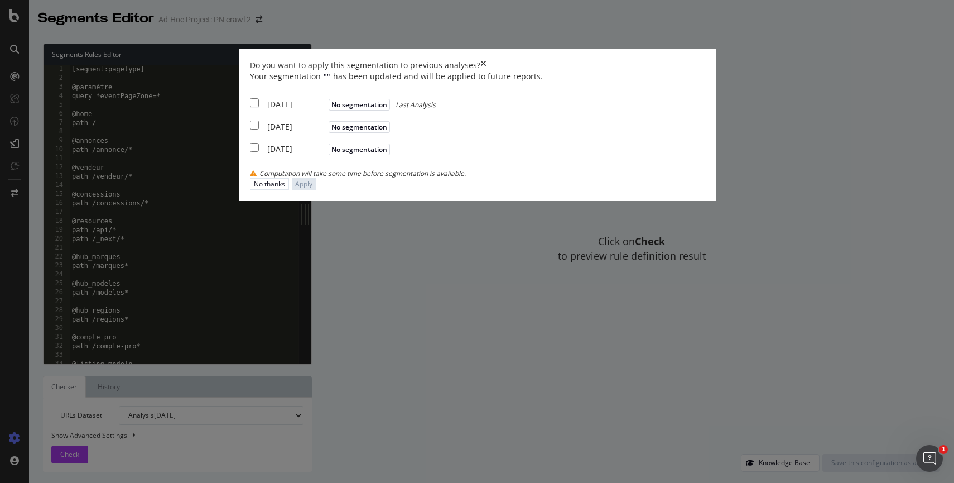
click at [276, 110] on div "2025 Sep. 2nd No segmentation Last Analysis" at bounding box center [343, 103] width 186 height 14
checkbox input "true"
click at [276, 132] on div "2025 Aug. 29th No segmentation" at bounding box center [321, 125] width 143 height 14
checkbox input "true"
click at [276, 155] on div "2025 Aug. 28th No segmentation" at bounding box center [321, 148] width 143 height 14
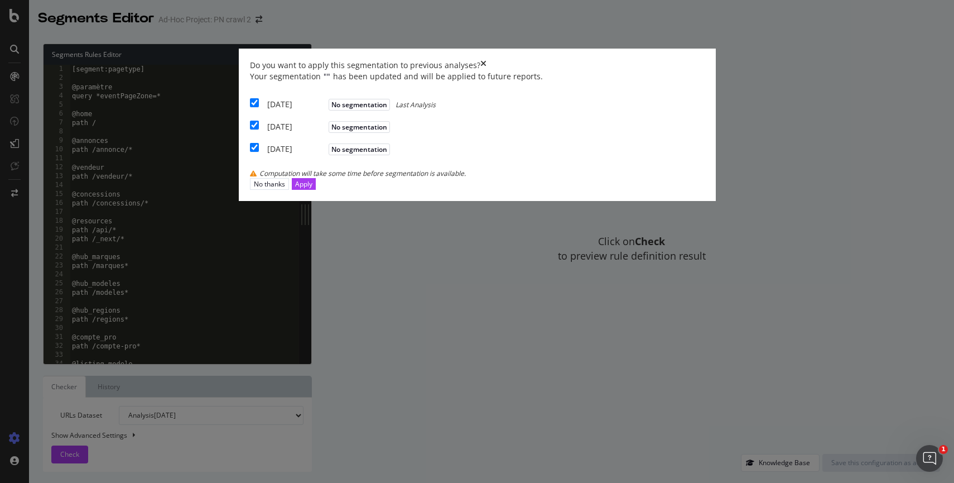
checkbox input "true"
click at [316, 190] on button "Apply" at bounding box center [304, 184] width 24 height 12
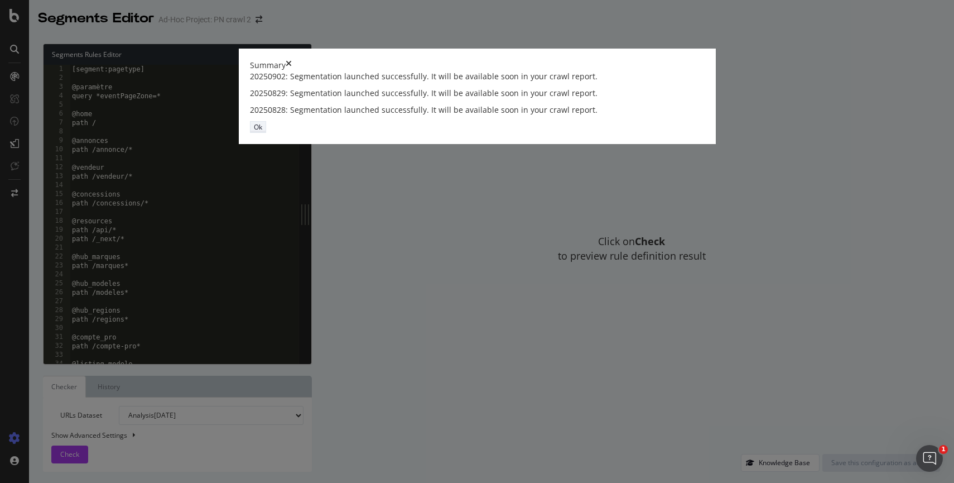
click at [266, 133] on button "Ok" at bounding box center [258, 127] width 16 height 12
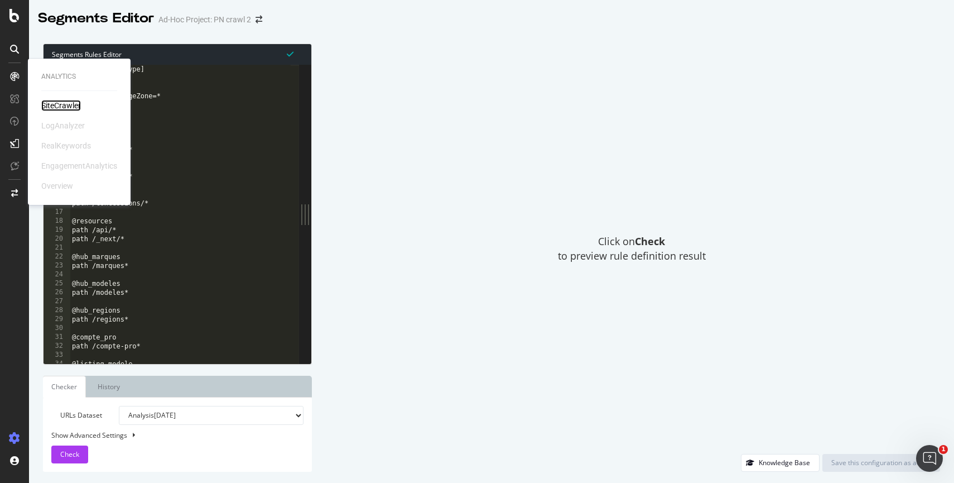
click at [56, 103] on div "SiteCrawler" at bounding box center [61, 105] width 40 height 11
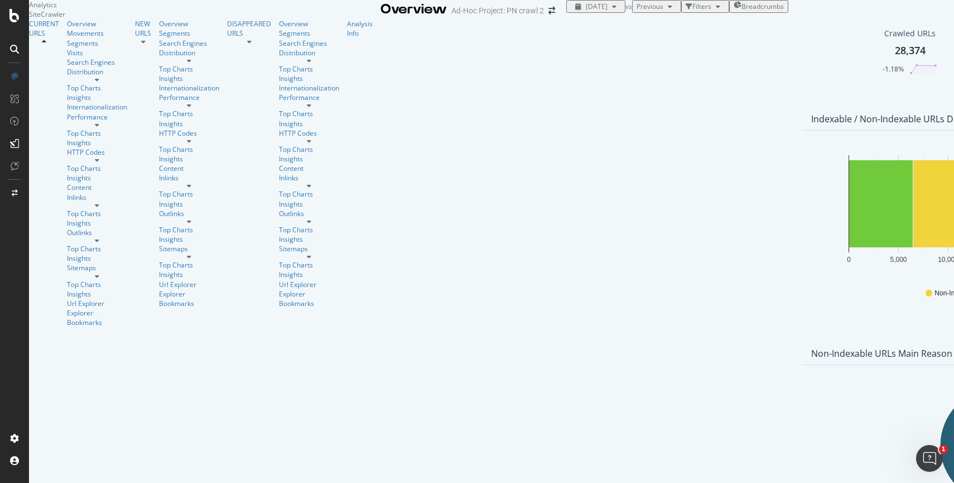
click at [107, 209] on div at bounding box center [97, 205] width 60 height 7
click at [67, 228] on div "Insights" at bounding box center [97, 222] width 60 height 9
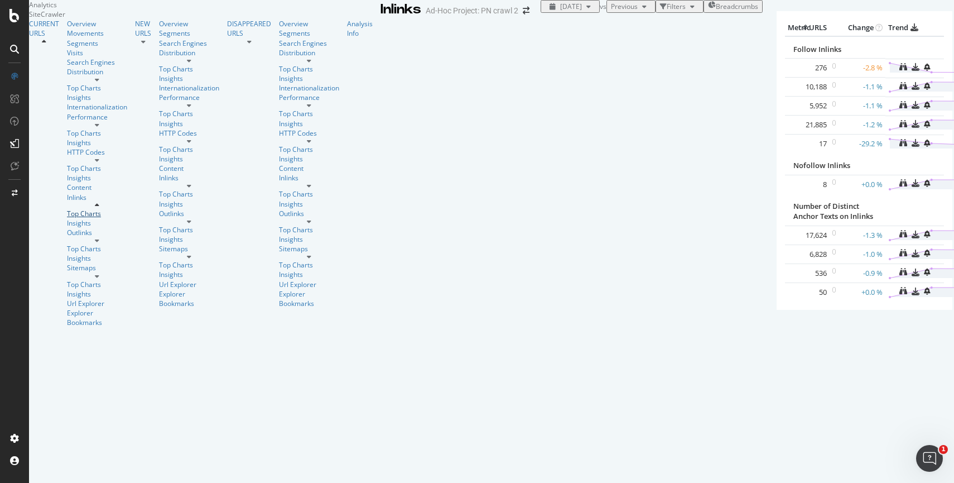
click at [73, 218] on div "Top Charts" at bounding box center [97, 213] width 60 height 9
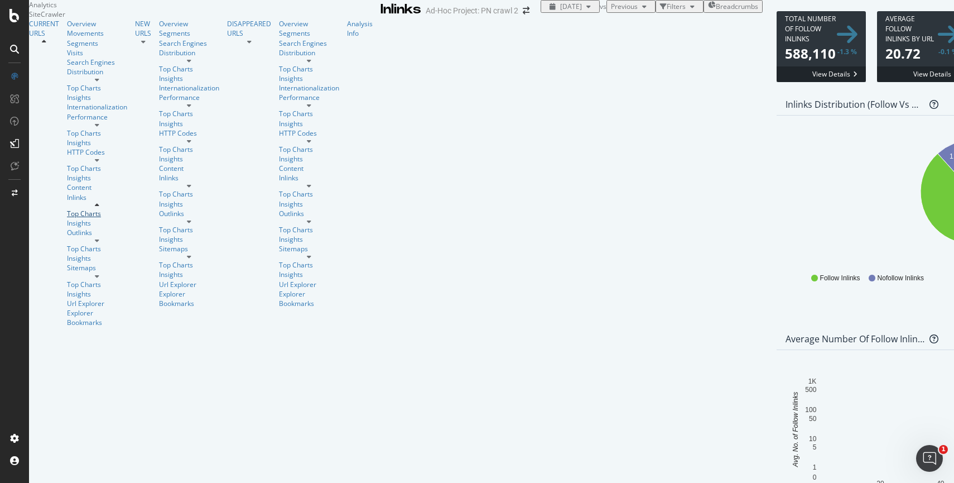
scroll to position [414, 0]
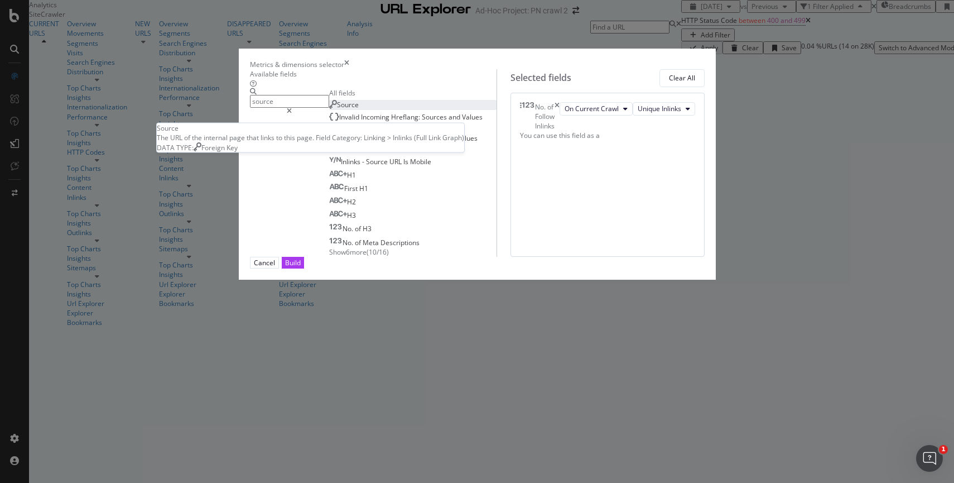
type input "source"
click at [337, 109] on span "Source" at bounding box center [348, 104] width 22 height 9
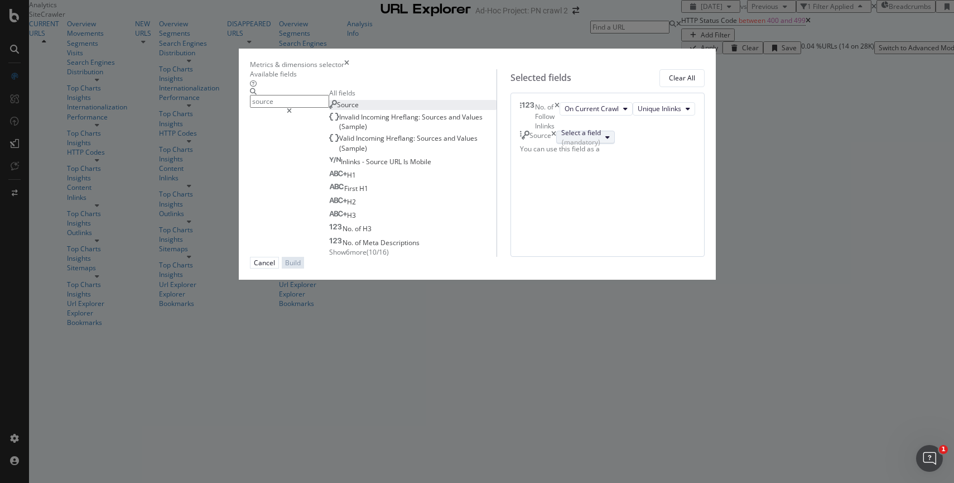
click at [570, 144] on button "Select a field (mandatory)" at bounding box center [585, 137] width 59 height 13
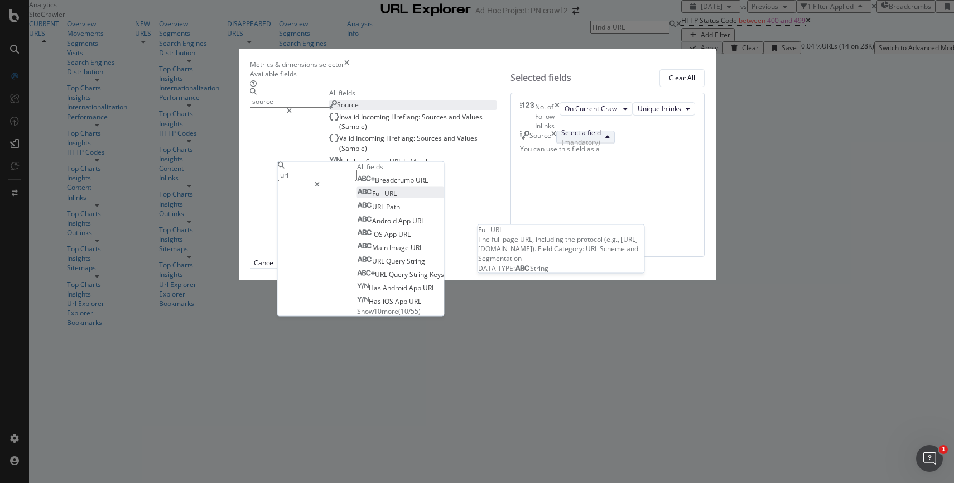
type input "url"
click at [397, 198] on span "URL" at bounding box center [391, 193] width 12 height 9
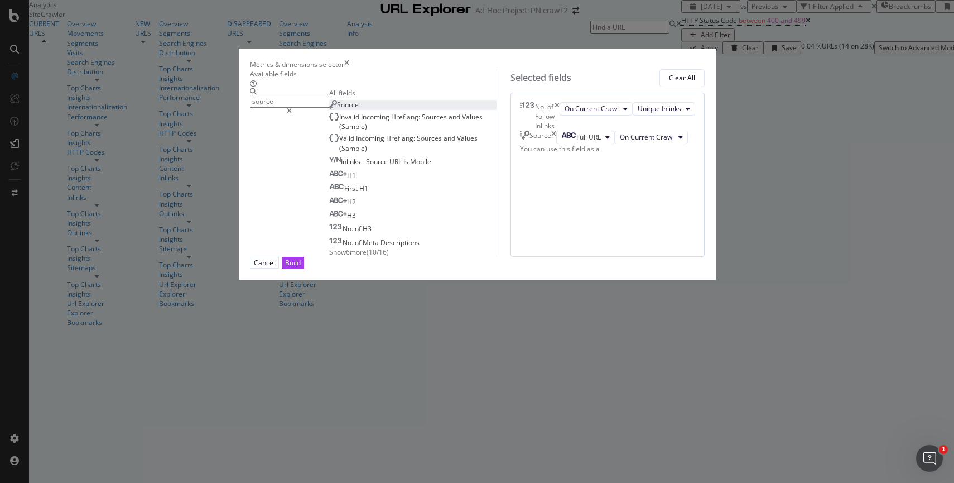
click at [313, 103] on input "source" at bounding box center [289, 101] width 79 height 13
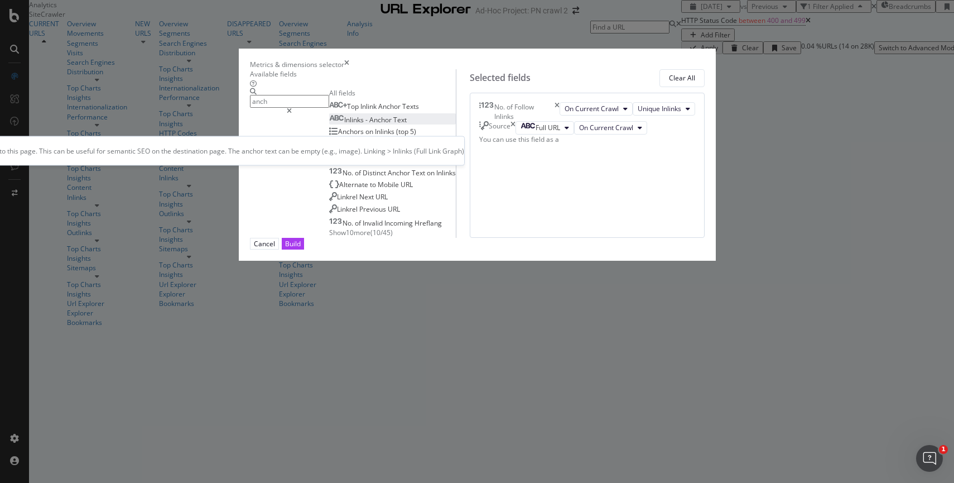
type input "anch"
click at [366, 124] on span "-" at bounding box center [368, 119] width 4 height 9
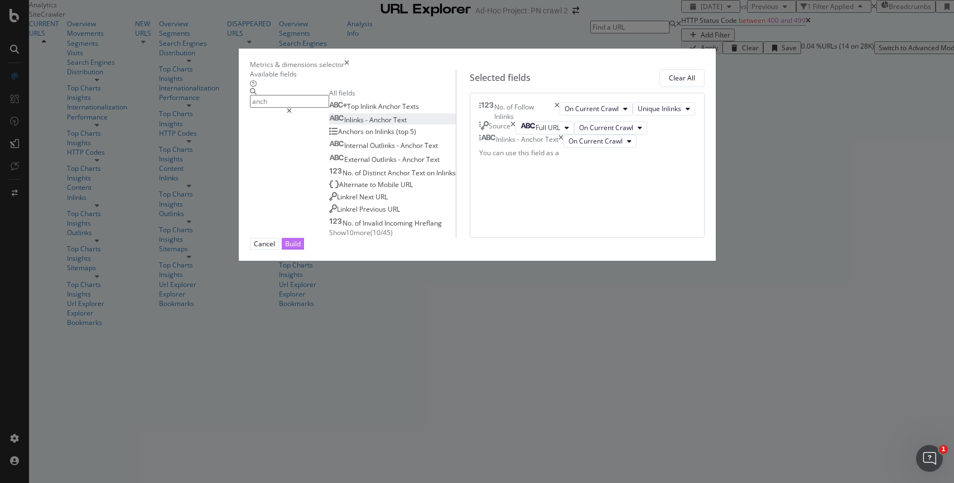
click at [304, 249] on button "Build" at bounding box center [293, 244] width 22 height 12
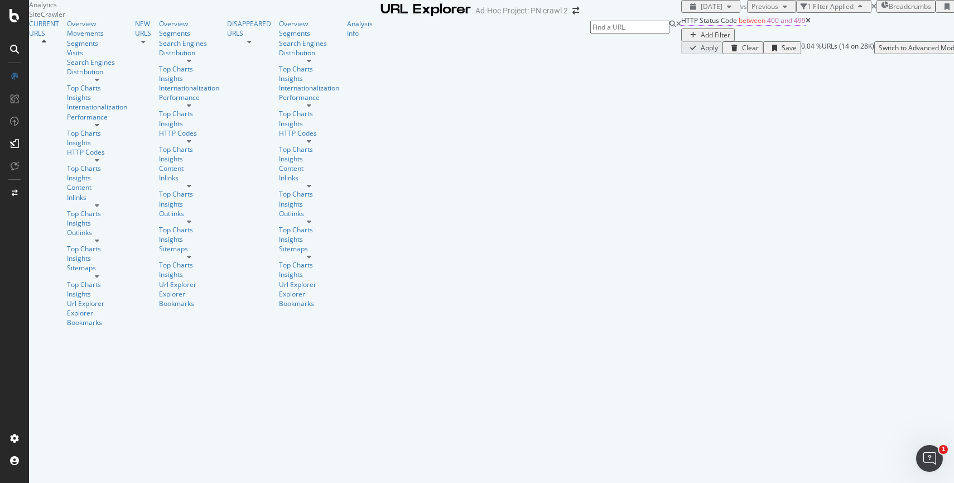
click at [739, 25] on span "between" at bounding box center [752, 20] width 27 height 9
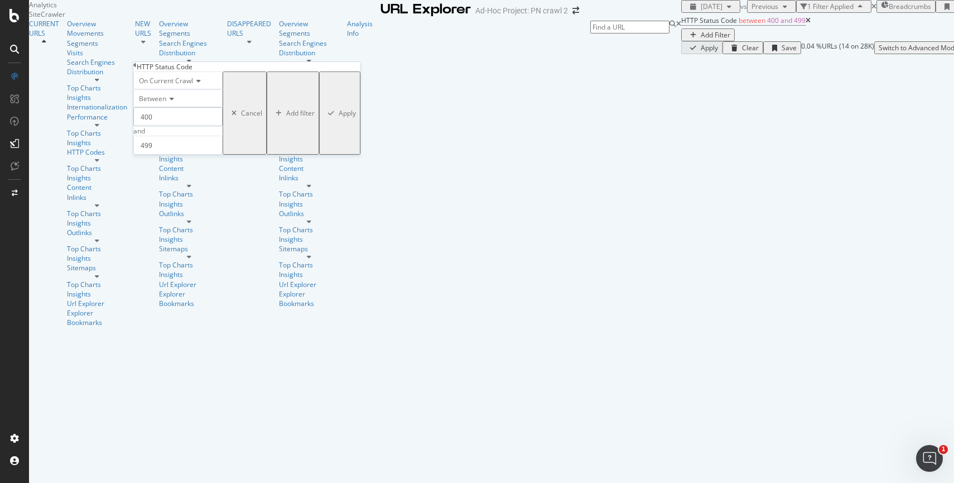
click at [182, 126] on input "400" at bounding box center [177, 116] width 89 height 19
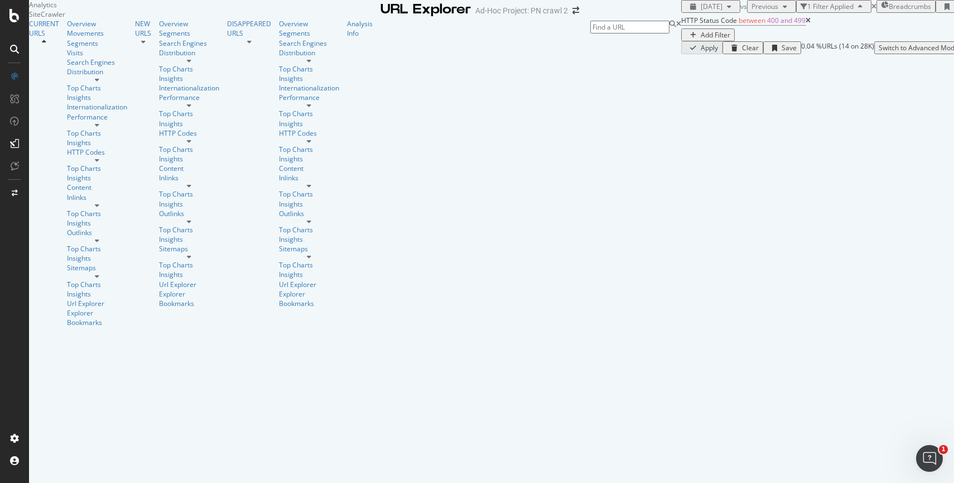
scroll to position [191, 0]
drag, startPoint x: 711, startPoint y: 179, endPoint x: 558, endPoint y: 179, distance: 152.9
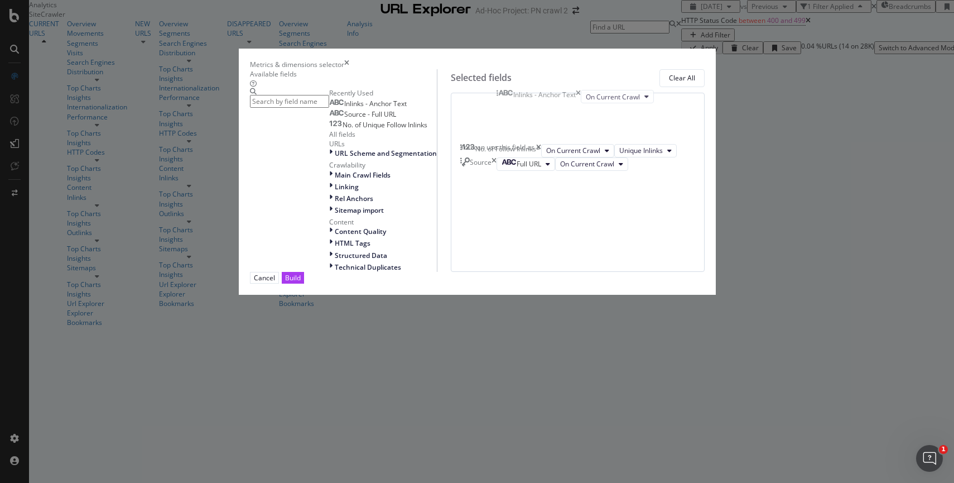
drag, startPoint x: 575, startPoint y: 214, endPoint x: 572, endPoint y: 107, distance: 107.2
click at [572, 107] on body "Analytics SiteCrawler CURRENT URLS Overview Movements Segments Visits Search En…" at bounding box center [477, 241] width 954 height 483
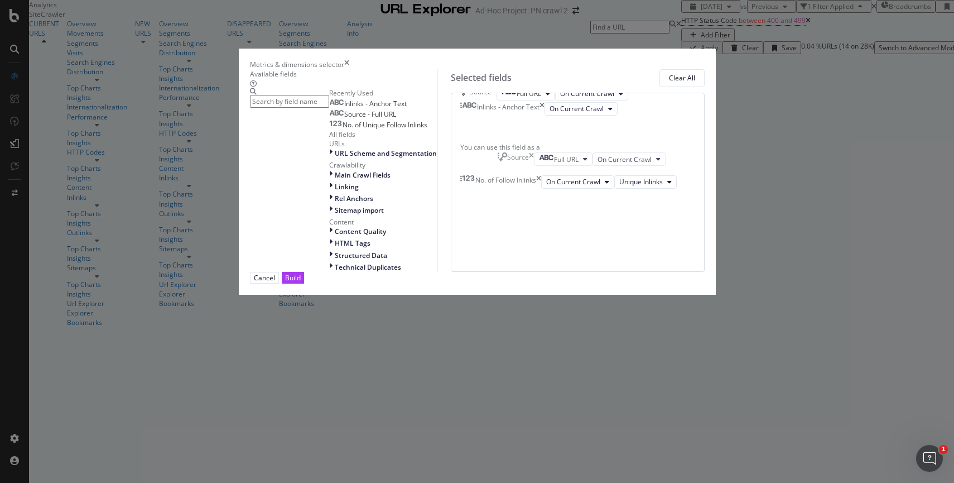
drag, startPoint x: 547, startPoint y: 198, endPoint x: 544, endPoint y: 158, distance: 39.7
click at [544, 158] on body "Analytics SiteCrawler CURRENT URLS Overview Movements Segments Visits Search En…" at bounding box center [477, 241] width 954 height 483
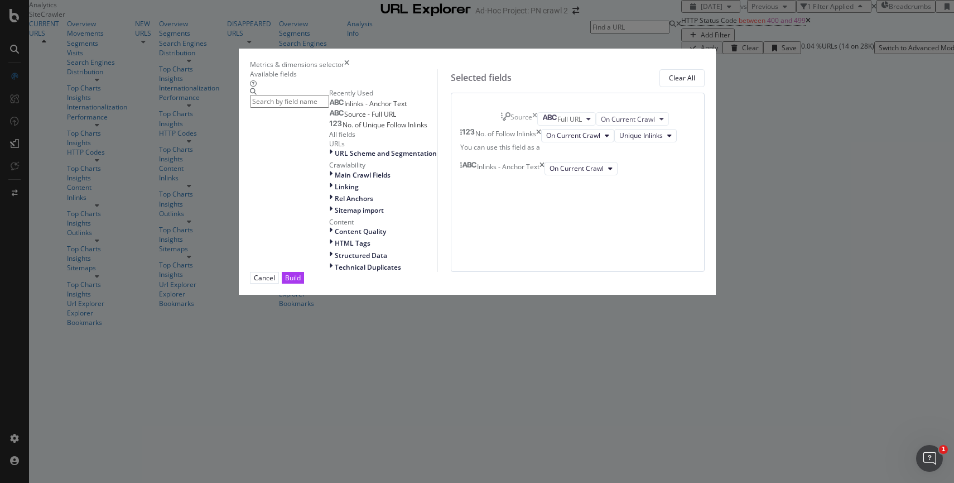
drag, startPoint x: 555, startPoint y: 157, endPoint x: 555, endPoint y: 122, distance: 35.2
click at [555, 122] on body "Analytics SiteCrawler CURRENT URLS Overview Movements Segments Visits Search En…" at bounding box center [477, 241] width 954 height 483
click at [301, 282] on div "Build" at bounding box center [293, 277] width 16 height 9
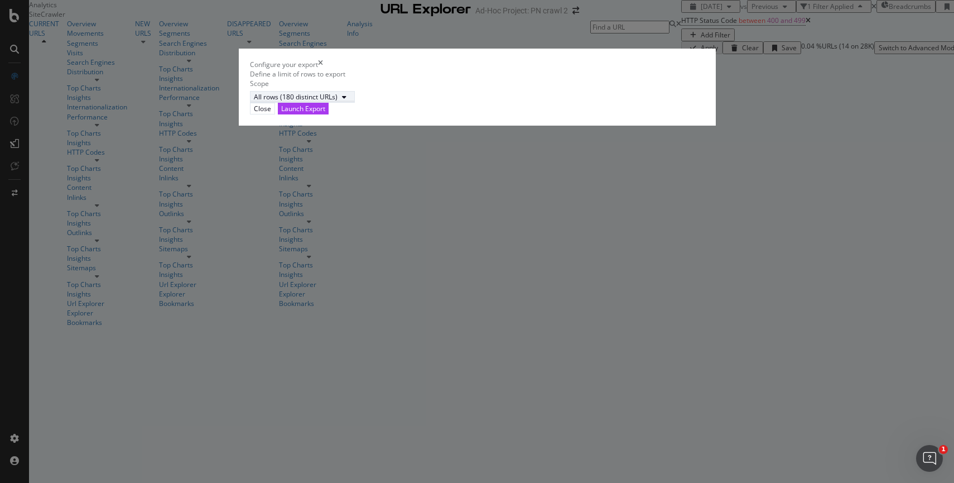
click at [338, 102] on div "All rows (180 distinct URLs)" at bounding box center [296, 96] width 84 height 9
click at [506, 103] on div "All rows (180 distinct URLs)" at bounding box center [477, 97] width 455 height 12
click at [325, 113] on div "Launch Export" at bounding box center [303, 108] width 44 height 9
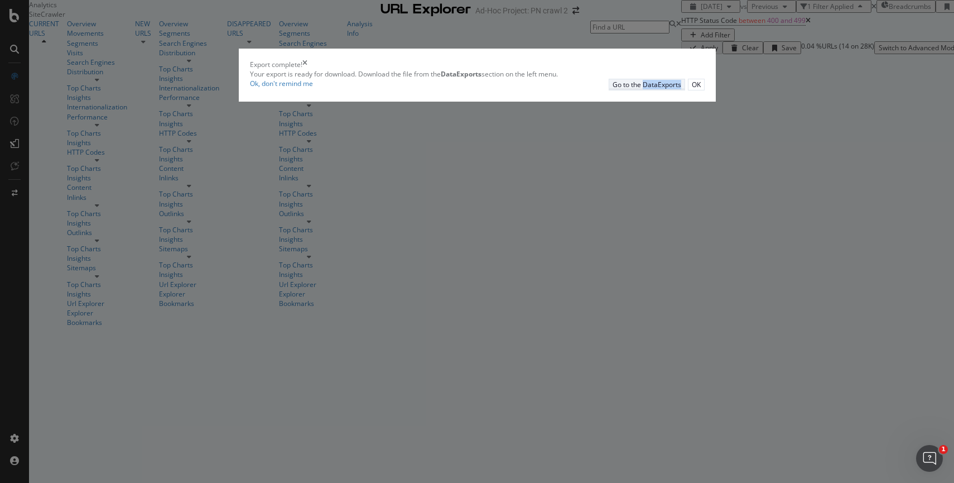
click at [613, 89] on div "Go to the DataExports" at bounding box center [647, 84] width 69 height 9
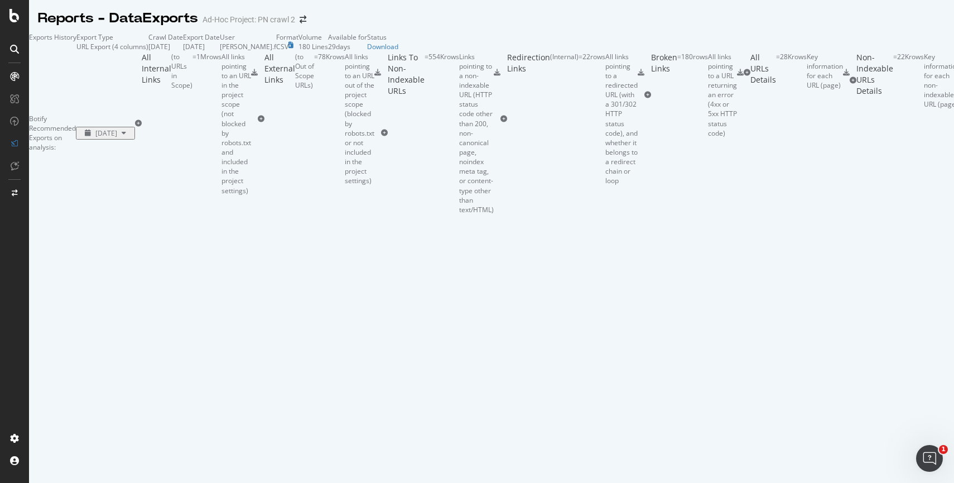
drag, startPoint x: 855, startPoint y: 233, endPoint x: 810, endPoint y: 233, distance: 44.1
click at [258, 195] on div "All Internal Links ( to URLs in Scope ) = 1M rows All links pointing to an URL …" at bounding box center [196, 123] width 123 height 143
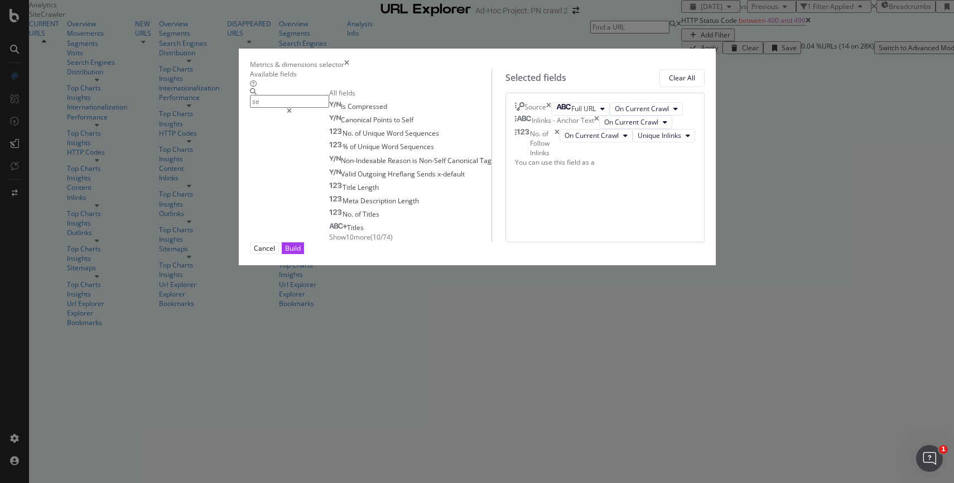
type input "s"
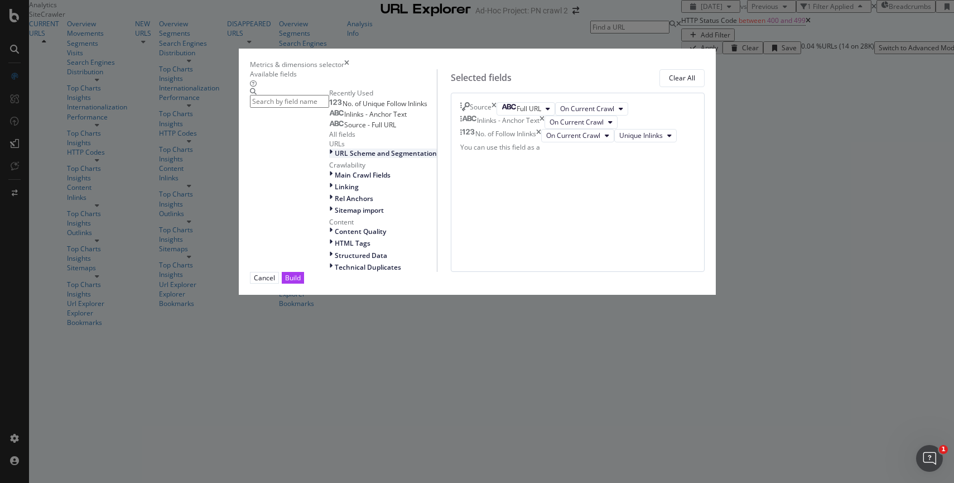
click at [329, 158] on icon "modal" at bounding box center [330, 152] width 3 height 9
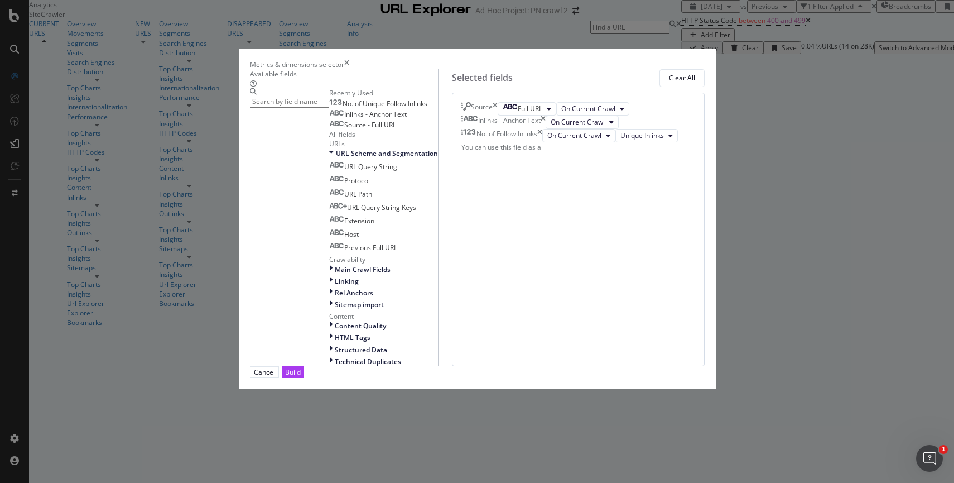
click at [329, 139] on div "All fields" at bounding box center [383, 133] width 109 height 9
click at [329, 158] on icon "modal" at bounding box center [331, 152] width 4 height 9
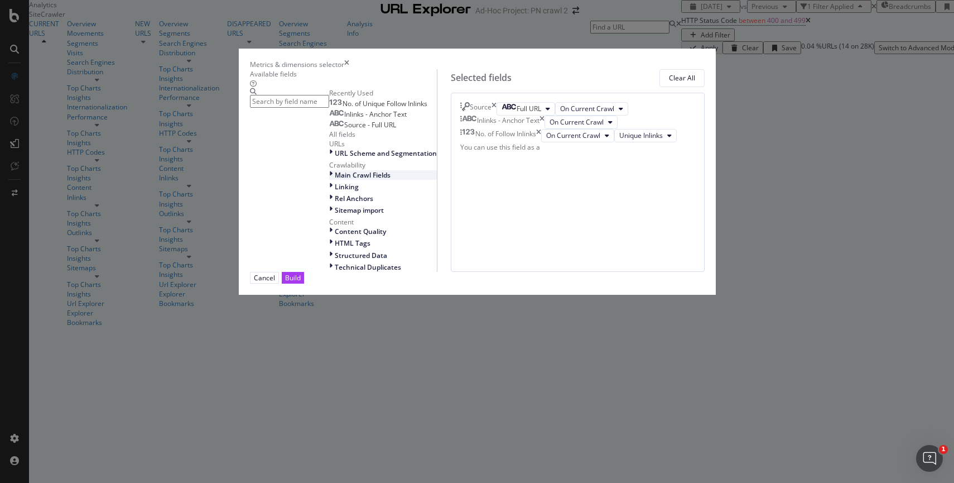
click at [329, 180] on icon "modal" at bounding box center [330, 174] width 3 height 9
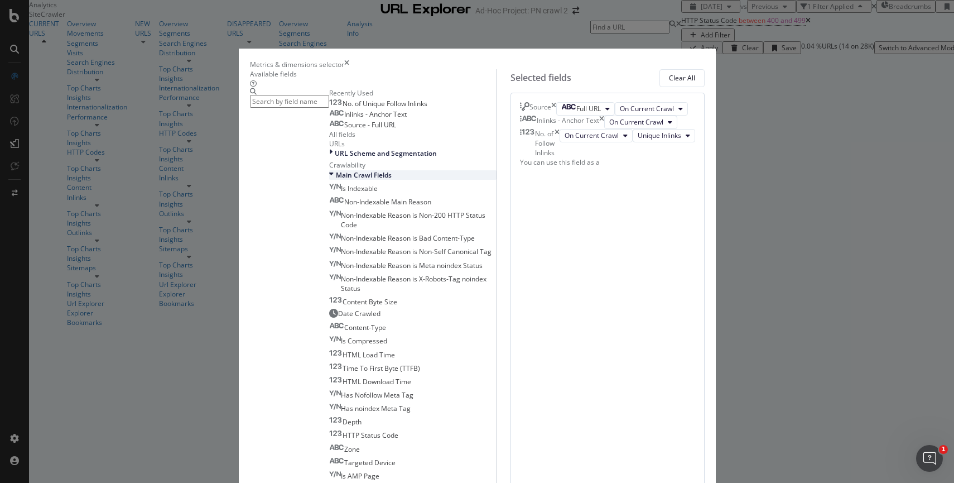
scroll to position [64, 0]
click at [329, 180] on icon "modal" at bounding box center [331, 174] width 4 height 9
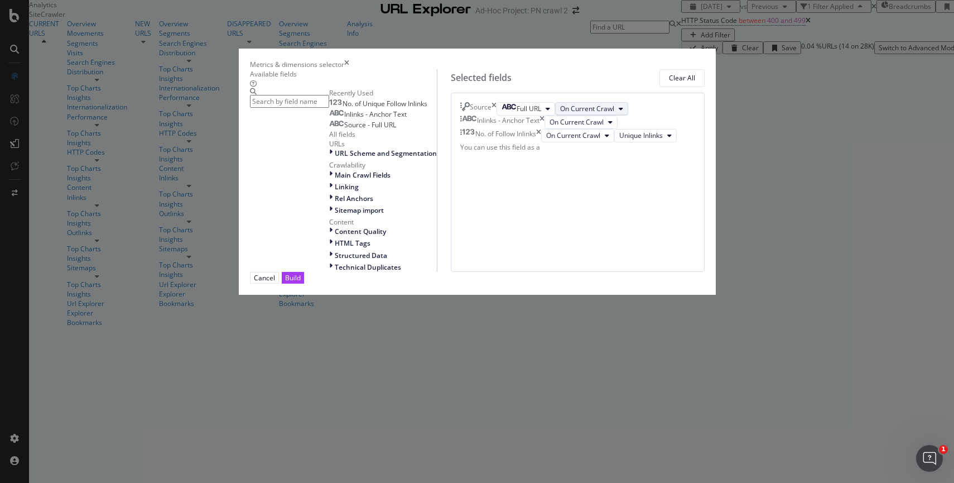
click at [567, 116] on button "On Current Crawl" at bounding box center [591, 108] width 73 height 13
click at [583, 272] on div "Source Full URL On Current Crawl Inlinks - Anchor Text On Current Crawl No. of …" at bounding box center [578, 182] width 254 height 179
click at [329, 158] on div "modal" at bounding box center [332, 152] width 6 height 9
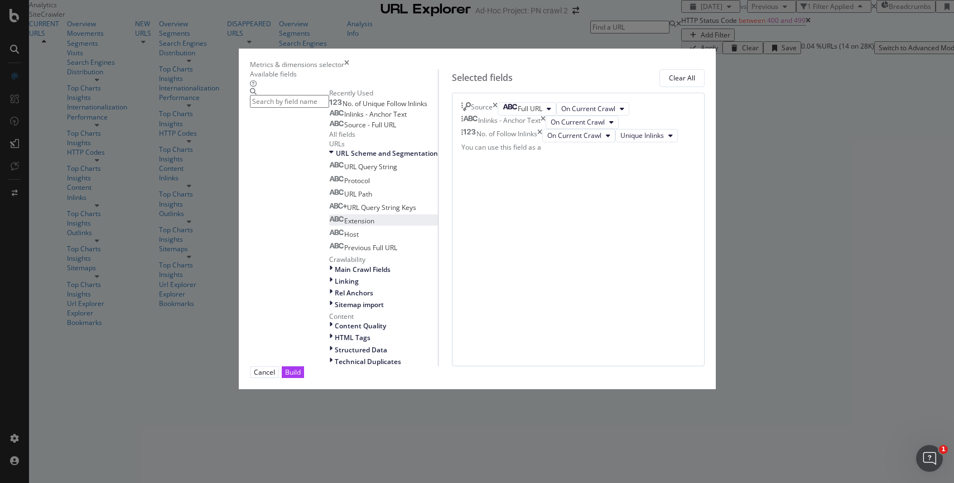
click at [344, 225] on span "Extension" at bounding box center [359, 220] width 30 height 9
click at [508, 152] on div "Extension" at bounding box center [493, 146] width 30 height 9
click at [301, 377] on div "Build" at bounding box center [293, 371] width 16 height 9
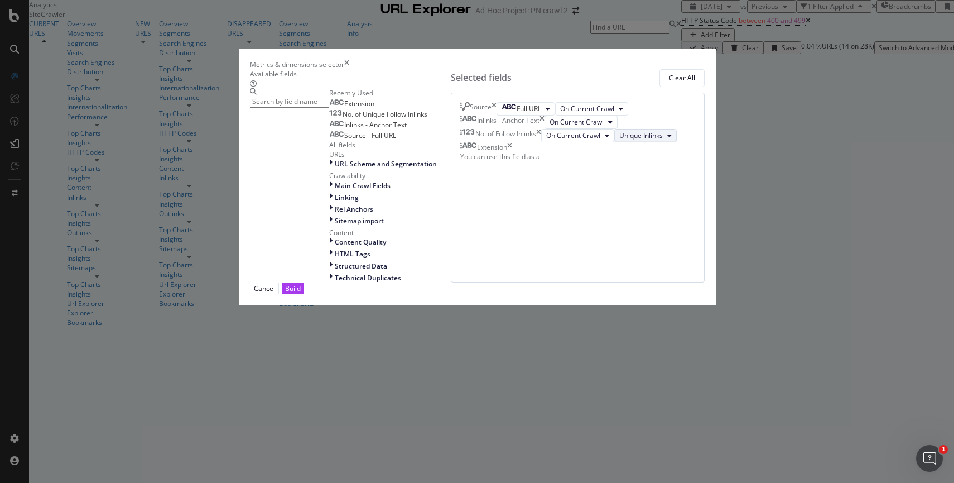
click at [631, 142] on button "Unique Inlinks" at bounding box center [646, 135] width 63 height 13
click at [539, 282] on div "Source Full URL On Current Crawl Inlinks - Anchor Text On Current Crawl No. of …" at bounding box center [578, 188] width 254 height 190
click at [512, 152] on icon "times" at bounding box center [509, 146] width 5 height 9
click at [329, 247] on div "Content Quality" at bounding box center [383, 241] width 108 height 9
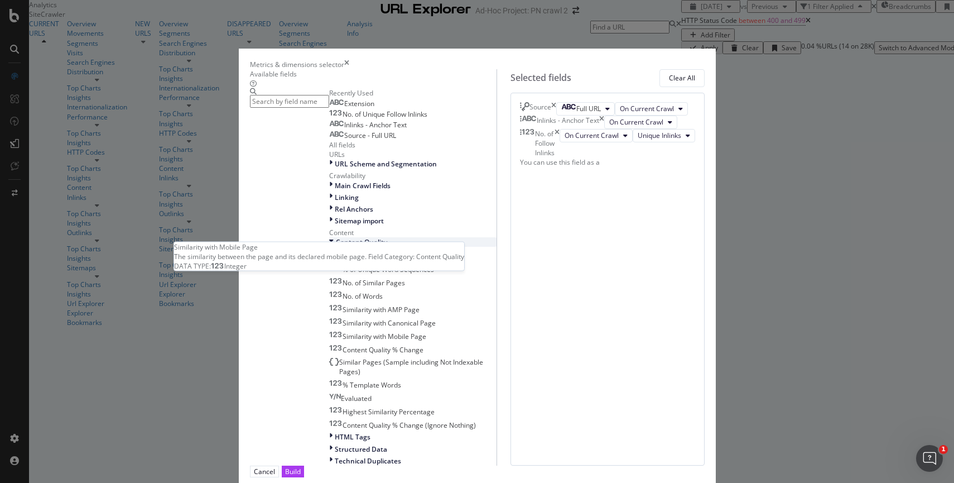
scroll to position [212, 0]
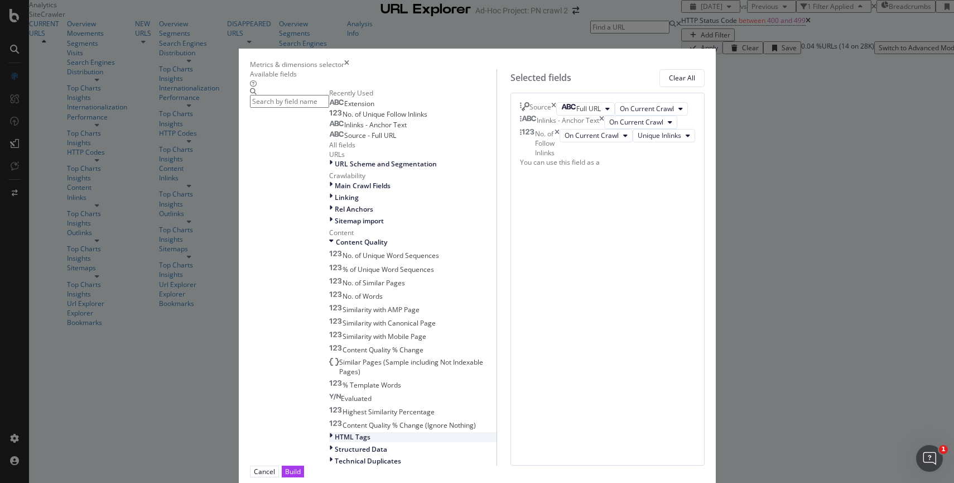
click at [329, 432] on div "HTML Tags" at bounding box center [412, 436] width 167 height 9
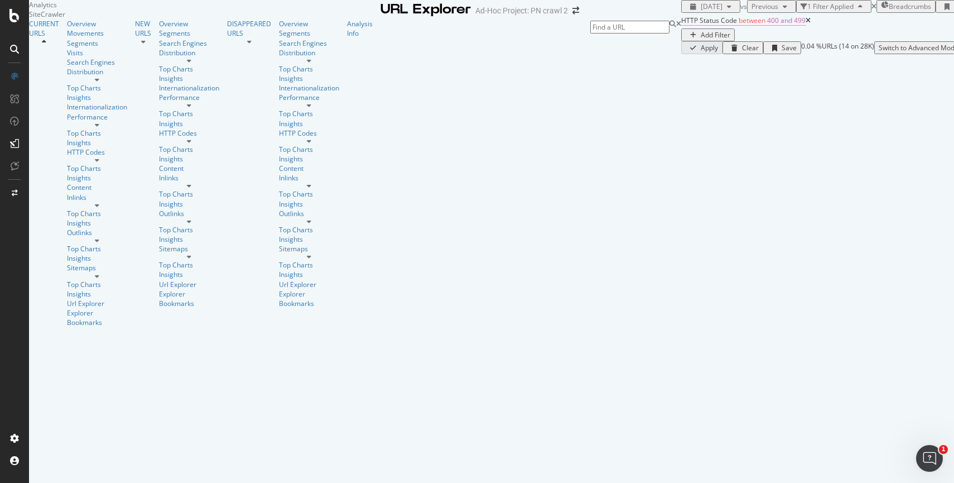
click at [767, 25] on span "400 and 499" at bounding box center [786, 20] width 39 height 9
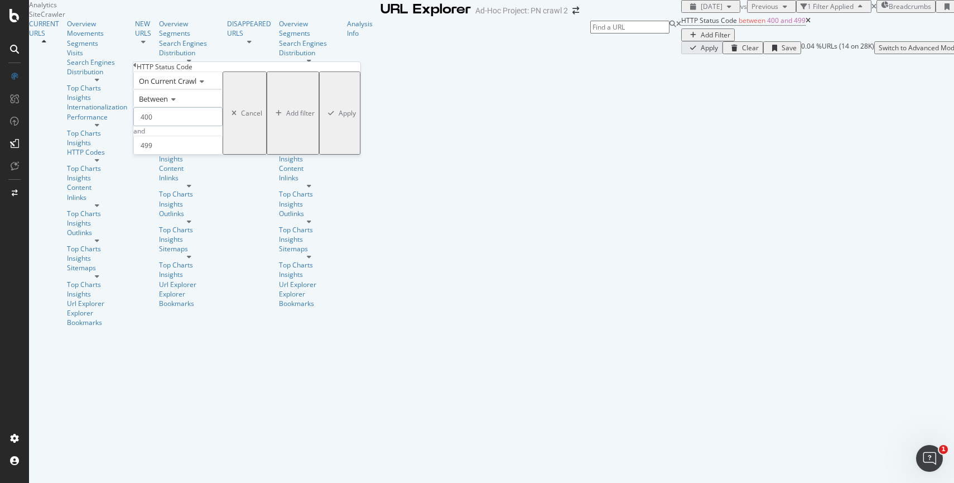
click at [164, 126] on input "400" at bounding box center [177, 116] width 89 height 19
type input "300"
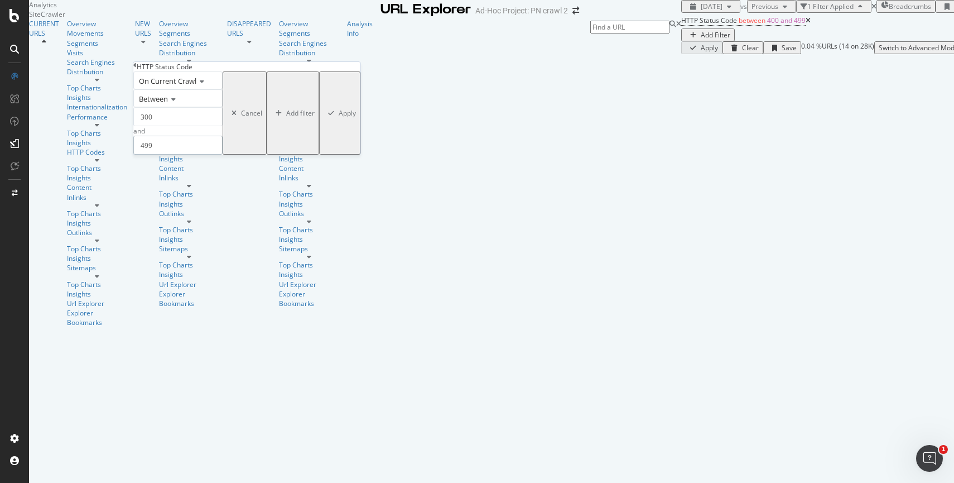
click at [152, 155] on input "499" at bounding box center [177, 145] width 89 height 19
type input "399"
click at [339, 118] on div "Apply" at bounding box center [347, 112] width 17 height 9
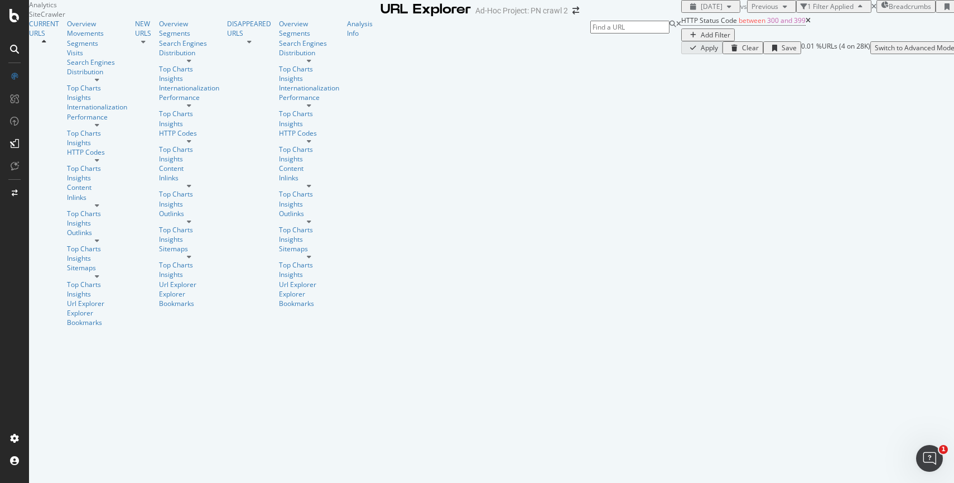
scroll to position [35, 0]
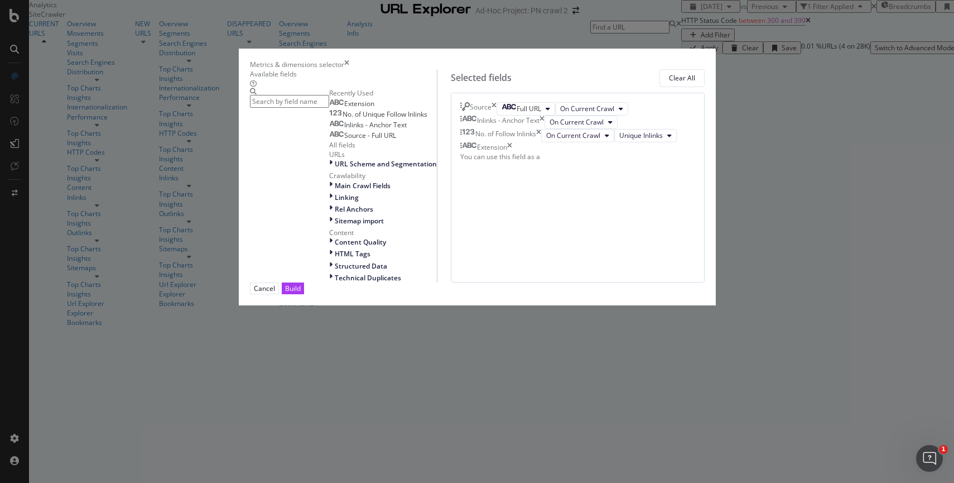
click at [512, 152] on icon "times" at bounding box center [509, 146] width 5 height 9
click at [301, 293] on div "Build" at bounding box center [293, 288] width 16 height 9
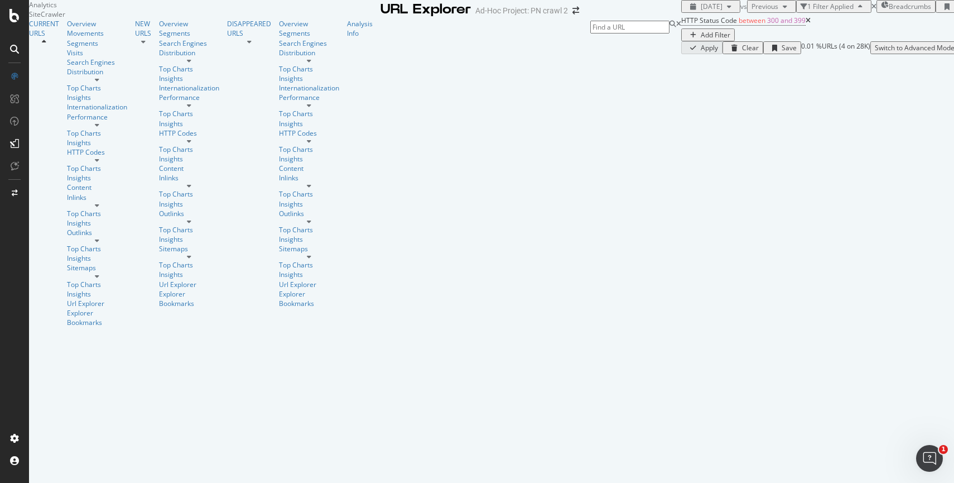
scroll to position [7, 0]
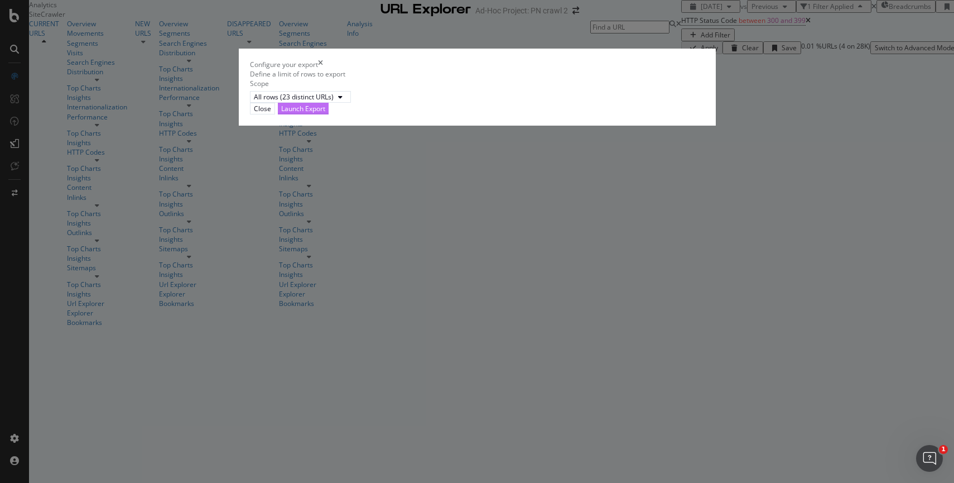
click at [325, 113] on div "Launch Export" at bounding box center [303, 108] width 44 height 9
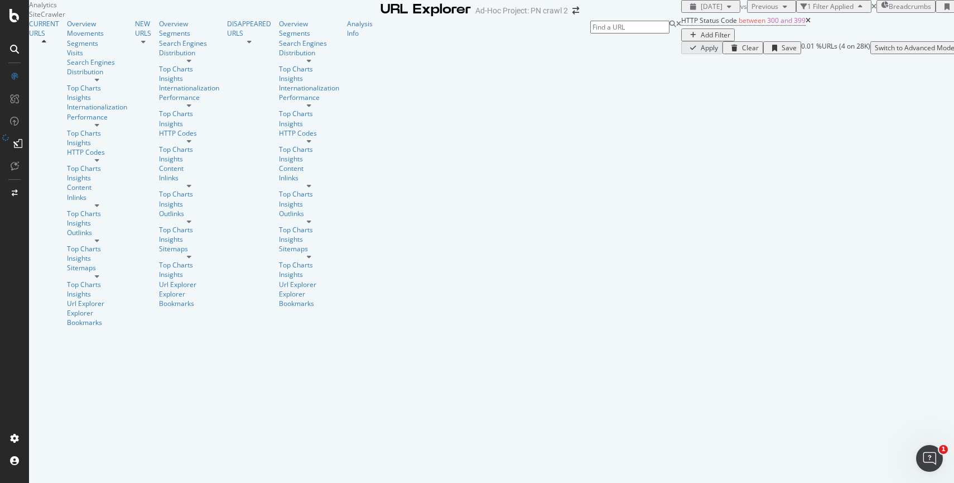
scroll to position [0, 0]
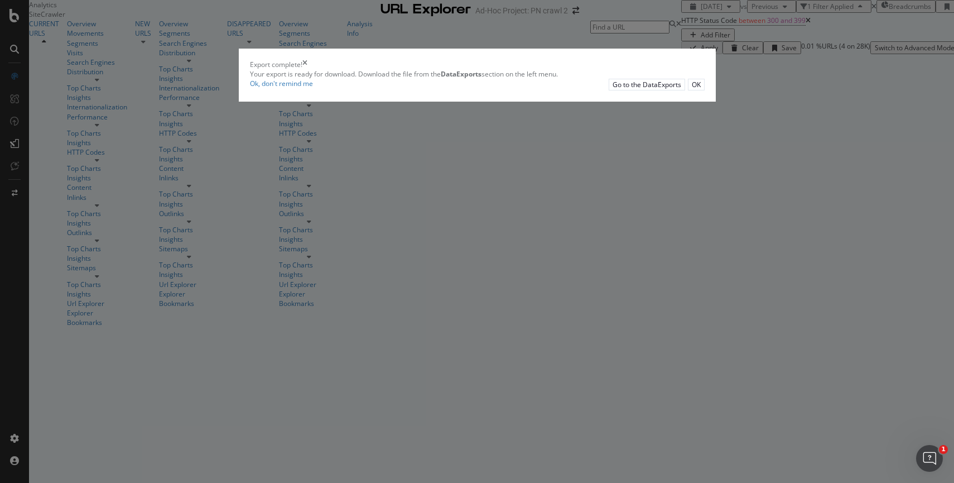
click at [308, 69] on icon "times" at bounding box center [305, 64] width 5 height 9
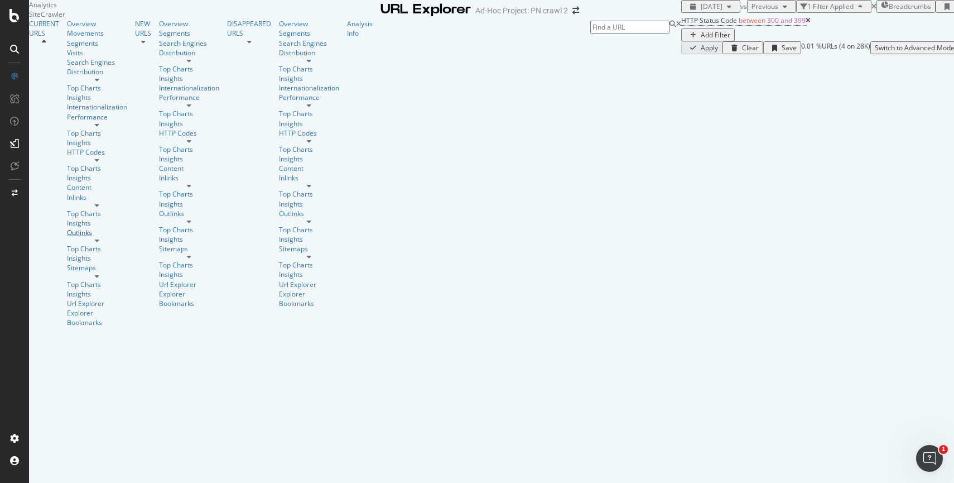
click at [76, 237] on link "Outlinks" at bounding box center [97, 232] width 60 height 9
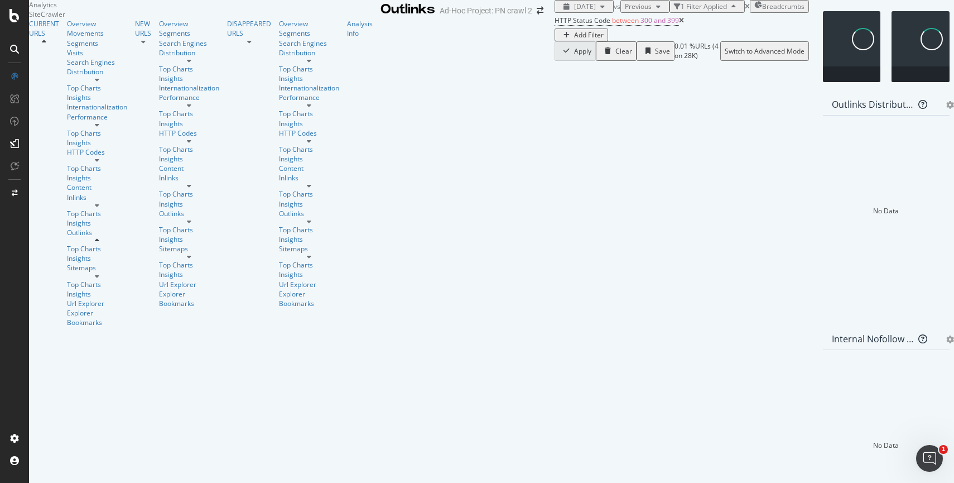
click at [113, 164] on div at bounding box center [97, 160] width 60 height 7
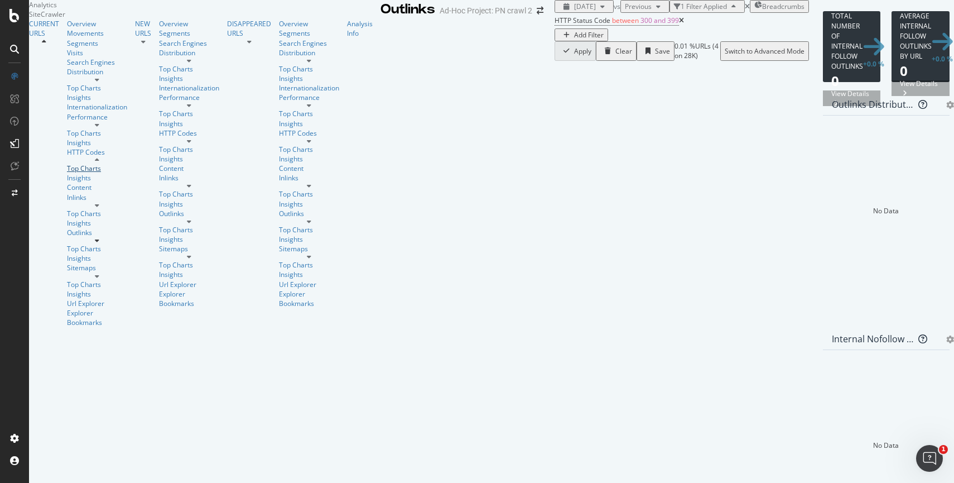
click at [69, 173] on div "Top Charts" at bounding box center [97, 168] width 60 height 9
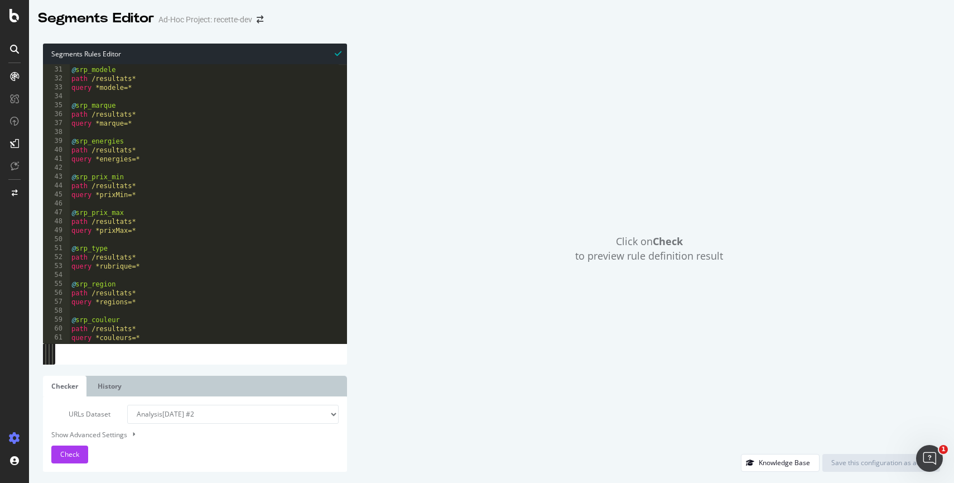
scroll to position [364, 0]
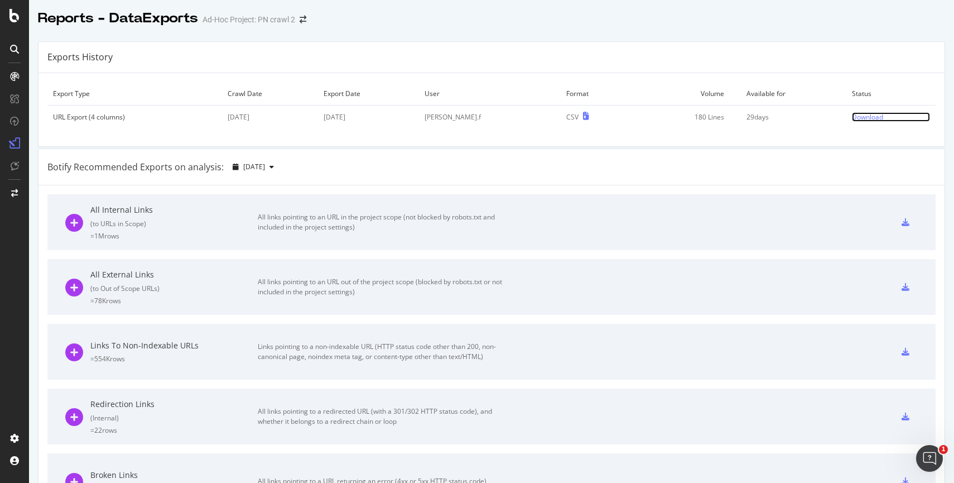
click at [852, 114] on div "Download" at bounding box center [867, 116] width 31 height 9
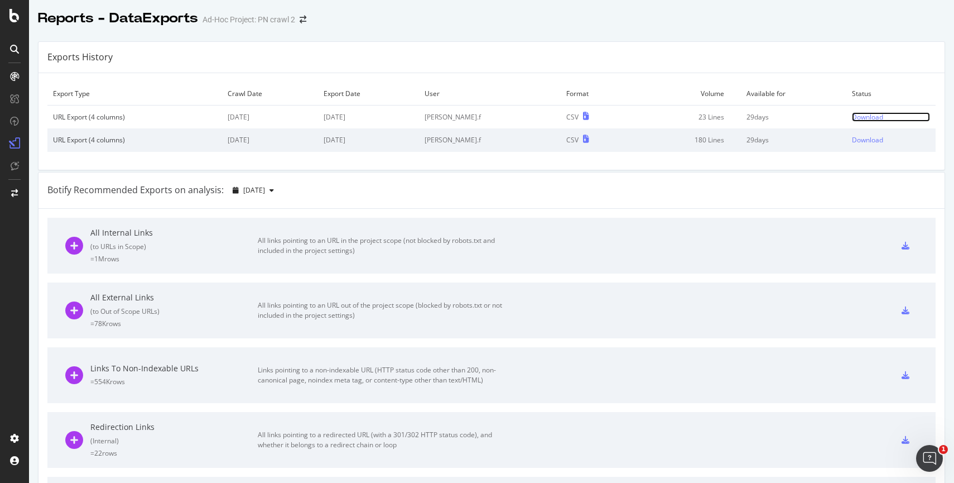
click at [852, 119] on div "Download" at bounding box center [867, 116] width 31 height 9
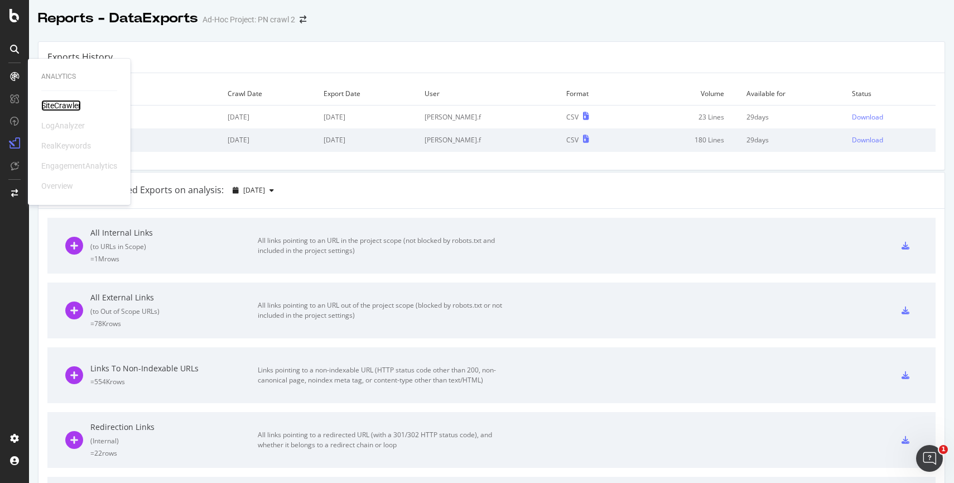
click at [55, 102] on div "SiteCrawler" at bounding box center [61, 105] width 40 height 11
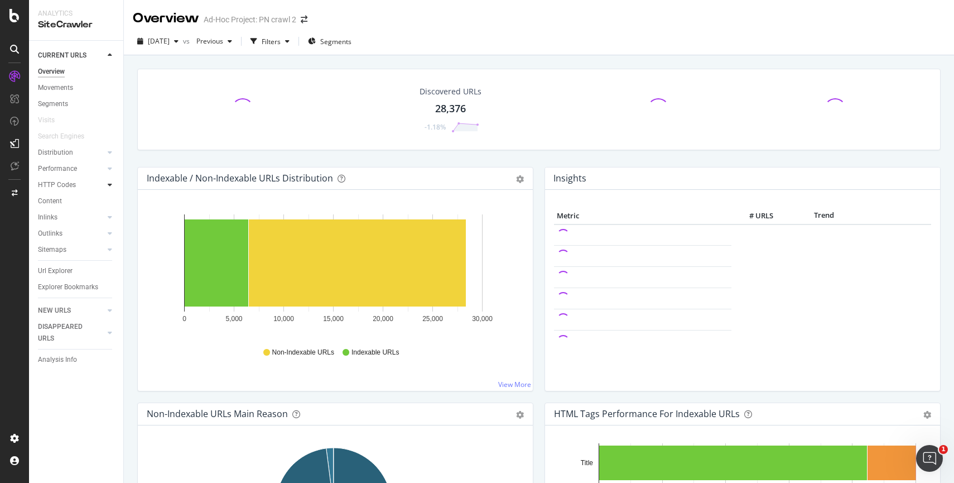
click at [108, 189] on div at bounding box center [109, 184] width 11 height 11
click at [55, 198] on div "Top Charts" at bounding box center [59, 201] width 33 height 12
